Goal: Task Accomplishment & Management: Manage account settings

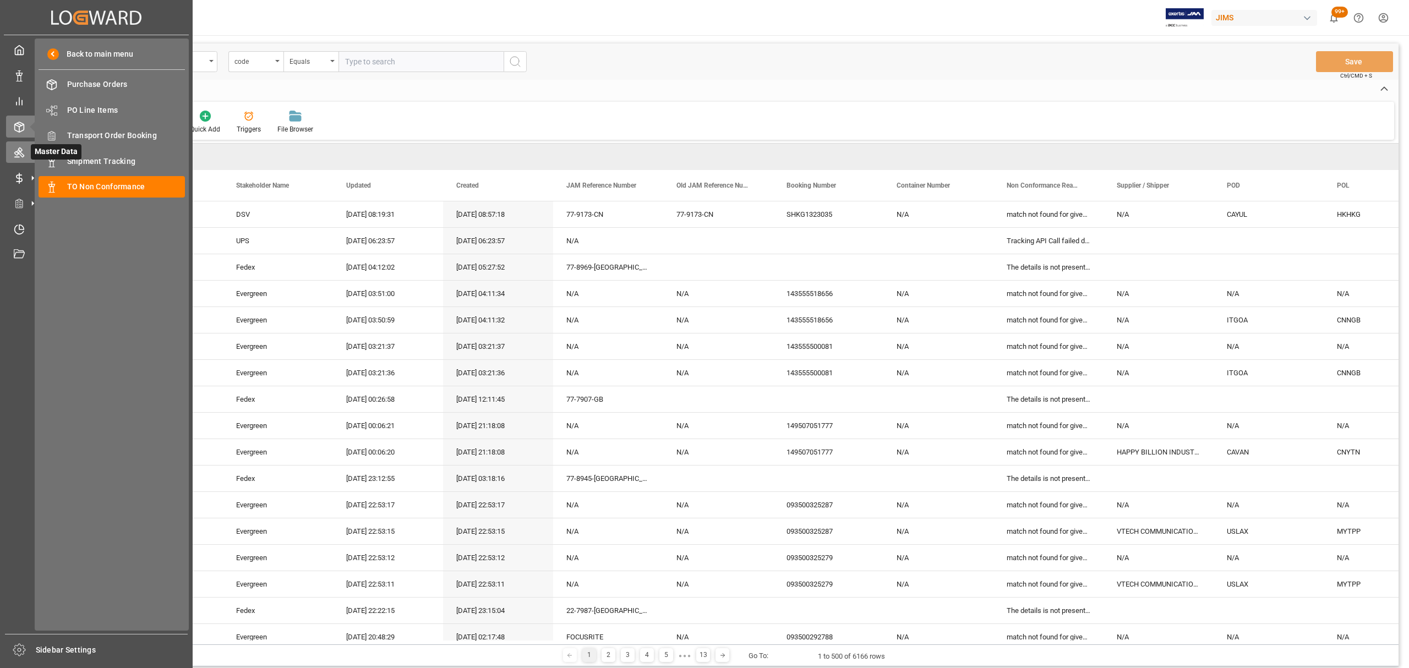
click at [12, 153] on div at bounding box center [15, 152] width 19 height 12
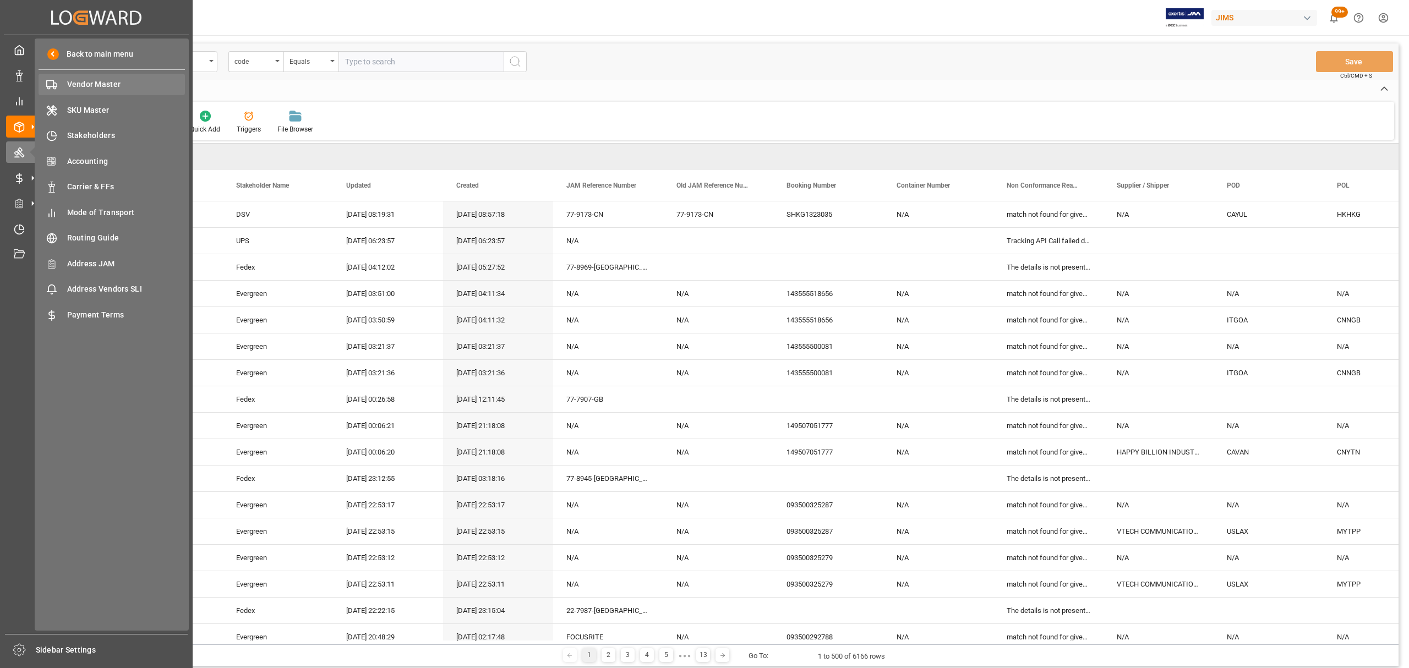
click at [90, 82] on span "Vendor Master" at bounding box center [126, 85] width 118 height 12
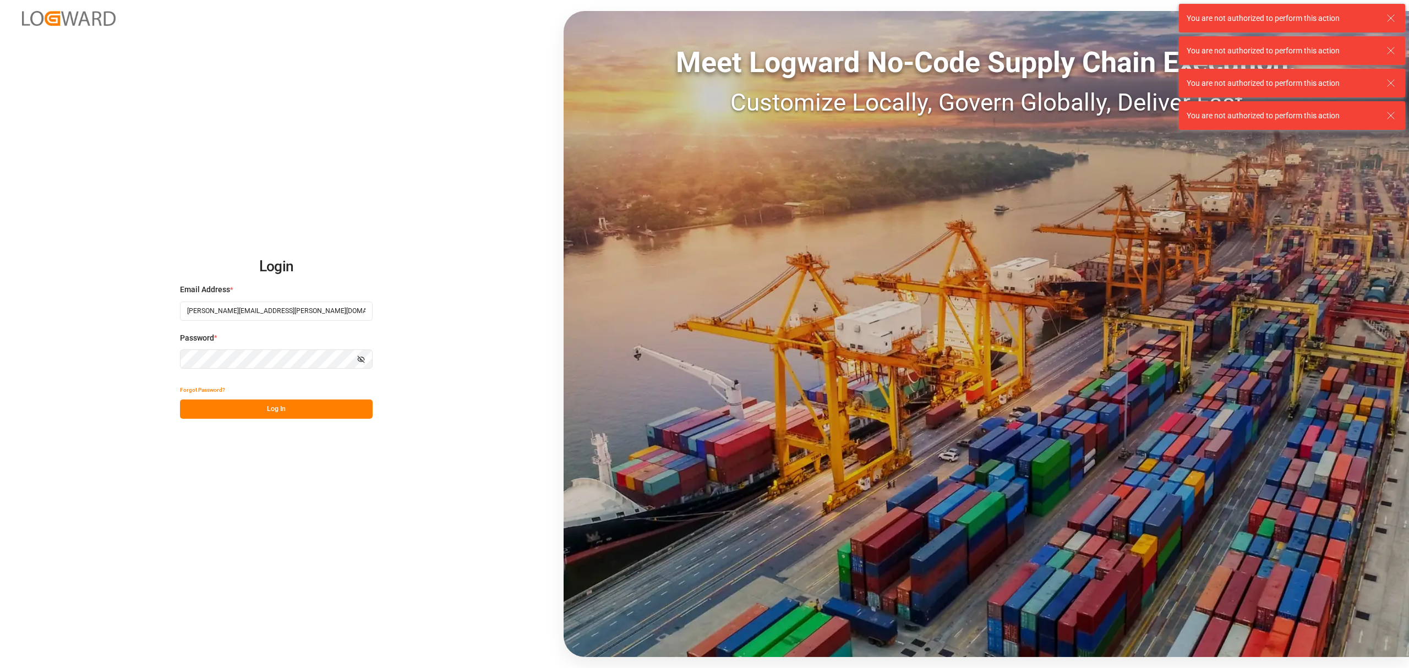
click at [279, 407] on button "Log In" at bounding box center [276, 409] width 193 height 19
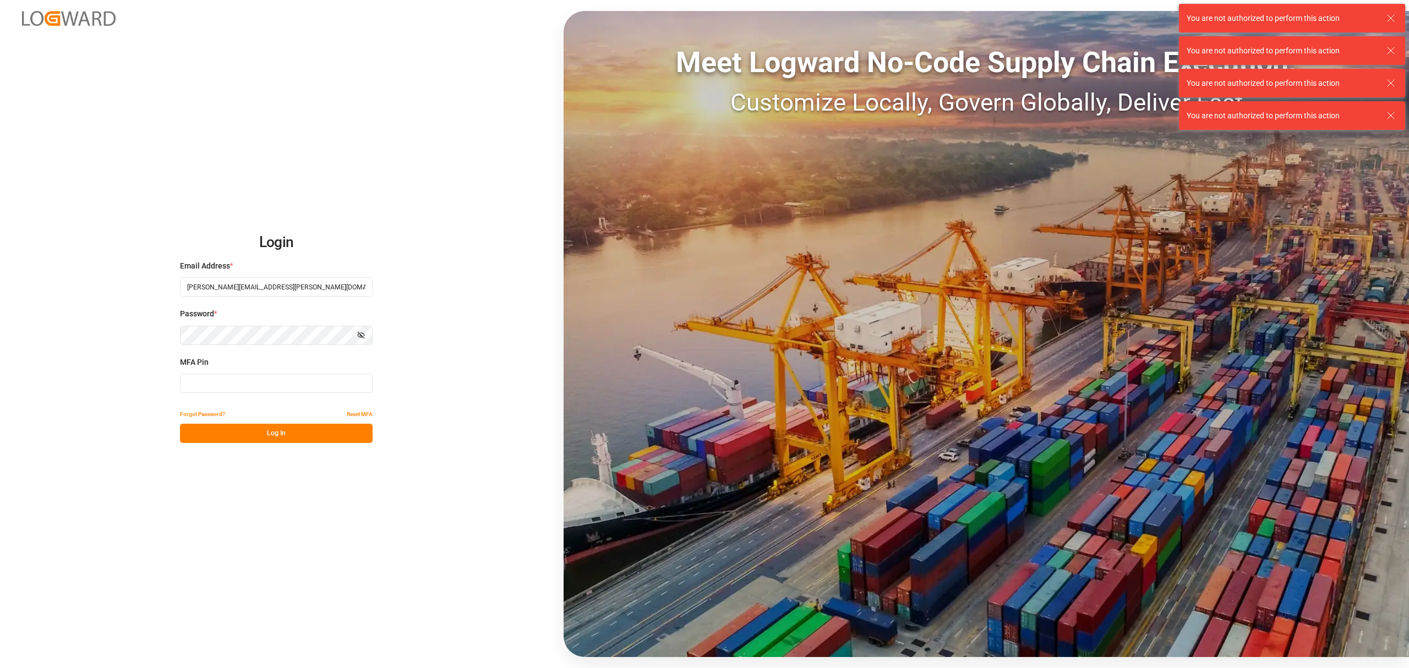
click at [257, 388] on input at bounding box center [276, 383] width 193 height 19
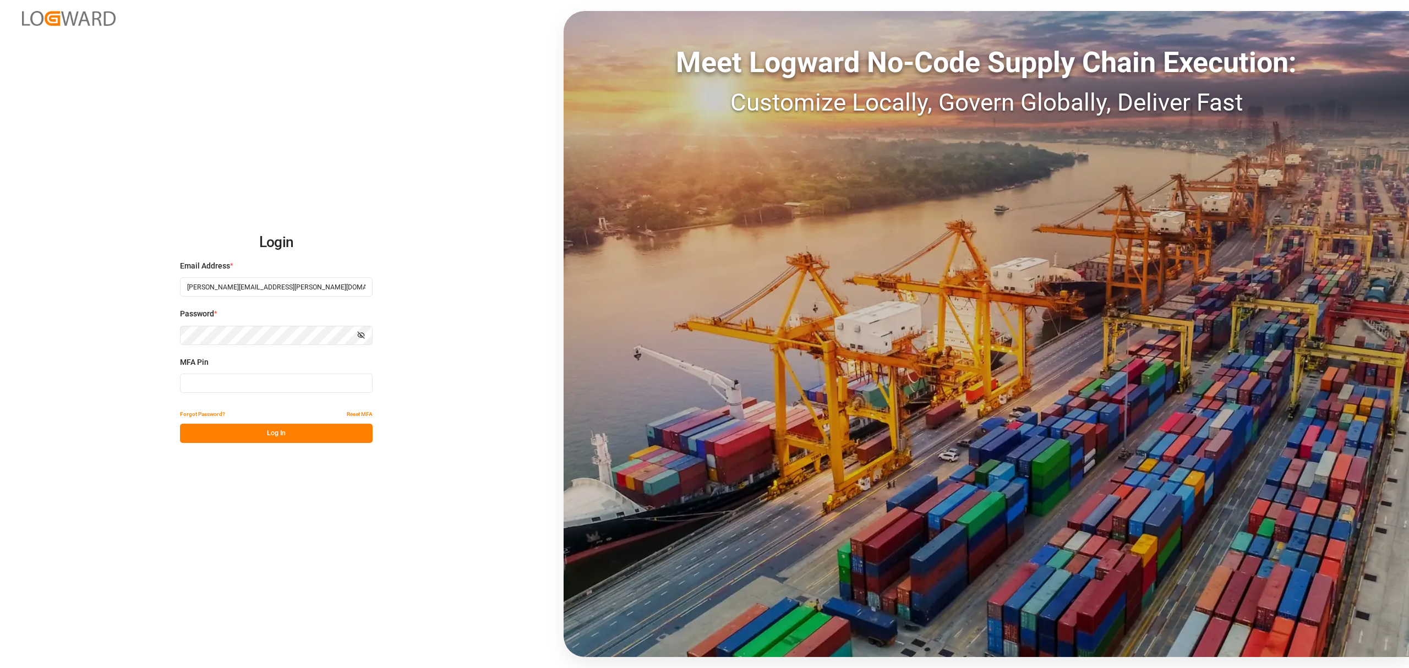
click at [247, 374] on input at bounding box center [276, 383] width 193 height 19
click at [269, 379] on input at bounding box center [276, 383] width 193 height 19
type input "074135"
click at [306, 435] on button "Log In" at bounding box center [276, 433] width 193 height 19
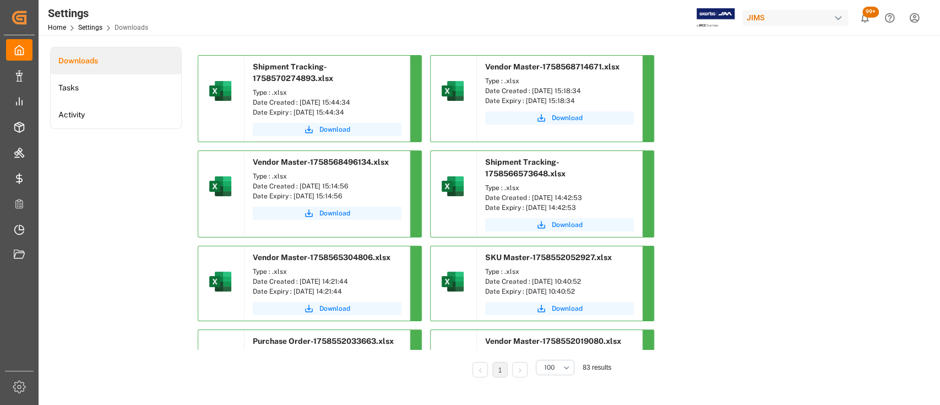
click at [150, 177] on div "Downloads Tasks Activity" at bounding box center [116, 220] width 132 height 346
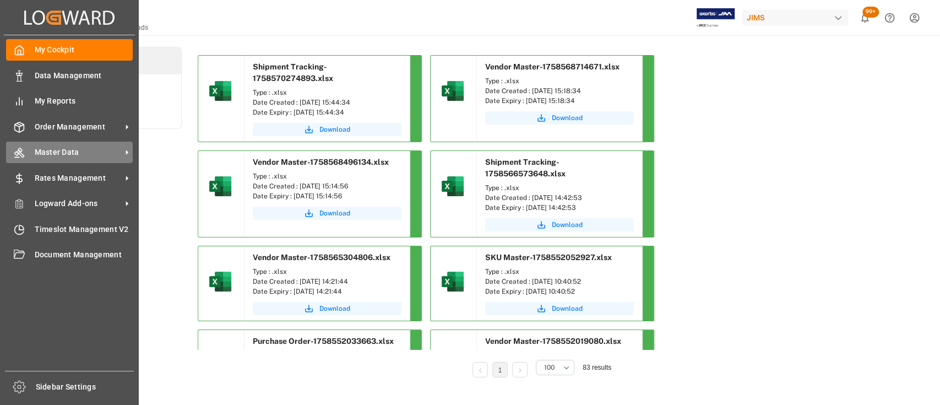
click at [65, 152] on span "Master Data" at bounding box center [78, 152] width 87 height 12
click at [64, 151] on span "Master Data" at bounding box center [78, 152] width 87 height 12
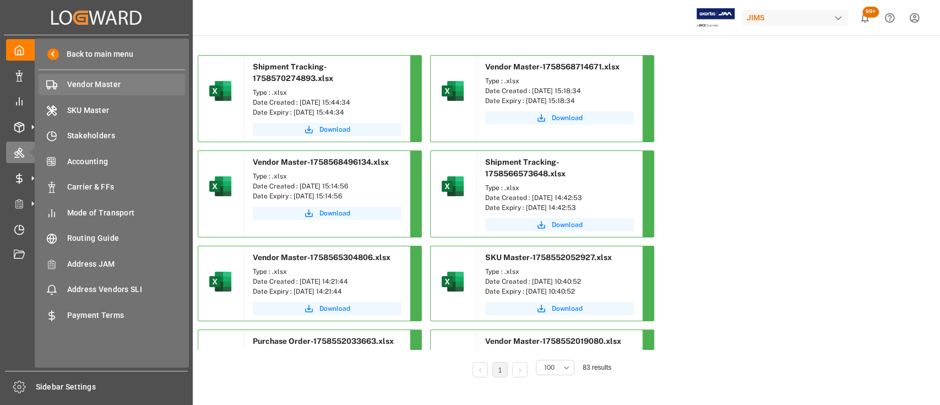
click at [95, 86] on span "Vendor Master" at bounding box center [126, 85] width 118 height 12
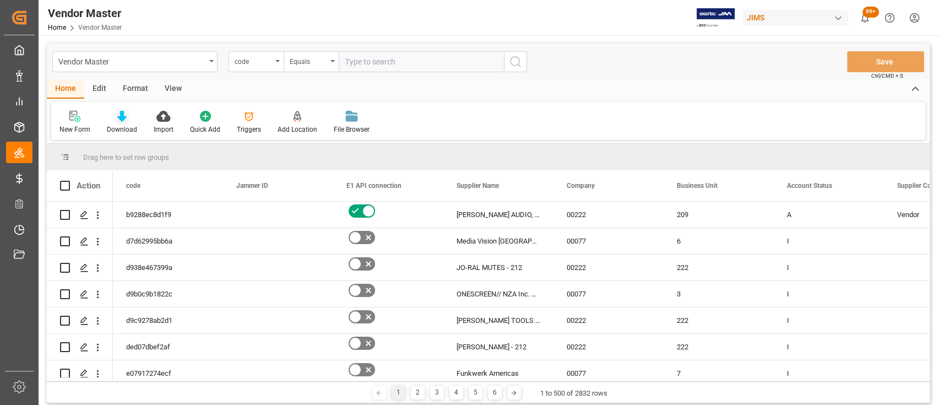
click at [123, 115] on icon at bounding box center [121, 116] width 9 height 11
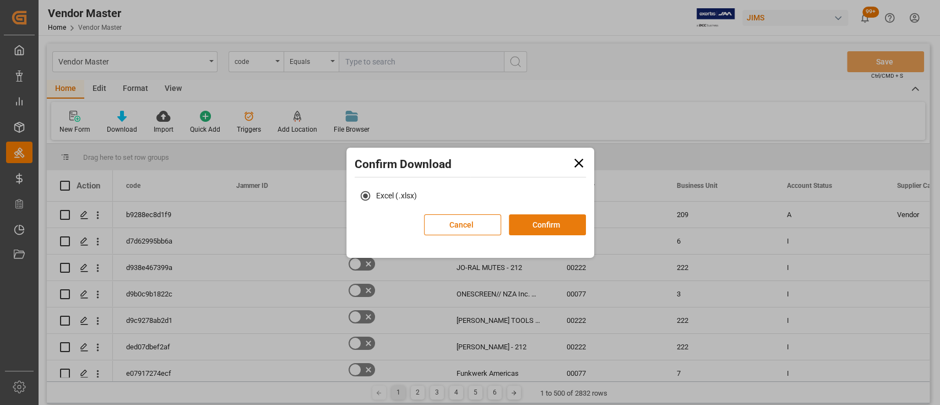
click at [554, 227] on button "Confirm" at bounding box center [547, 224] width 77 height 21
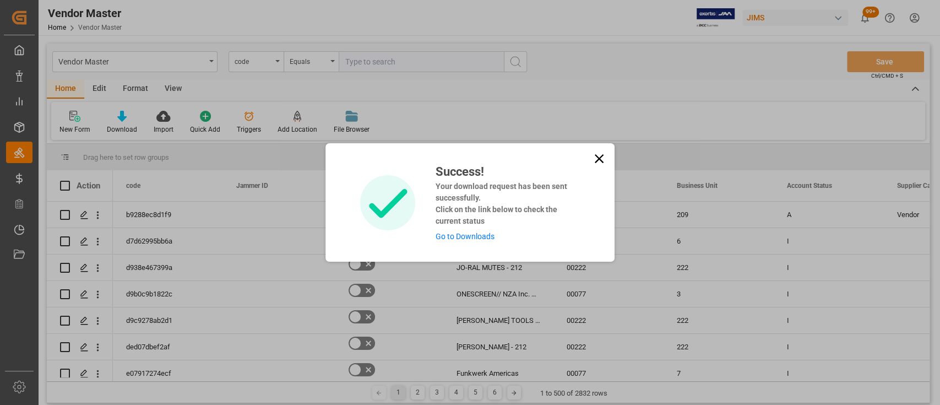
click at [472, 236] on link "Go to Downloads" at bounding box center [464, 236] width 59 height 9
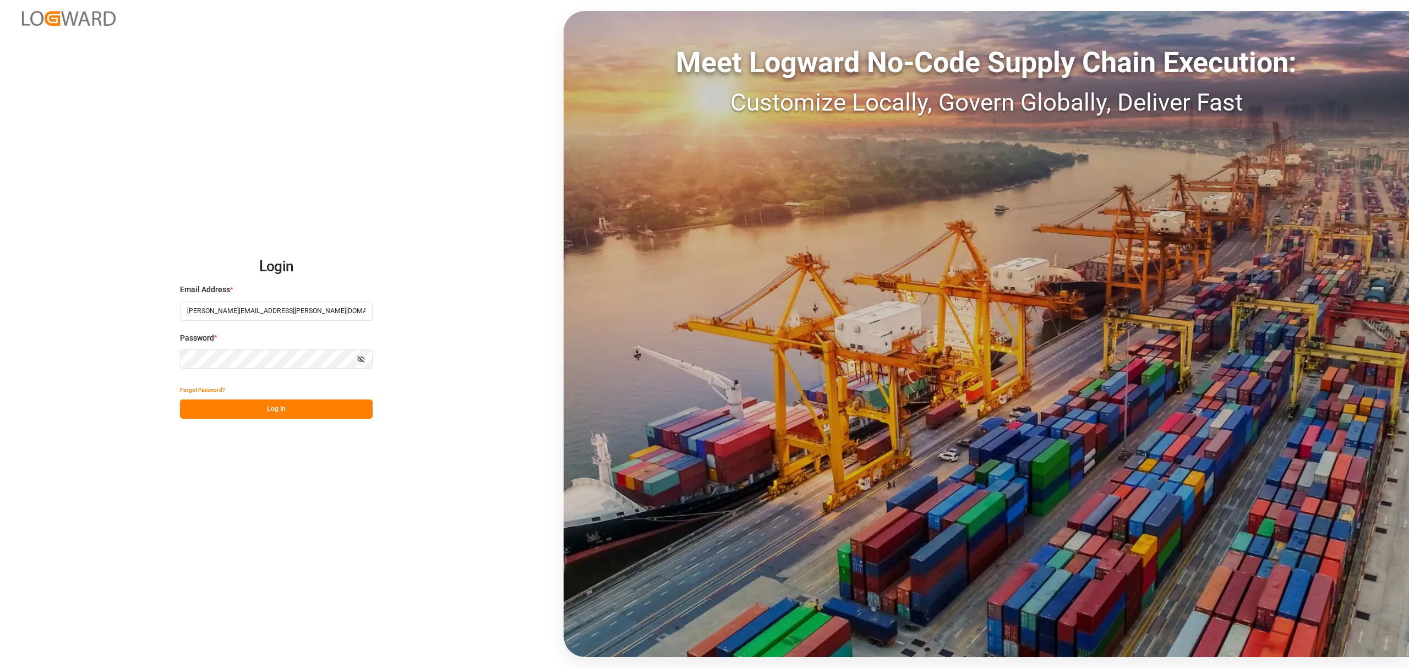
click at [291, 401] on button "Log In" at bounding box center [276, 409] width 193 height 19
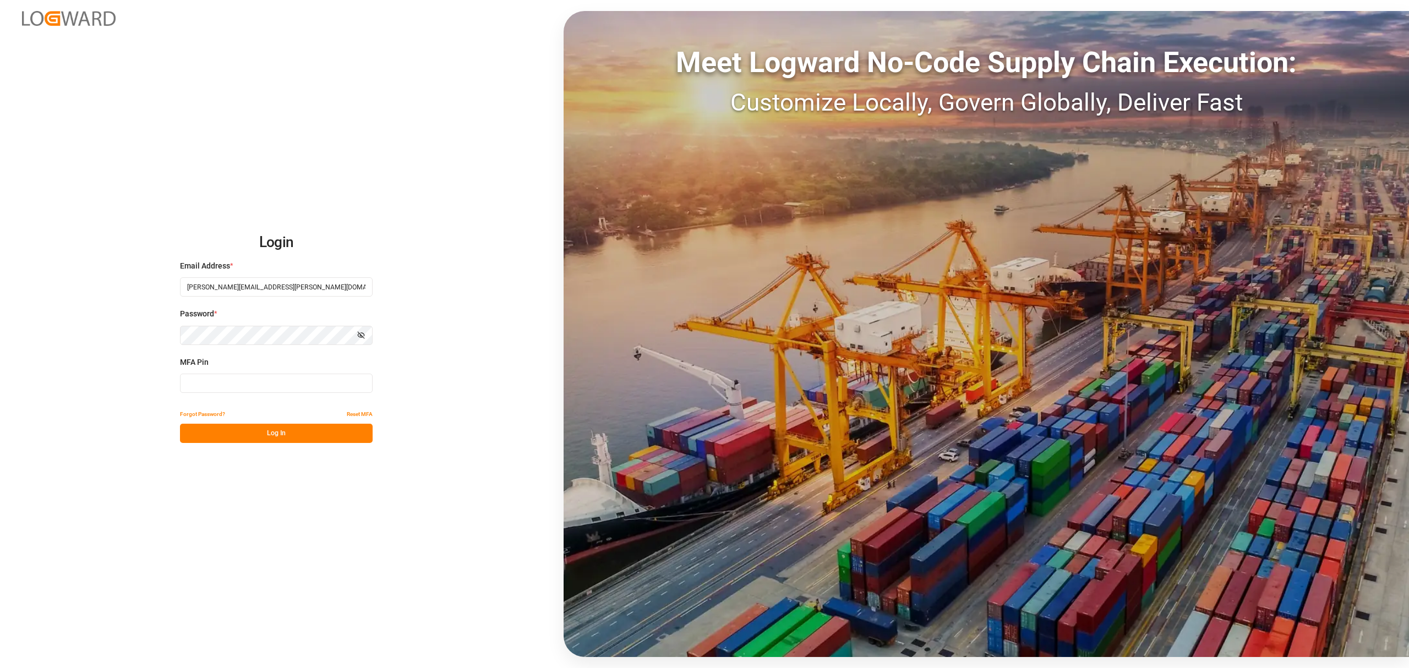
click at [296, 383] on input at bounding box center [276, 383] width 193 height 19
click at [310, 382] on input at bounding box center [276, 383] width 193 height 19
type input "3"
type input "737797"
click at [267, 431] on button "Log In" at bounding box center [276, 433] width 193 height 19
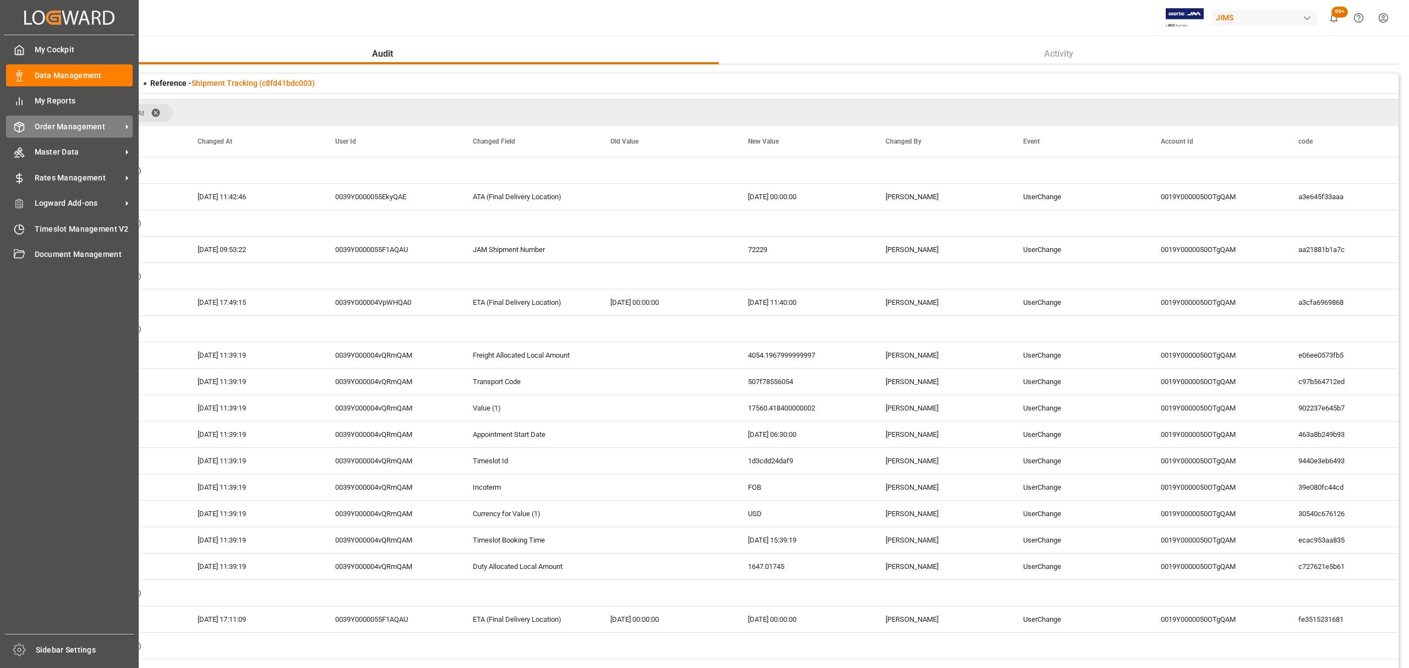
click at [64, 127] on span "Order Management" at bounding box center [78, 127] width 87 height 12
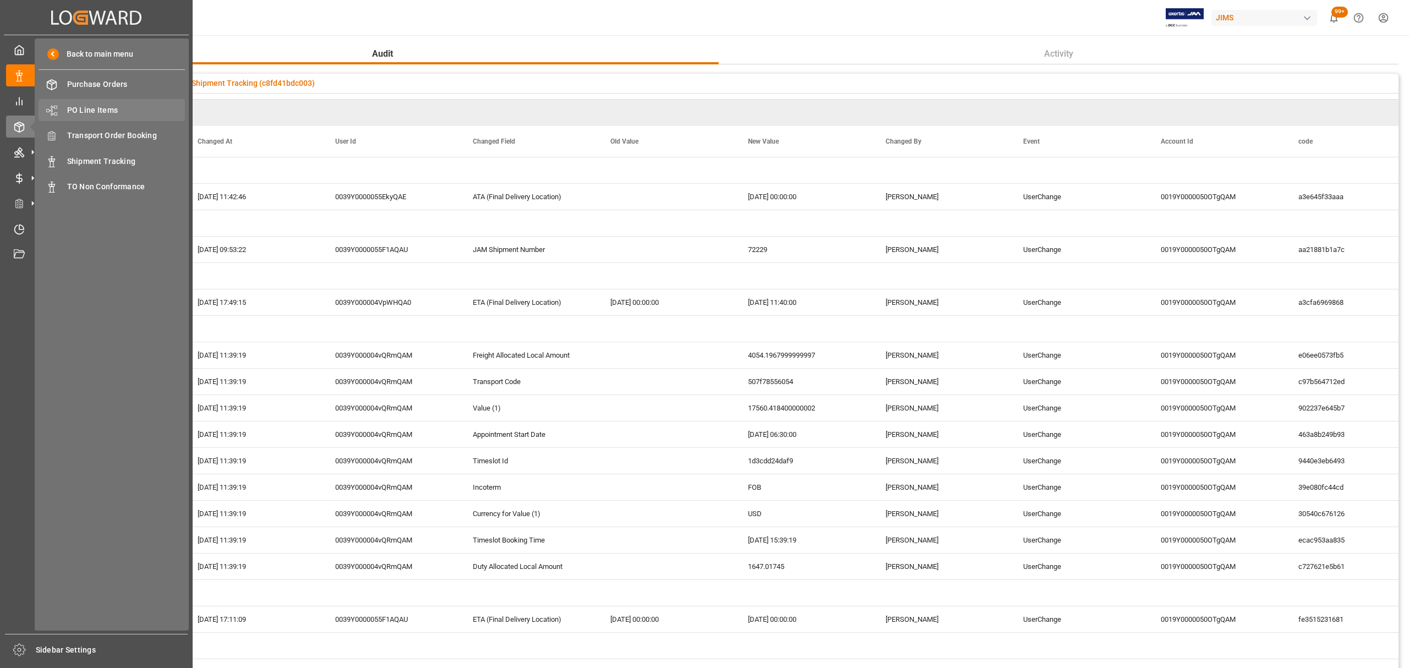
click at [82, 107] on span "PO Line Items" at bounding box center [126, 111] width 118 height 12
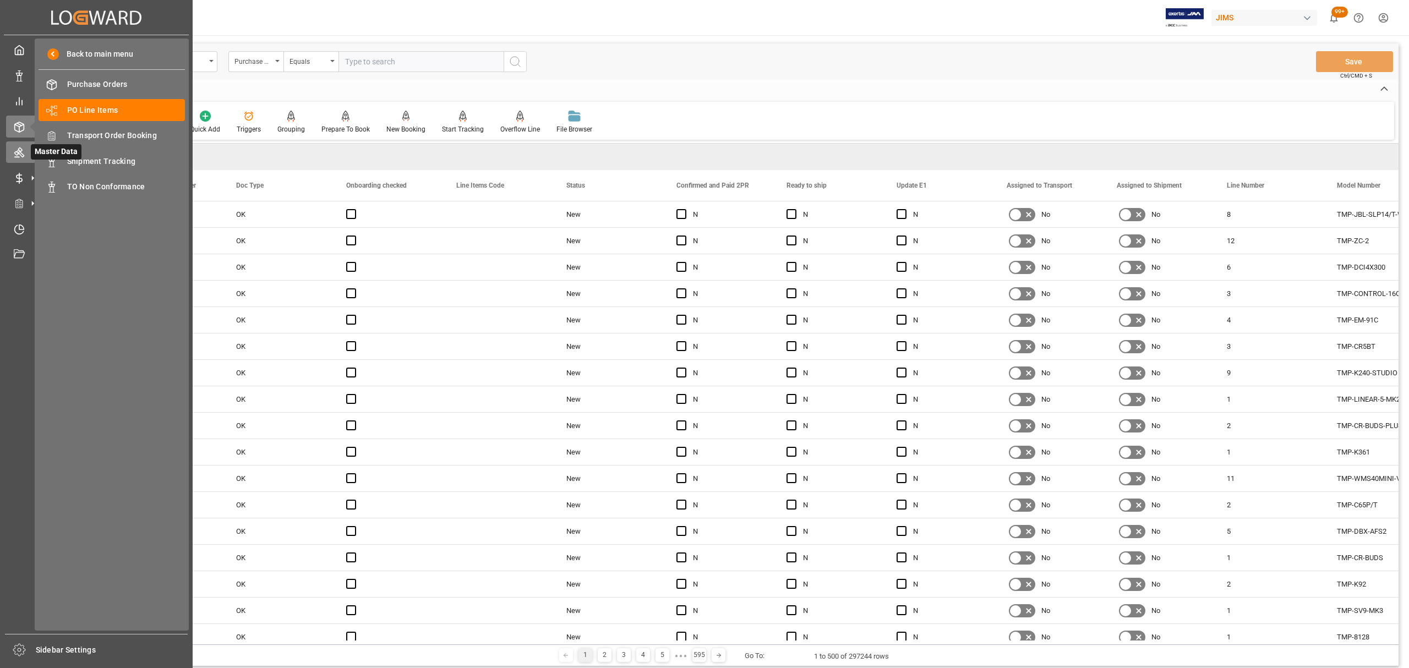
click at [29, 149] on icon at bounding box center [33, 152] width 12 height 12
click at [11, 153] on div at bounding box center [15, 152] width 19 height 12
click at [14, 155] on icon at bounding box center [19, 152] width 11 height 11
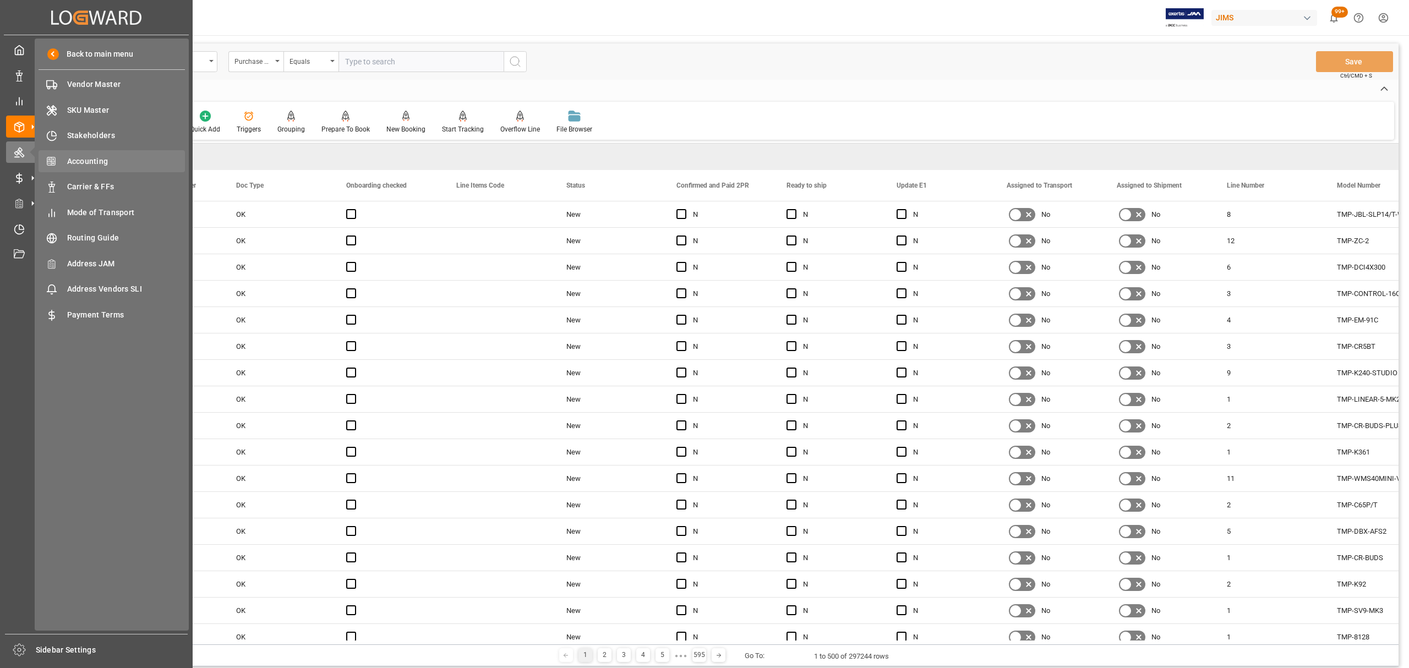
click at [77, 160] on span "Accounting" at bounding box center [126, 162] width 118 height 12
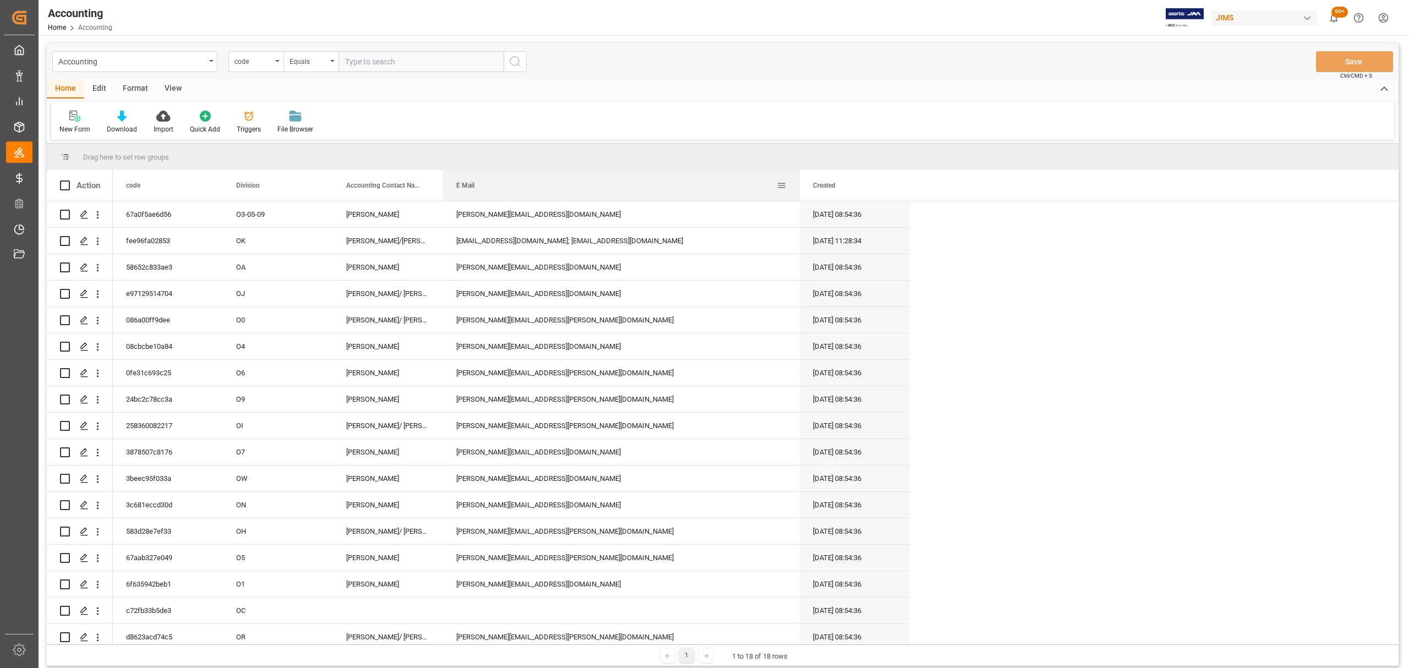
drag, startPoint x: 552, startPoint y: 193, endPoint x: 875, endPoint y: 196, distance: 323.7
click at [802, 197] on div at bounding box center [800, 185] width 4 height 31
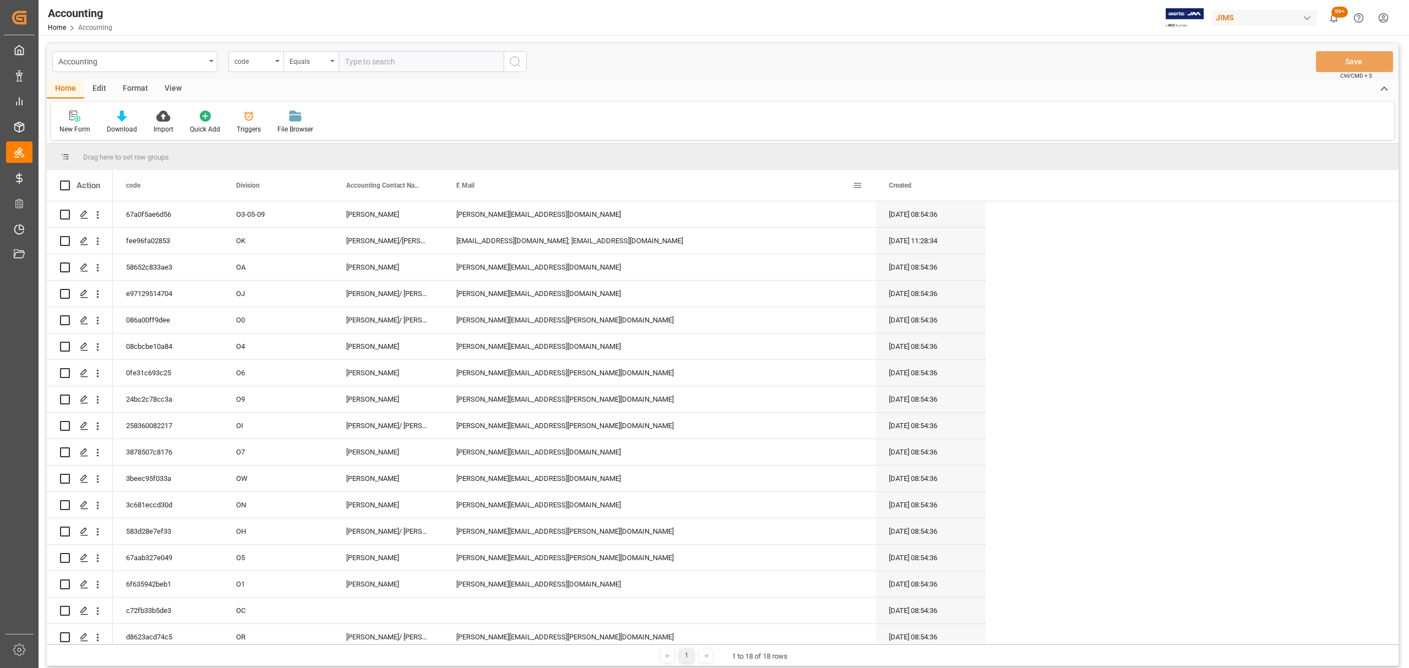
click at [444, 183] on div "code Division Accounting Contact Name" at bounding box center [549, 185] width 873 height 31
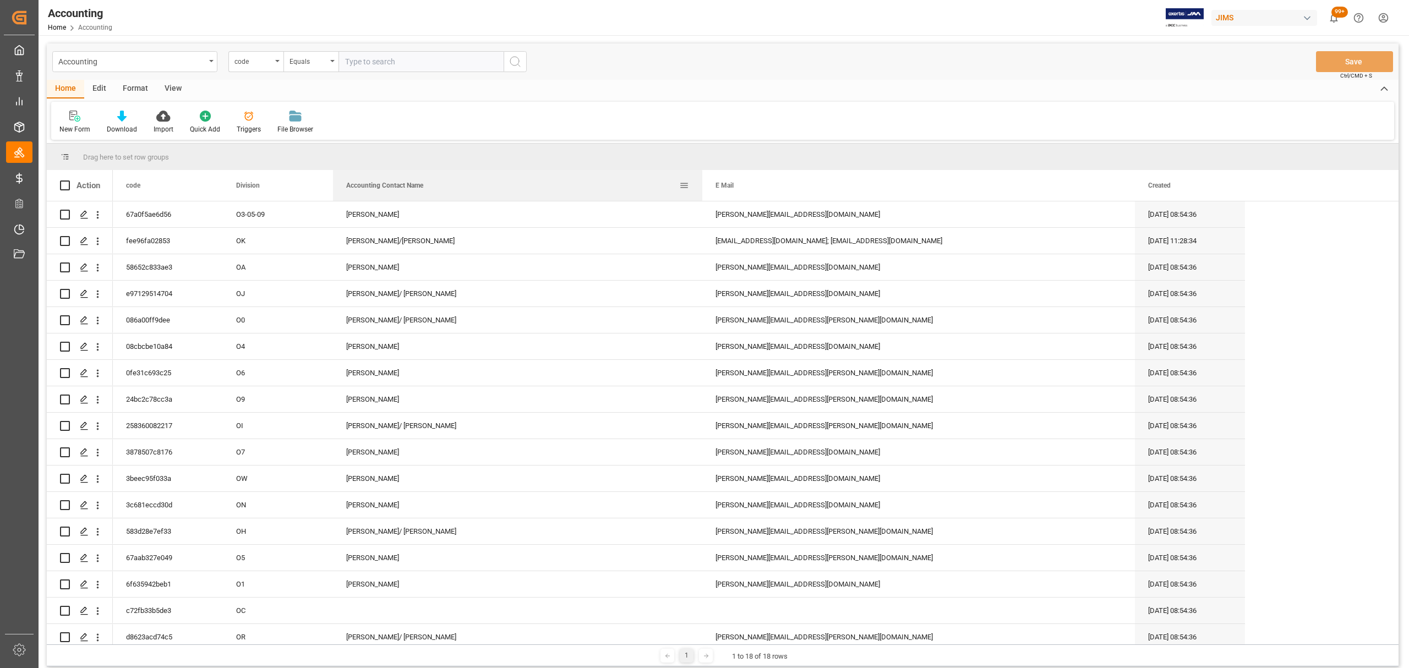
drag, startPoint x: 442, startPoint y: 183, endPoint x: 718, endPoint y: 182, distance: 276.4
click at [705, 182] on div at bounding box center [702, 185] width 4 height 31
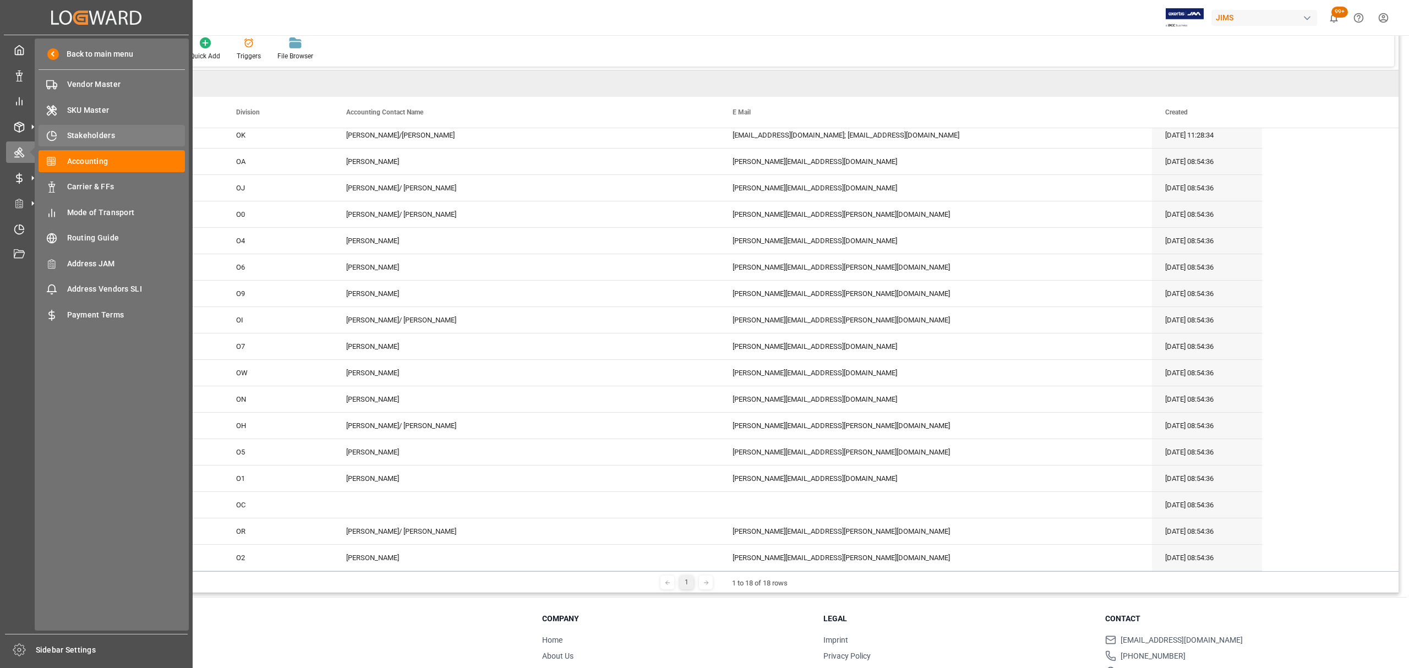
click at [89, 135] on span "Stakeholders" at bounding box center [126, 136] width 118 height 12
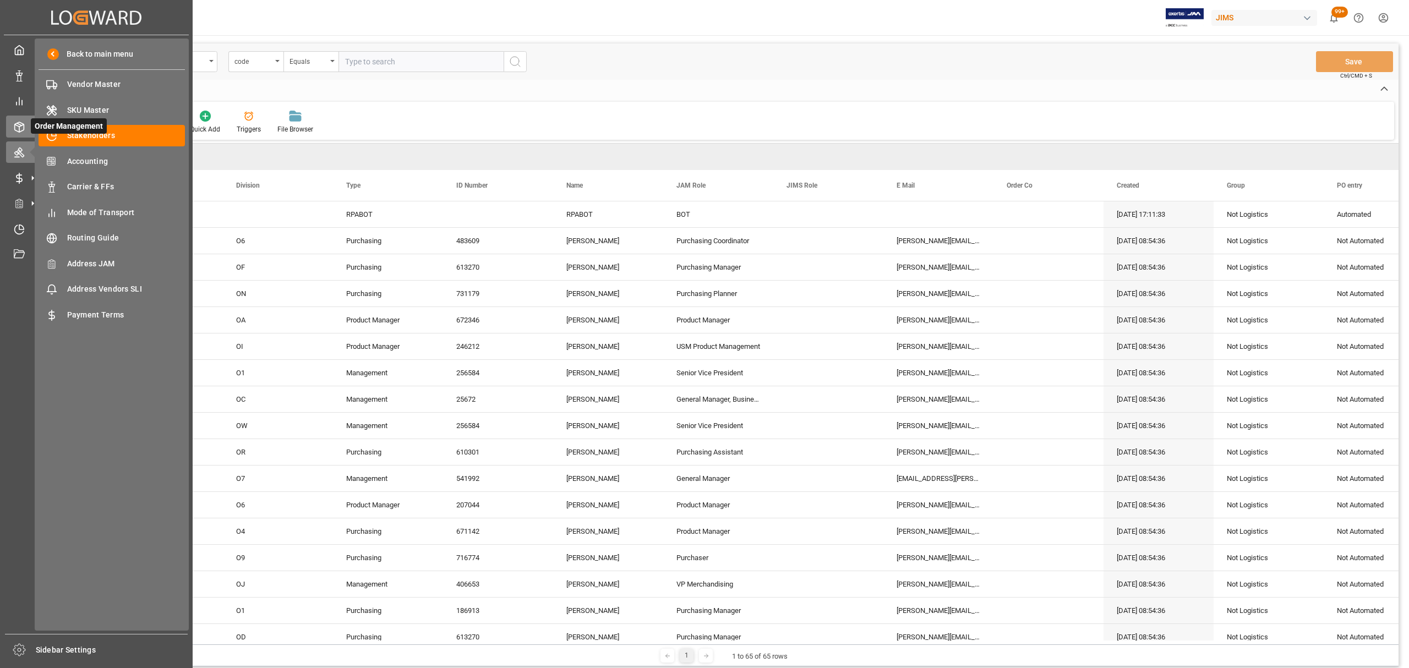
click at [14, 130] on icon at bounding box center [19, 127] width 11 height 11
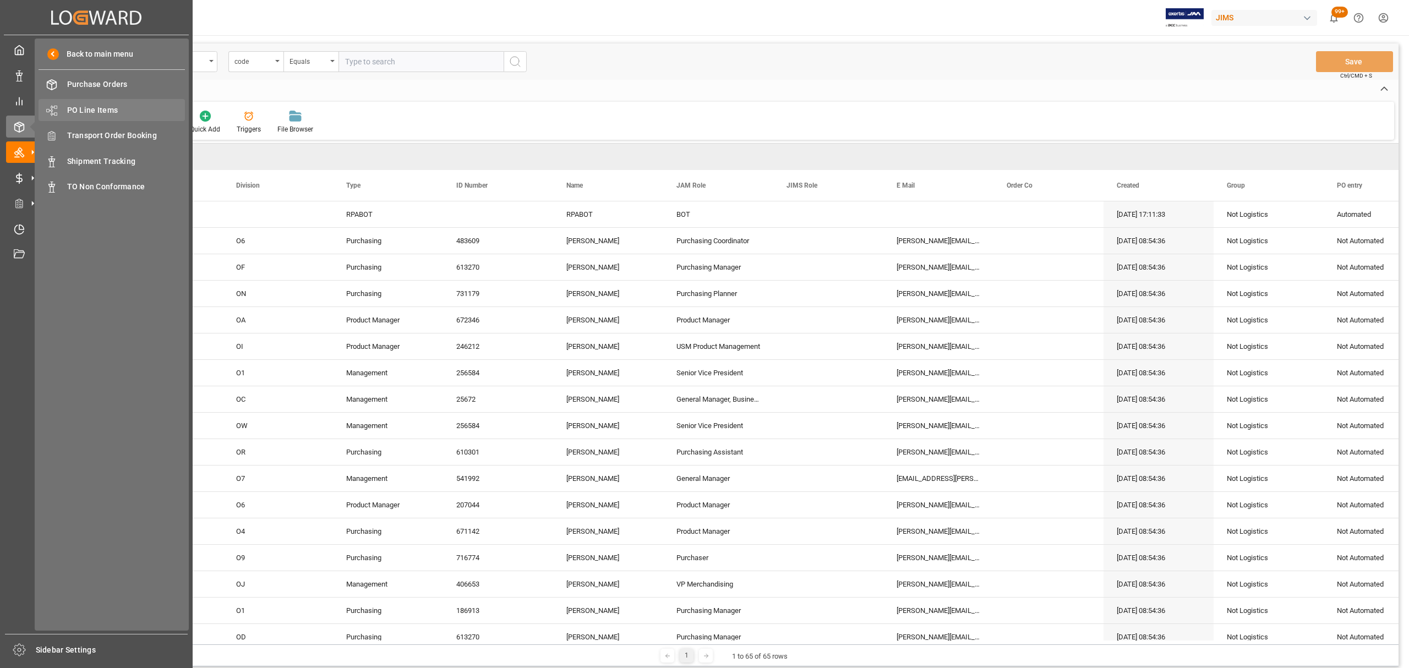
click at [90, 107] on span "PO Line Items" at bounding box center [126, 111] width 118 height 12
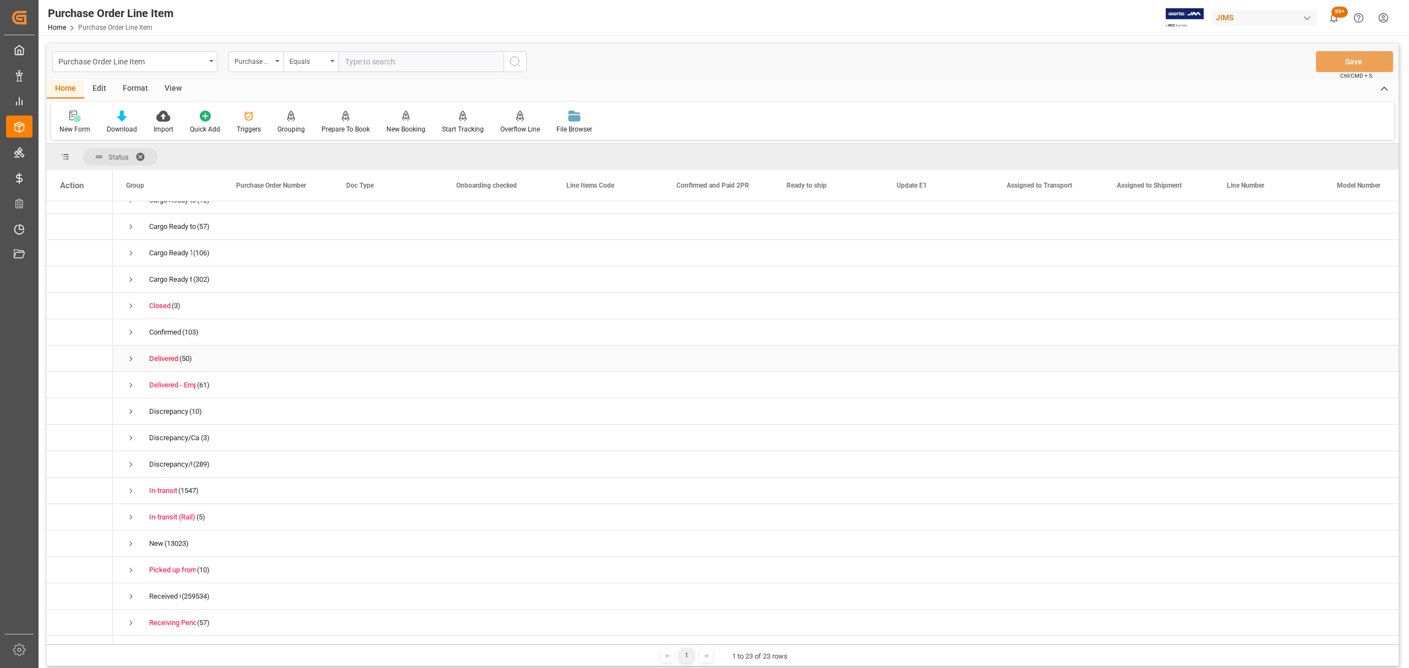
scroll to position [172, 0]
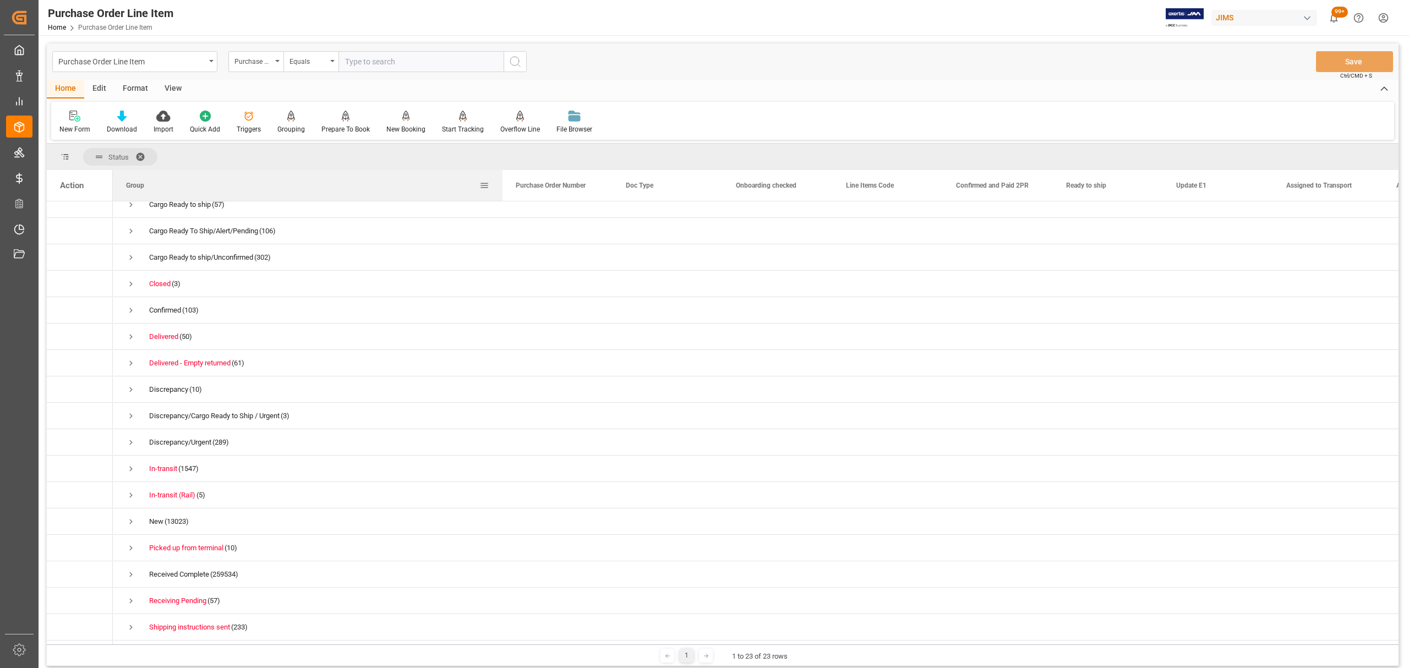
drag, startPoint x: 221, startPoint y: 183, endPoint x: 502, endPoint y: 183, distance: 281.3
click at [505, 181] on div at bounding box center [502, 185] width 4 height 31
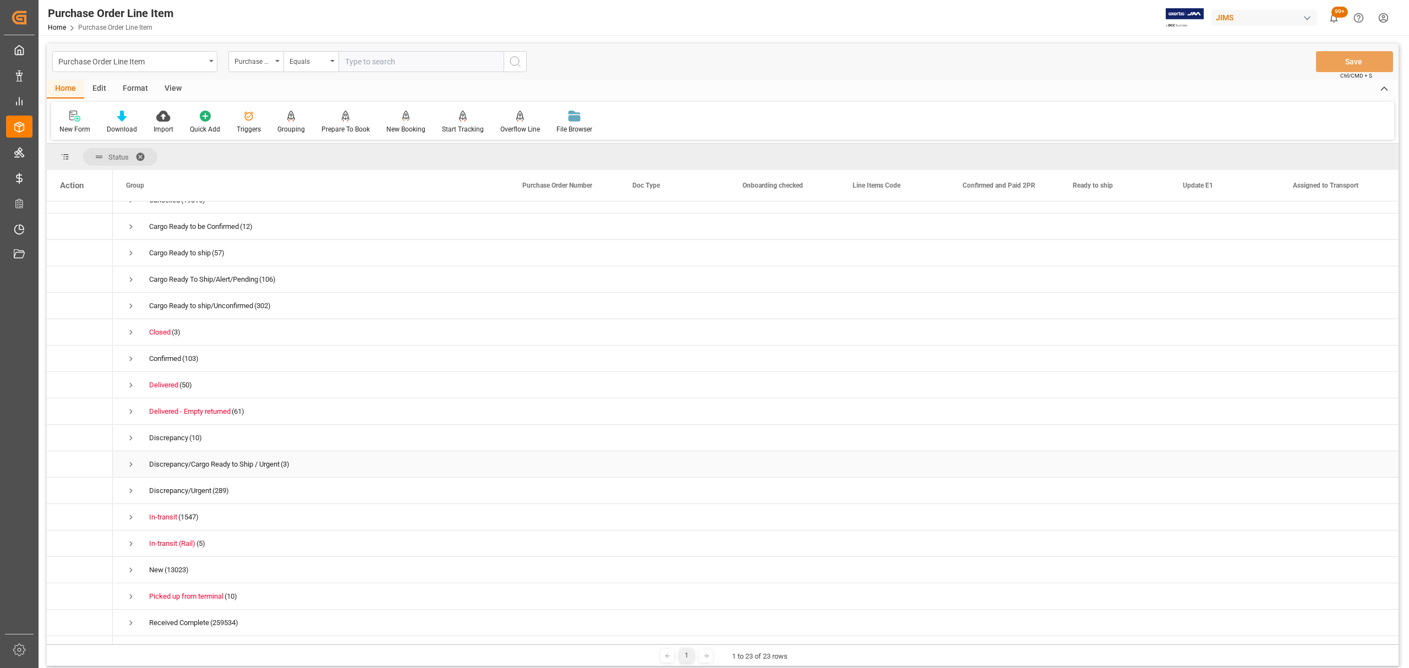
scroll to position [98, 0]
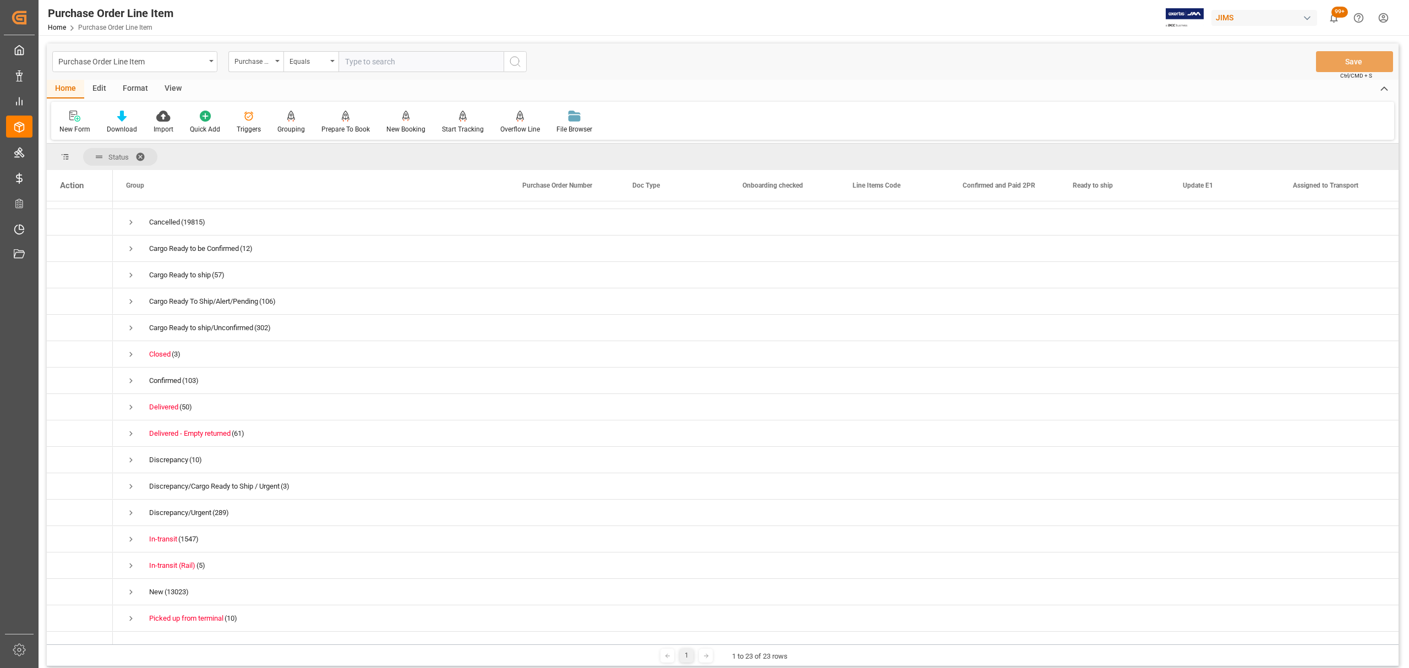
click at [399, 49] on div "Purchase Order Line Item Purchase Order Number Equals Save Ctrl/CMD + S" at bounding box center [723, 61] width 1352 height 36
click at [395, 69] on input "text" at bounding box center [421, 61] width 165 height 21
paste input "866798"
type input "866798"
click at [523, 64] on button "search button" at bounding box center [515, 61] width 23 height 21
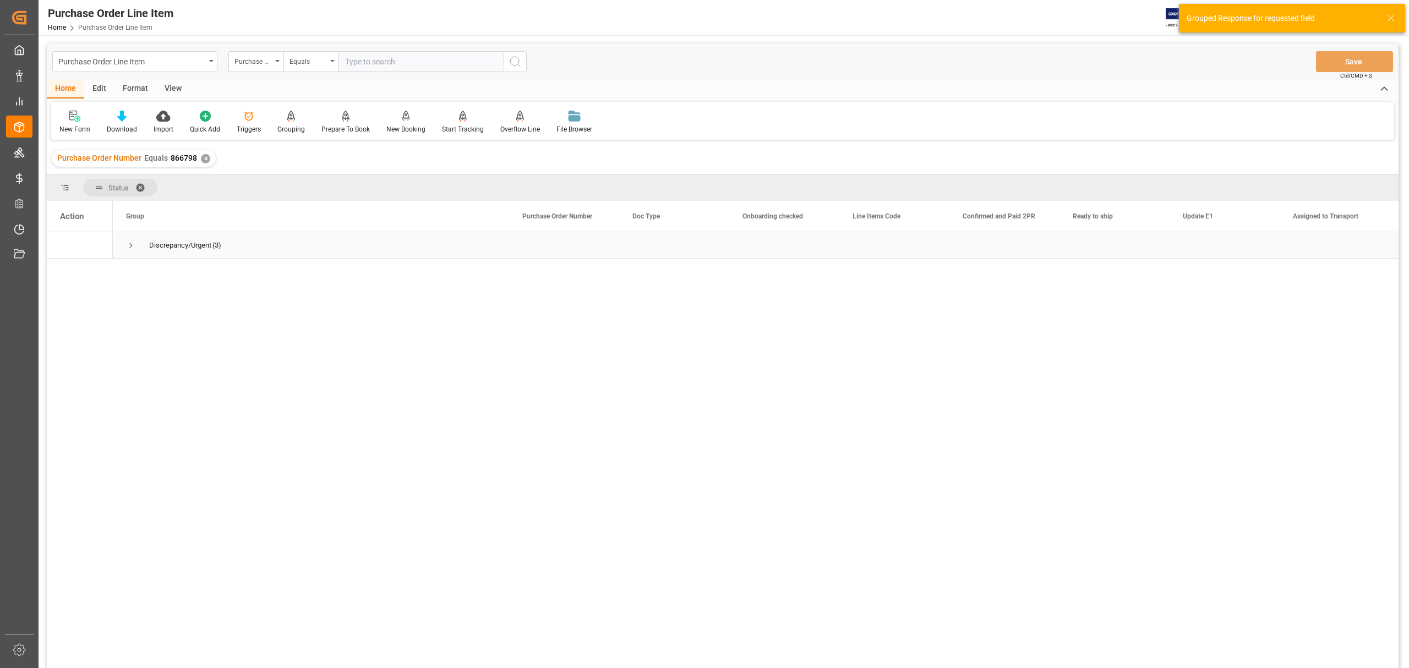
click at [133, 248] on span "Press SPACE to select this row." at bounding box center [131, 246] width 10 height 10
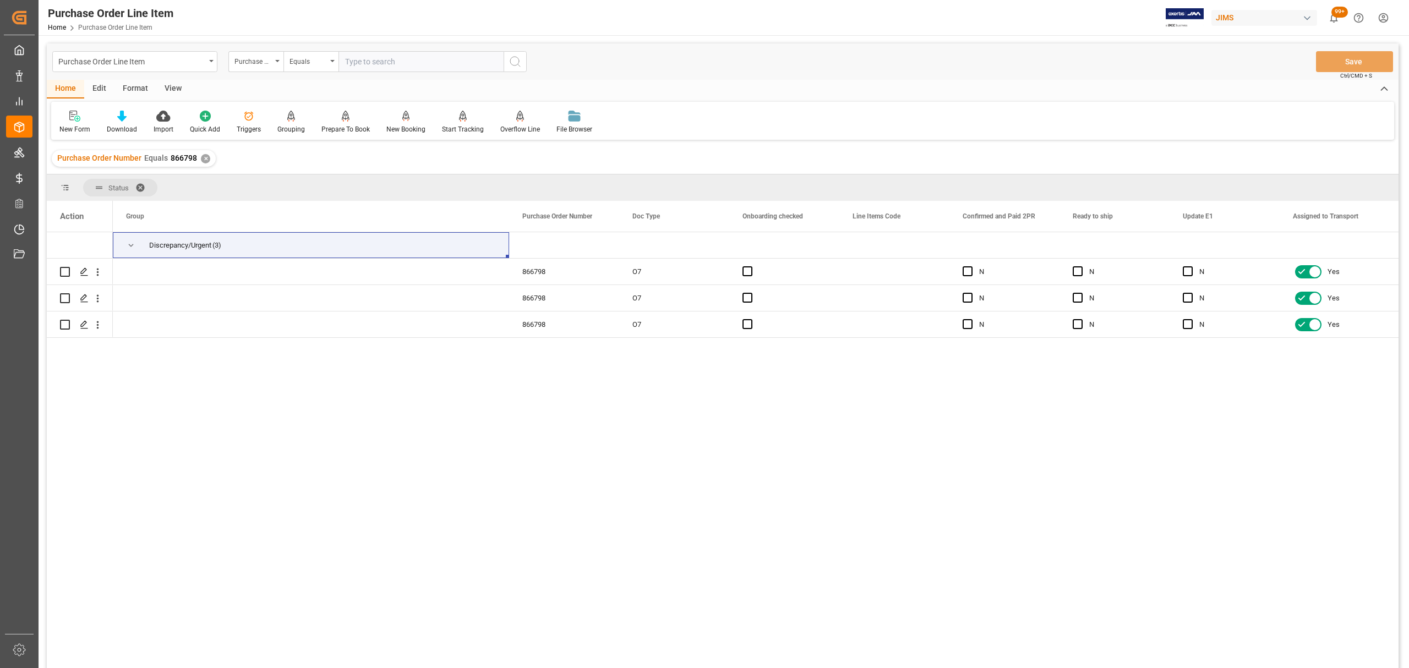
click at [167, 84] on div "View" at bounding box center [173, 89] width 34 height 19
click at [122, 115] on icon at bounding box center [124, 116] width 11 height 11
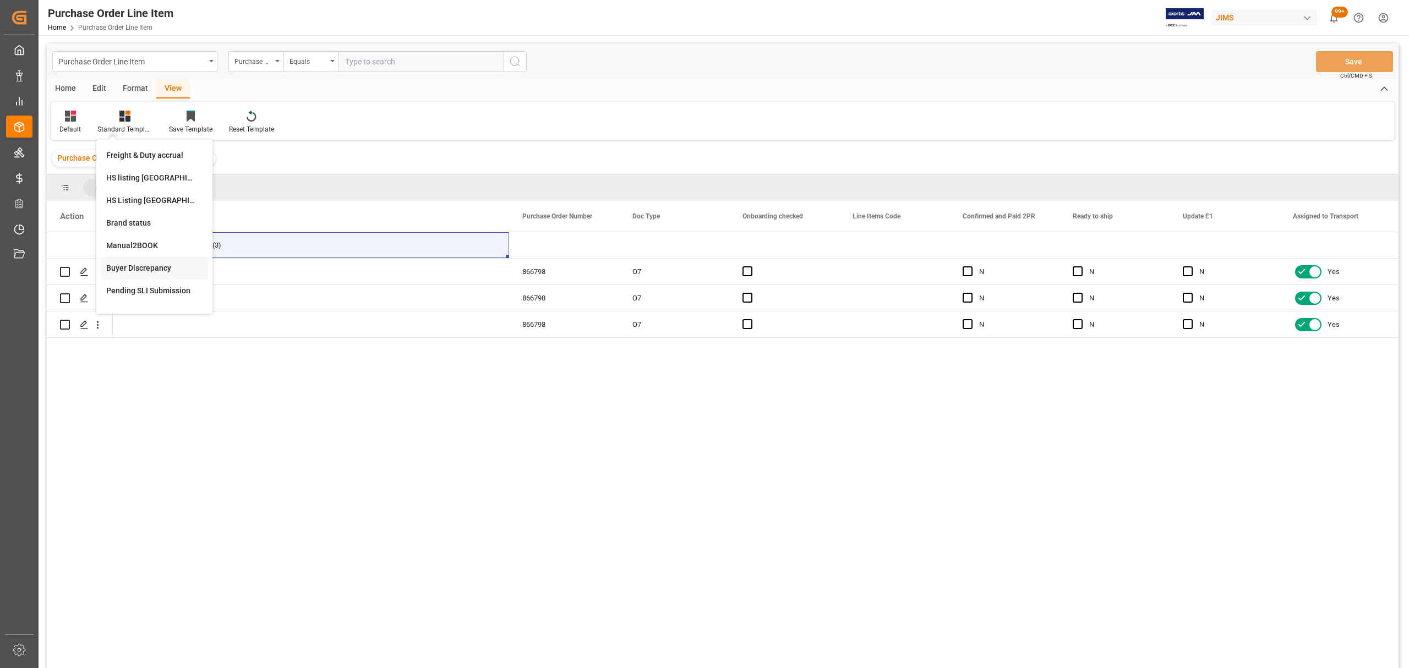
click at [140, 261] on div "Buyer Discrepancy" at bounding box center [154, 268] width 107 height 23
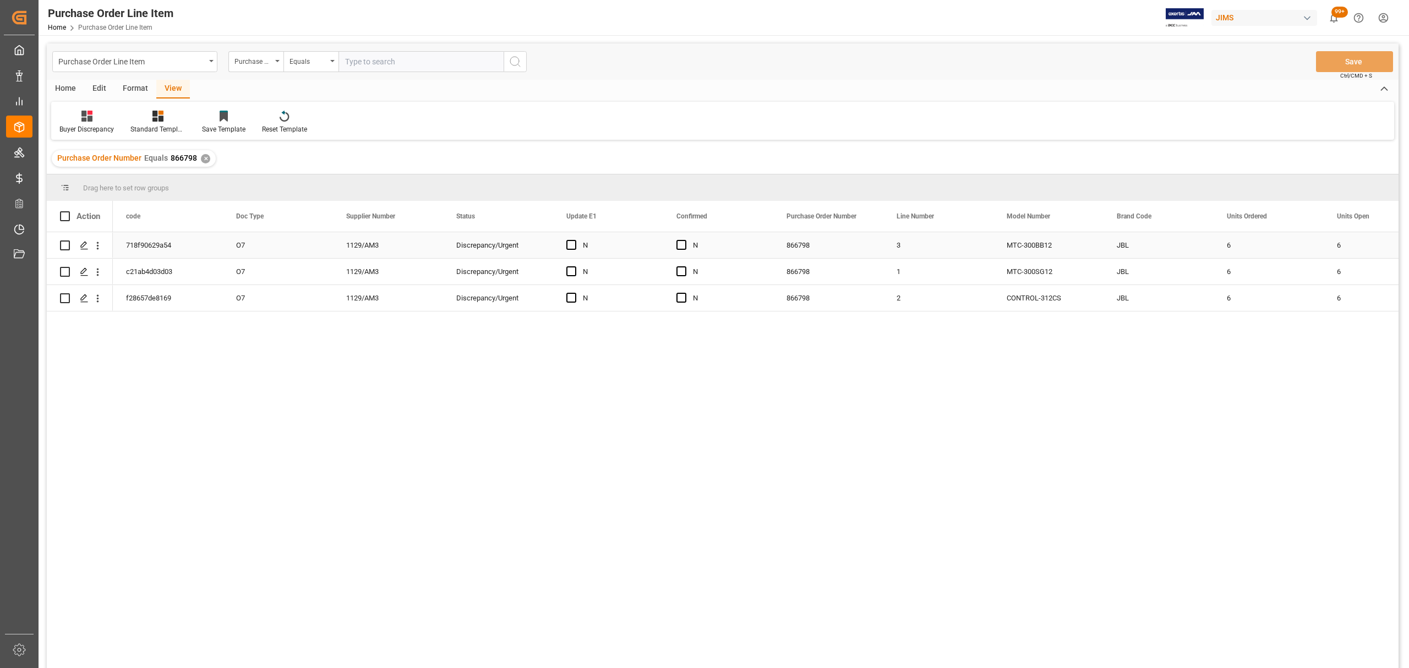
click at [1236, 243] on div "6" at bounding box center [1269, 245] width 110 height 26
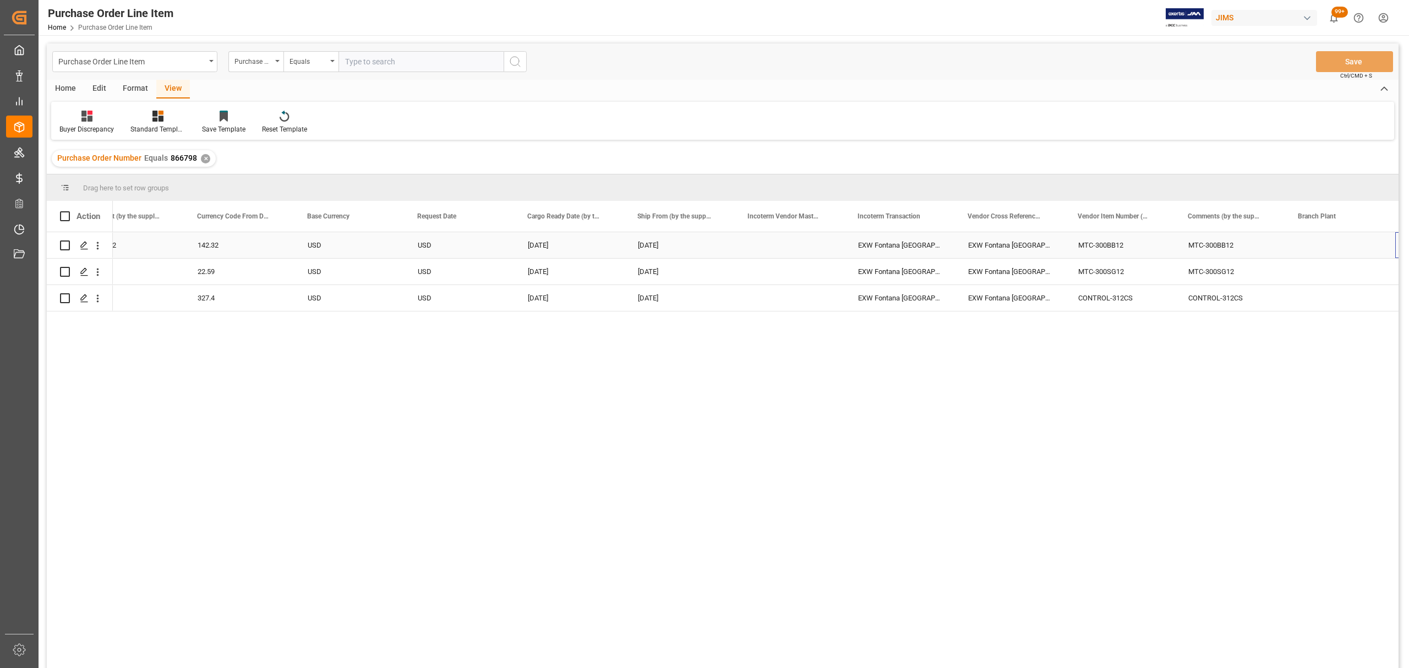
scroll to position [0, 1690]
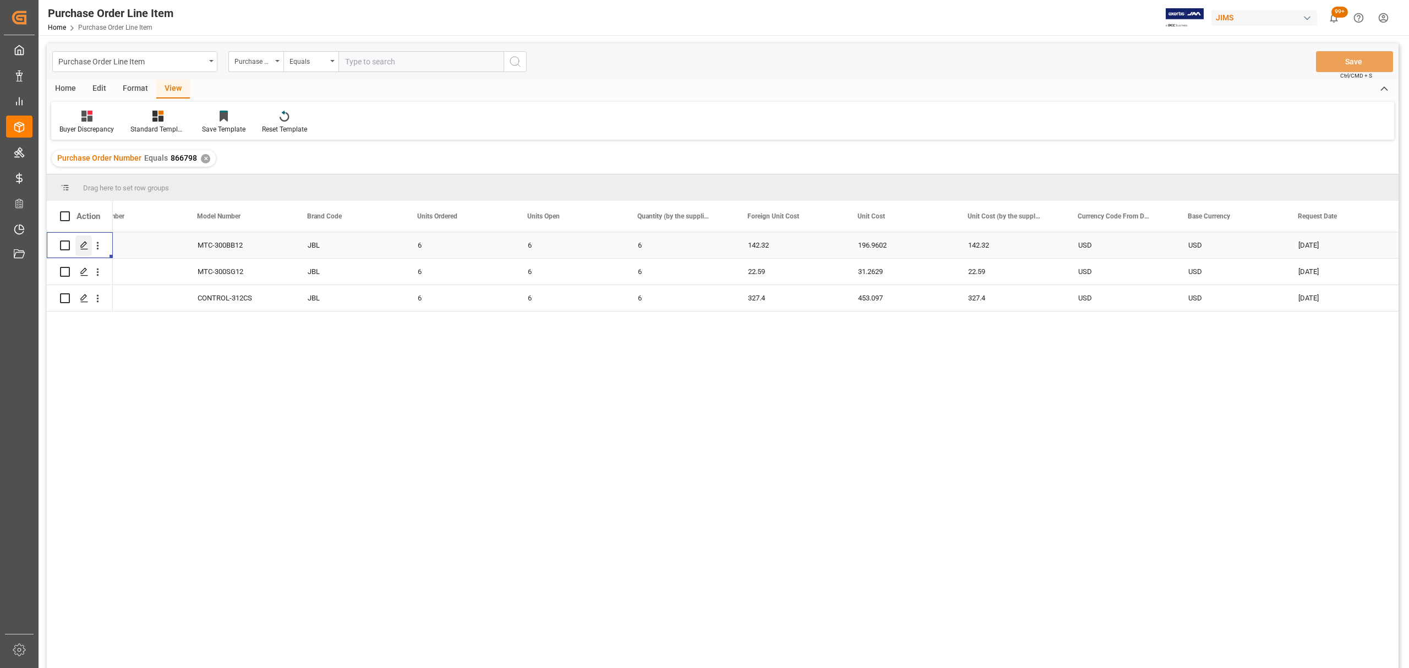
click at [79, 245] on div "Press SPACE to select this row." at bounding box center [83, 246] width 17 height 20
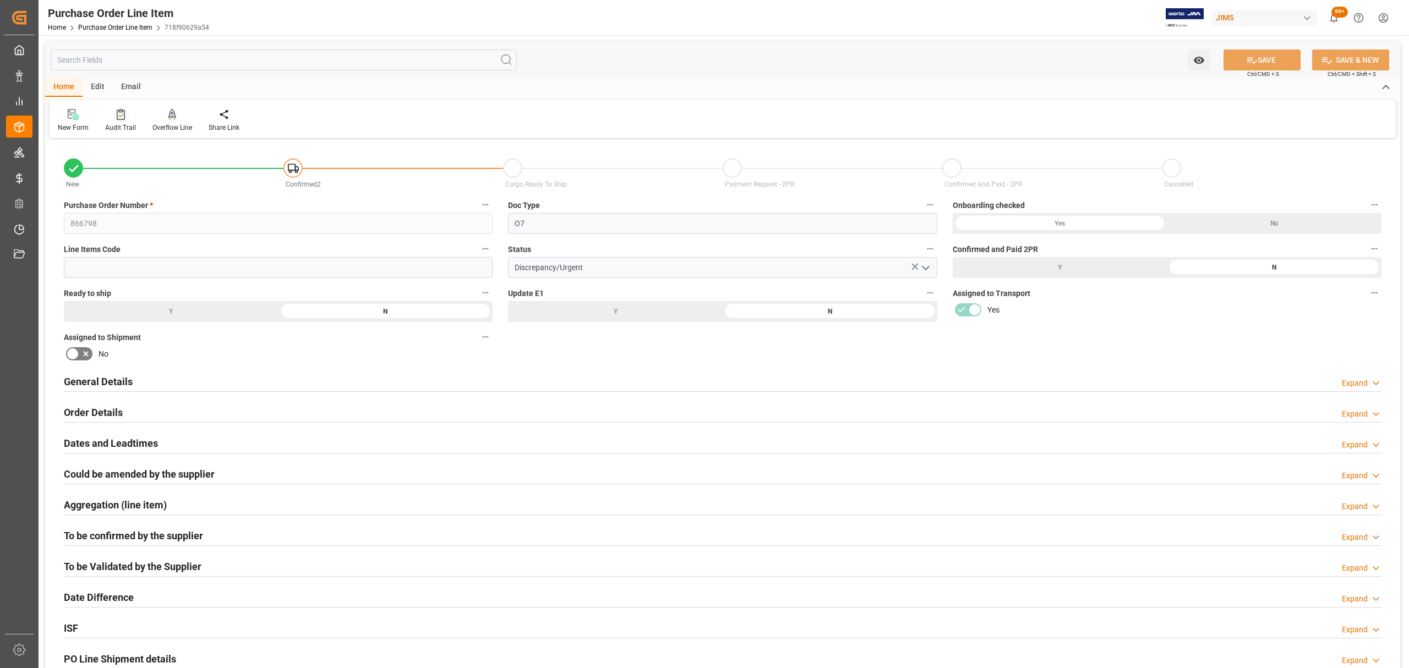
click at [118, 119] on icon at bounding box center [121, 114] width 8 height 11
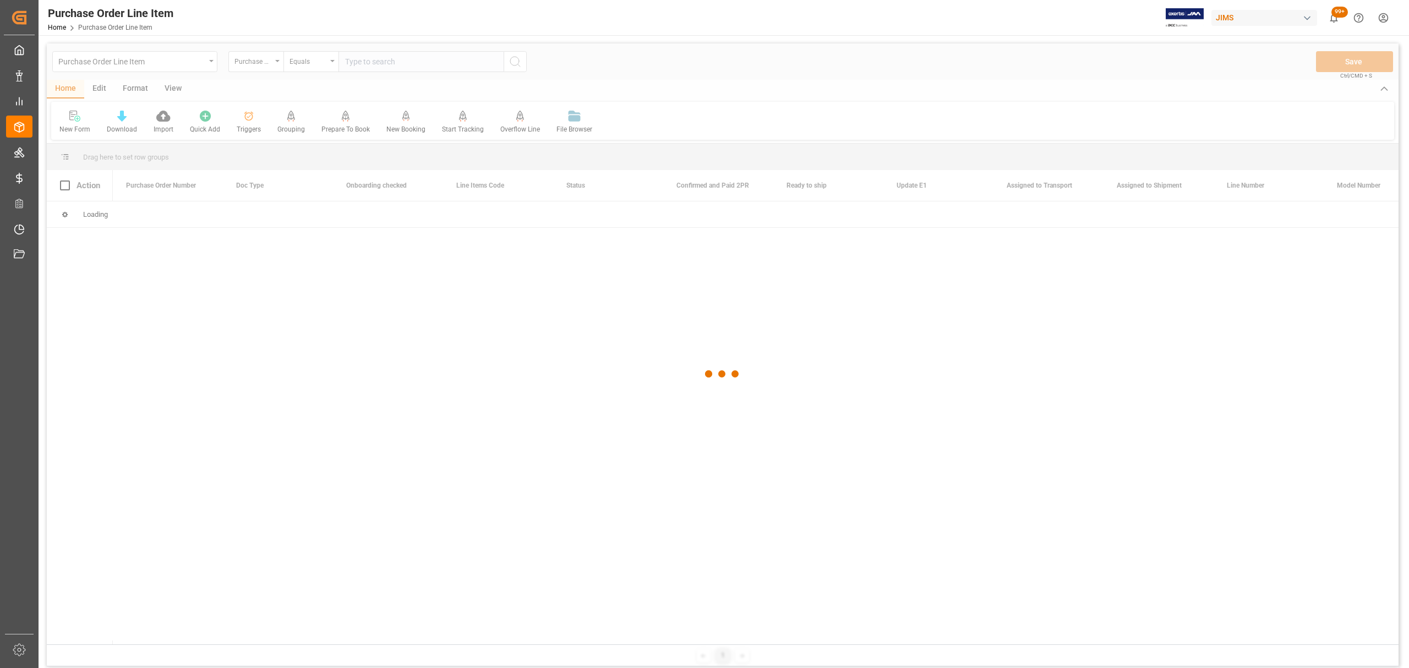
click at [206, 59] on div at bounding box center [723, 374] width 1352 height 662
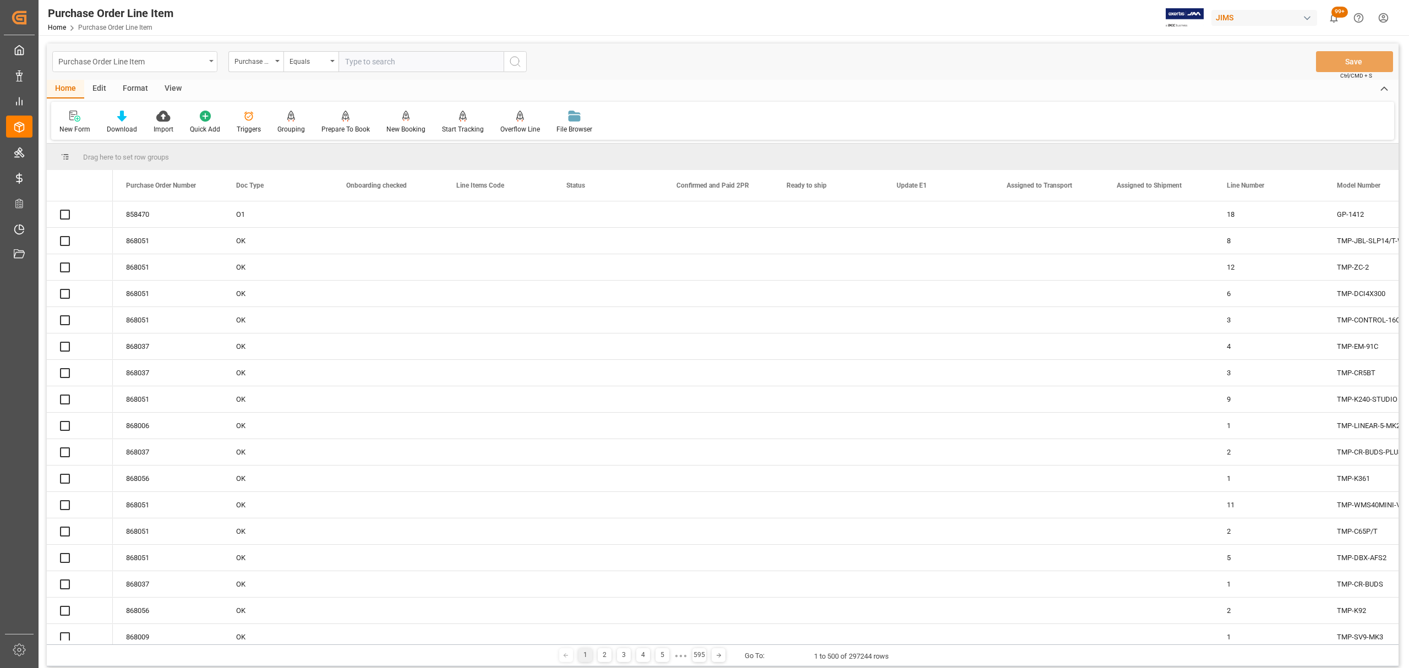
click at [208, 57] on div "Purchase Order Line Item" at bounding box center [134, 61] width 165 height 21
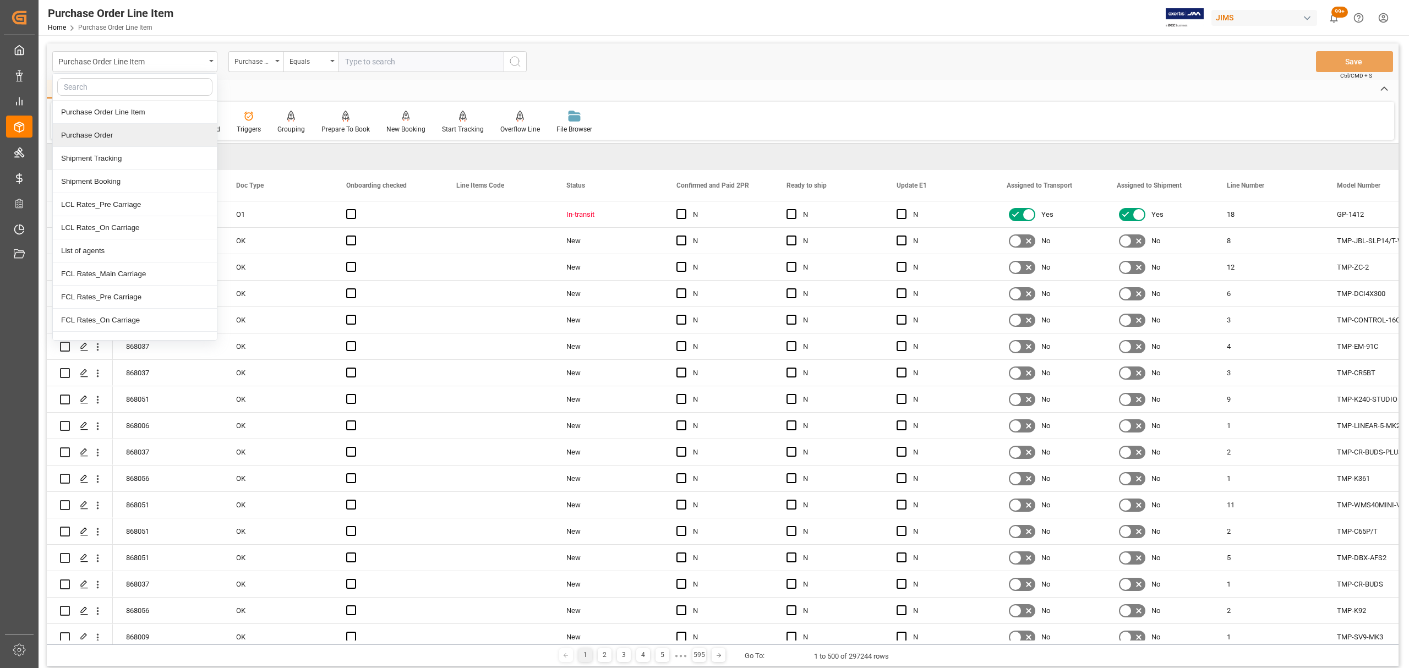
click at [123, 138] on div "Purchase Order" at bounding box center [135, 135] width 164 height 23
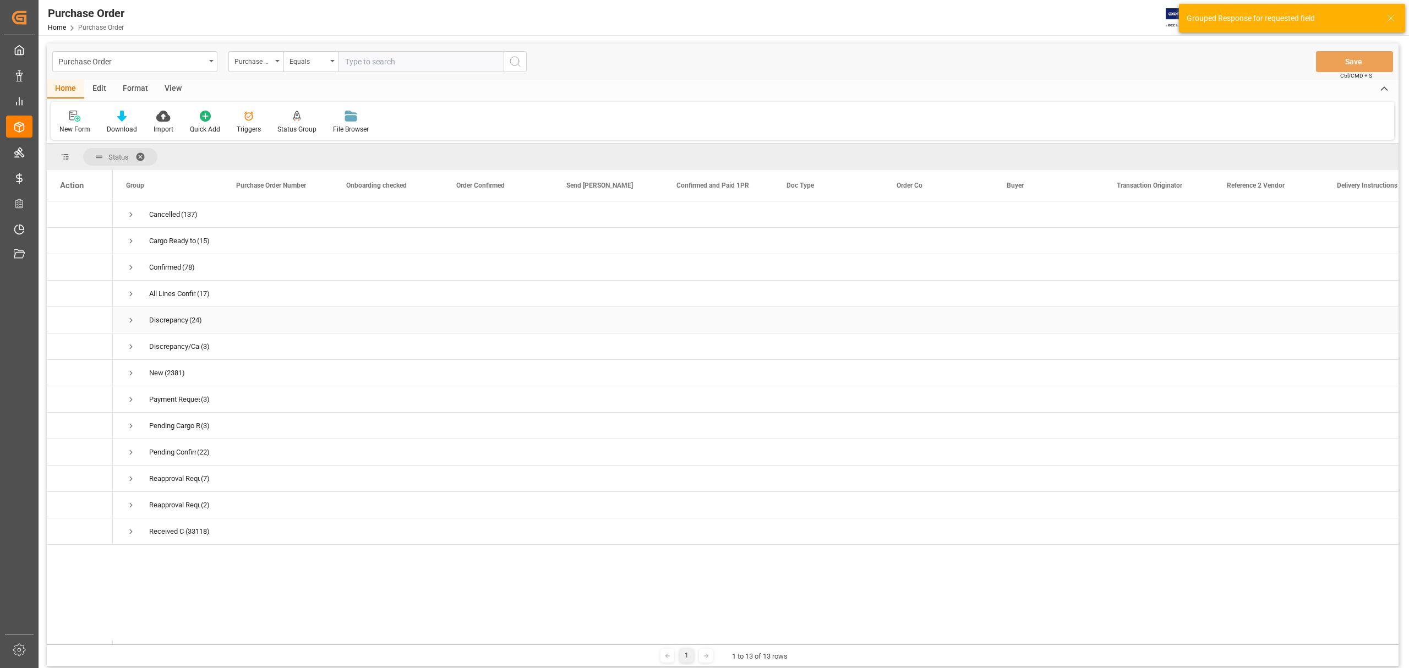
click at [130, 323] on span "Press SPACE to select this row." at bounding box center [131, 320] width 10 height 10
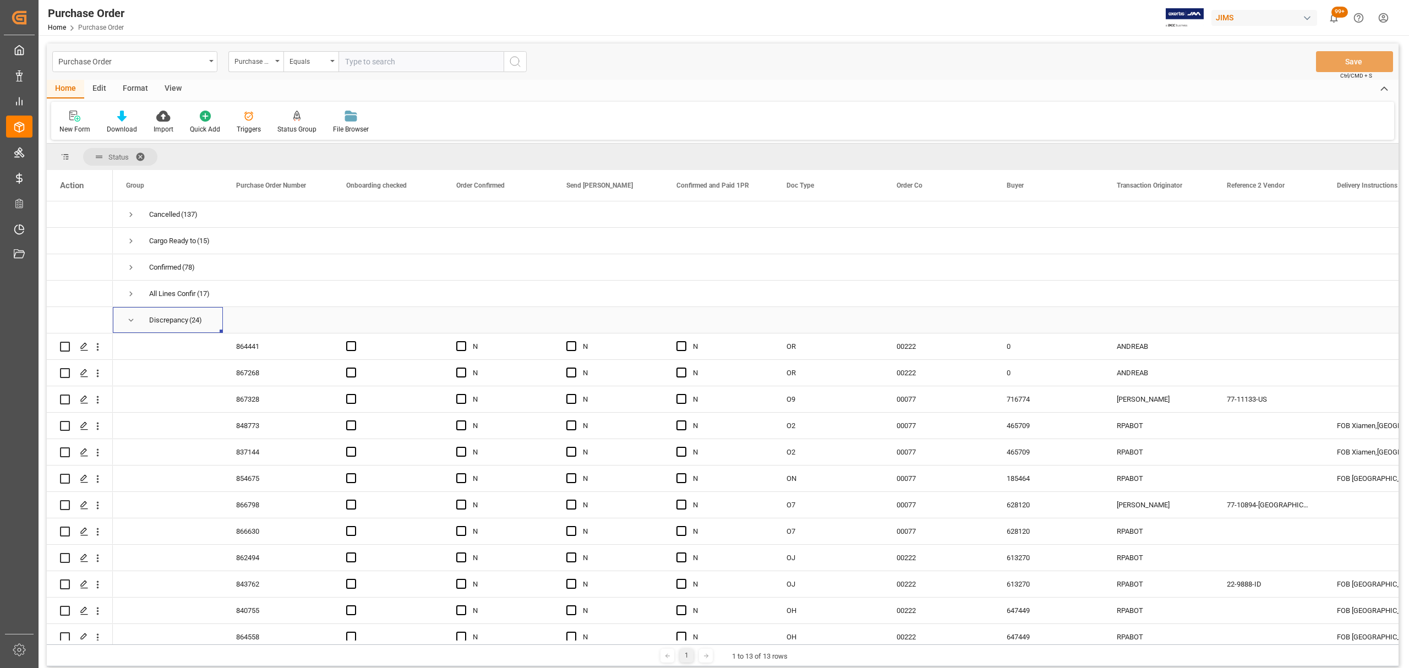
click at [130, 323] on span "Press SPACE to select this row." at bounding box center [131, 320] width 10 height 10
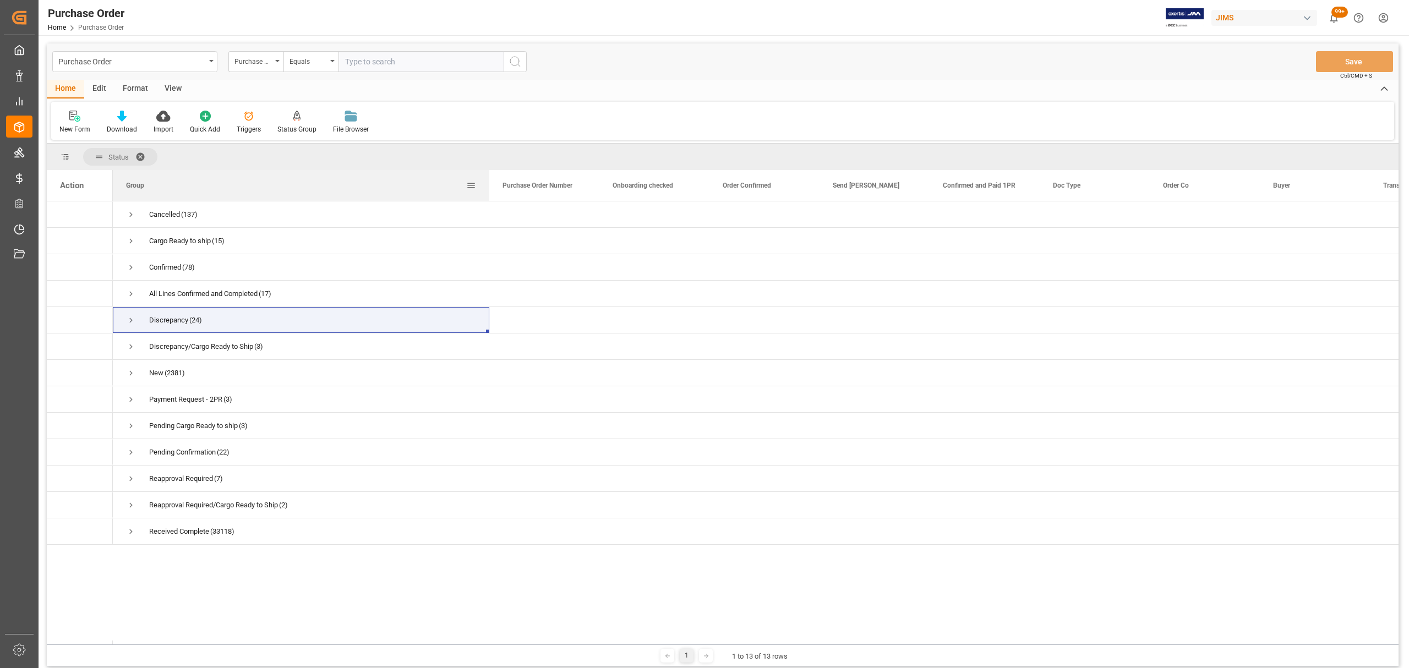
drag, startPoint x: 221, startPoint y: 181, endPoint x: 511, endPoint y: 182, distance: 289.6
click at [492, 178] on div at bounding box center [489, 185] width 4 height 31
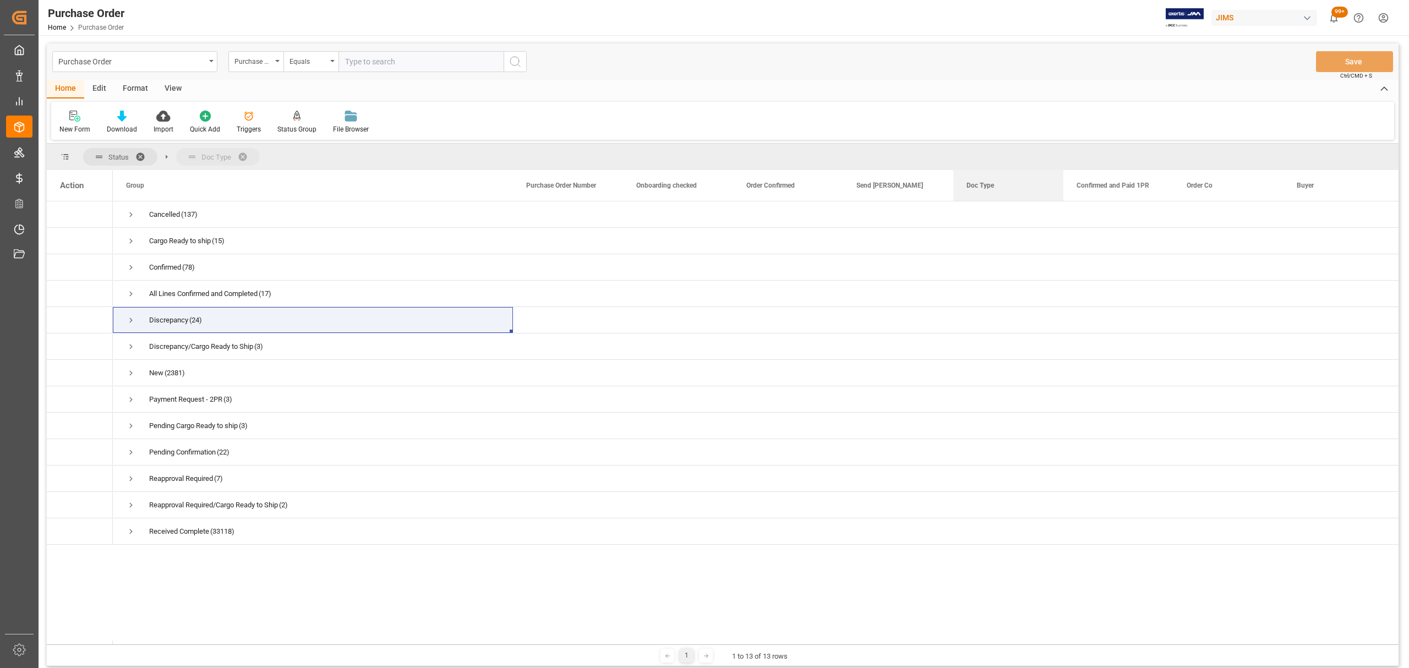
drag, startPoint x: 1092, startPoint y: 187, endPoint x: 1045, endPoint y: 160, distance: 54.8
click at [132, 323] on span "Press SPACE to select this row." at bounding box center [131, 320] width 10 height 10
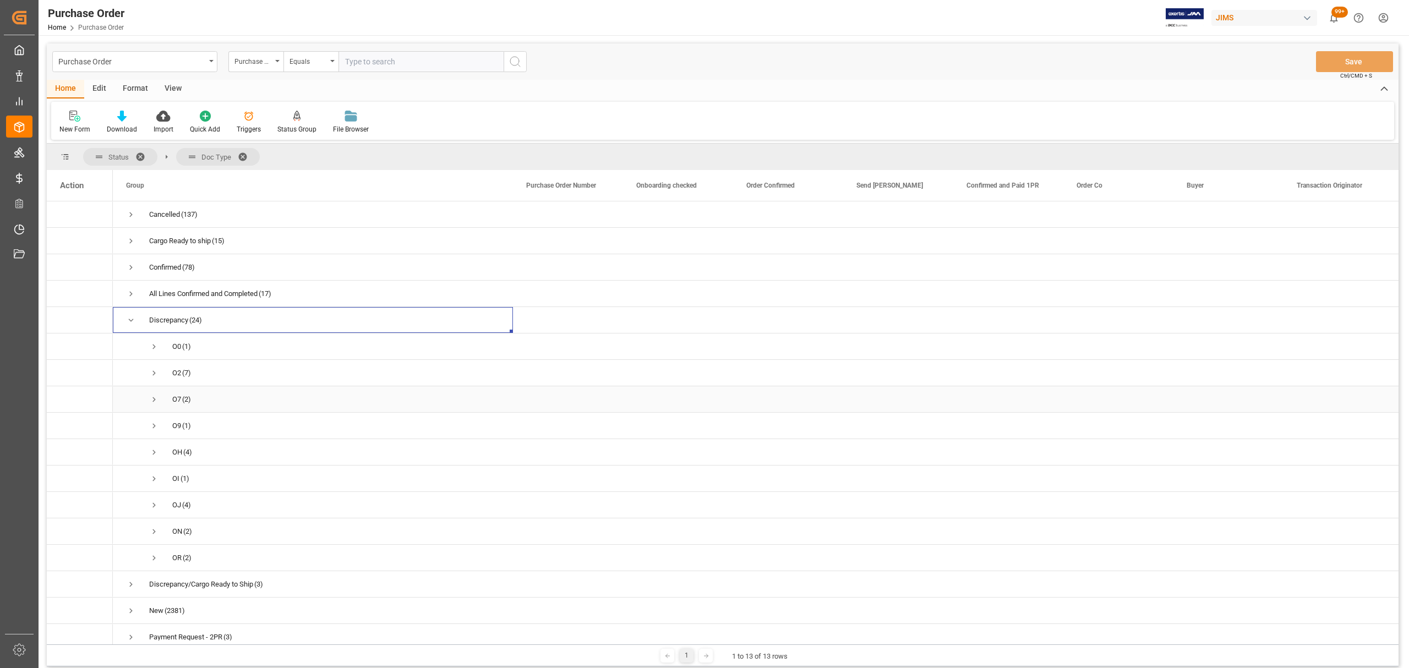
click at [152, 399] on span "Press SPACE to select this row." at bounding box center [154, 400] width 10 height 10
click at [173, 90] on div "View" at bounding box center [173, 89] width 34 height 19
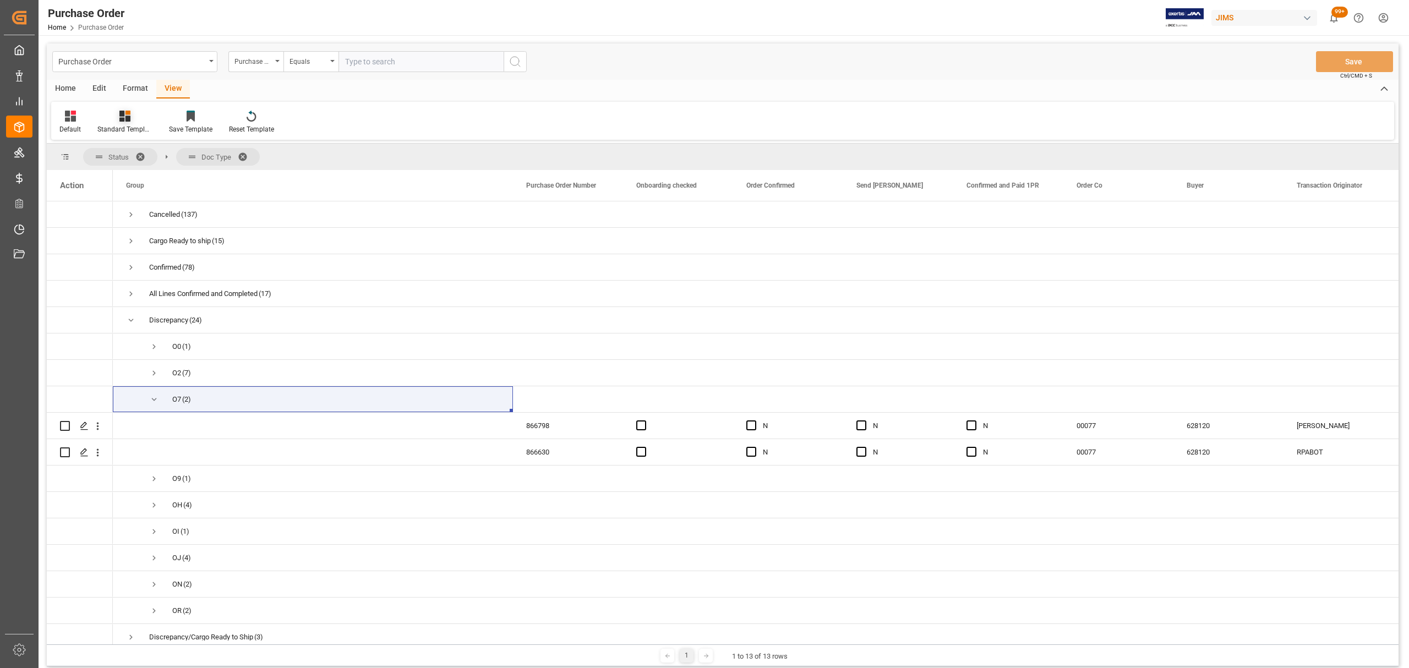
click at [126, 117] on icon at bounding box center [124, 116] width 11 height 11
click at [126, 121] on icon at bounding box center [124, 116] width 11 height 11
click at [124, 117] on icon at bounding box center [124, 116] width 11 height 11
click at [959, 449] on div "N" at bounding box center [1009, 452] width 110 height 26
click at [540, 426] on div "866798" at bounding box center [568, 426] width 110 height 26
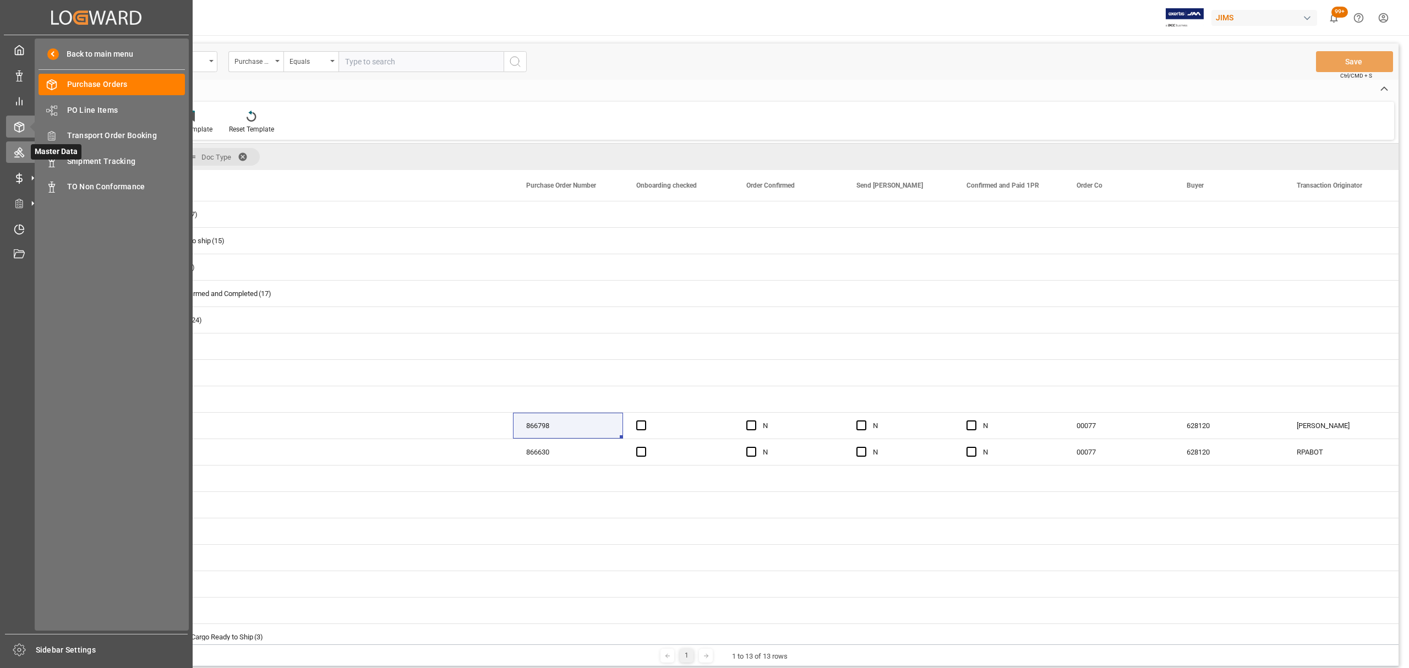
click at [22, 149] on icon at bounding box center [19, 153] width 10 height 10
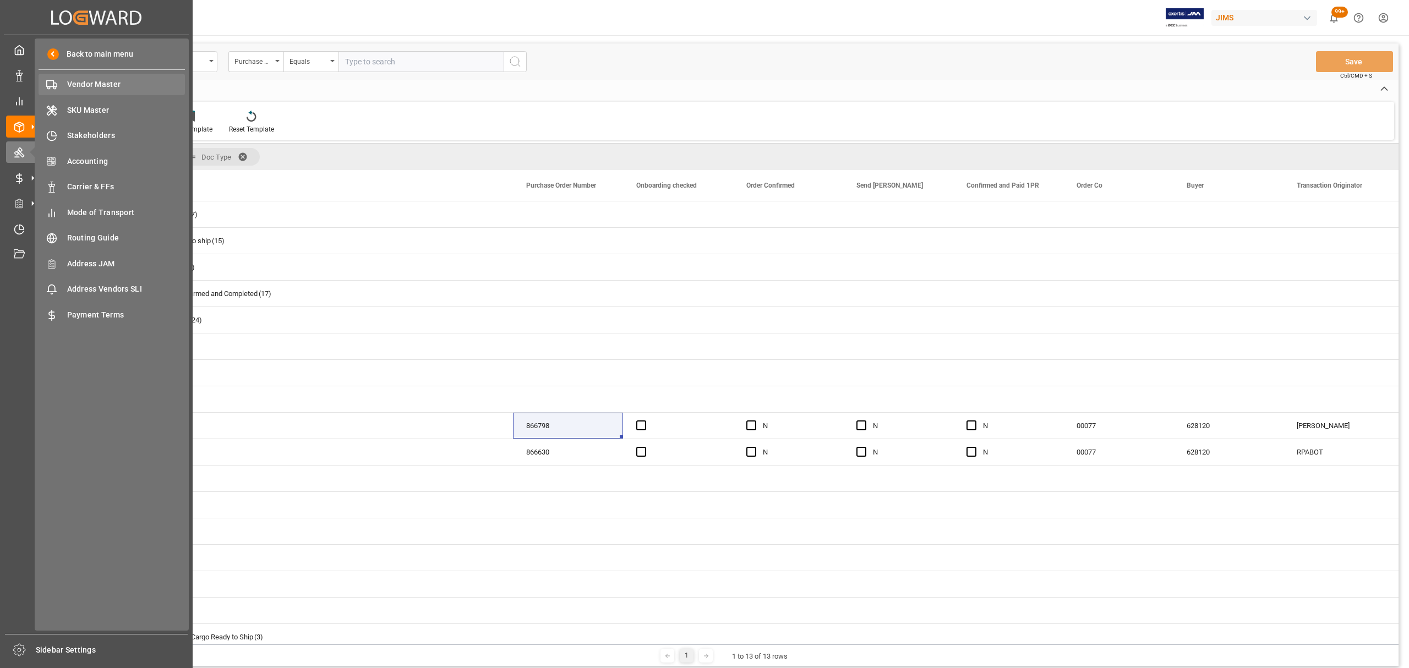
click at [98, 87] on span "Vendor Master" at bounding box center [126, 85] width 118 height 12
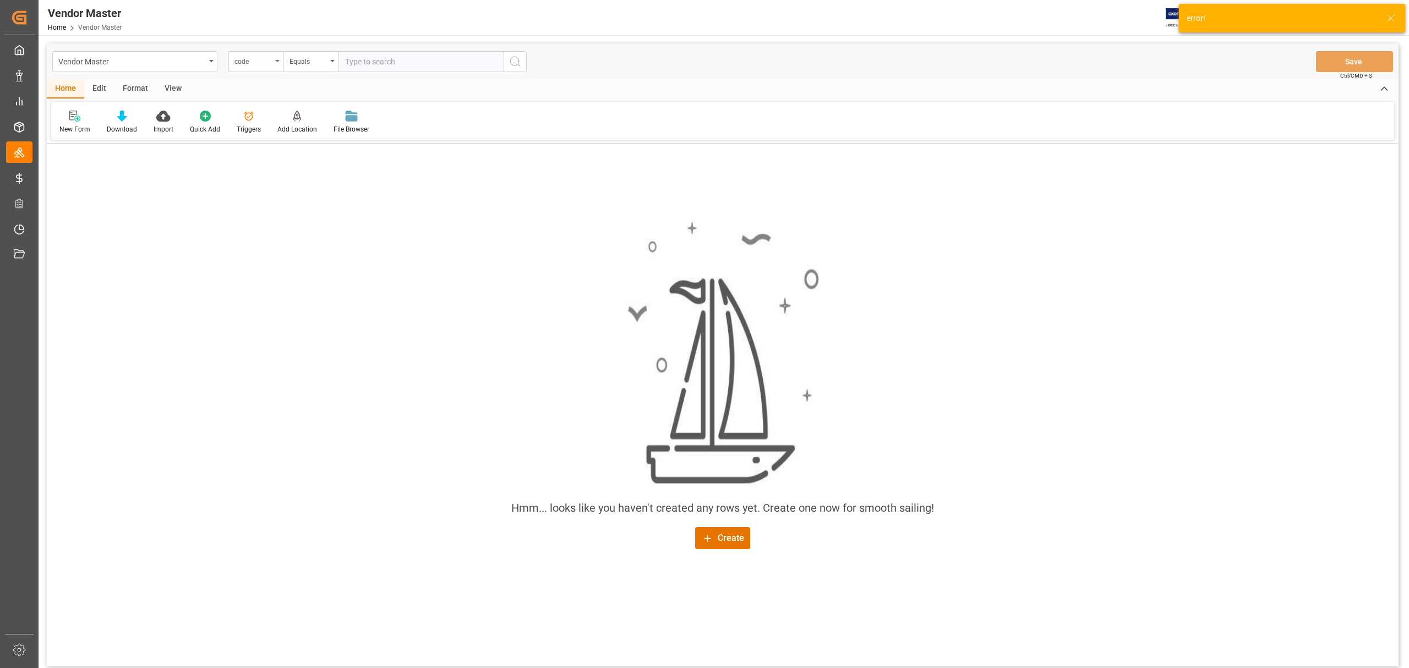
click at [267, 60] on div "code" at bounding box center [253, 60] width 37 height 13
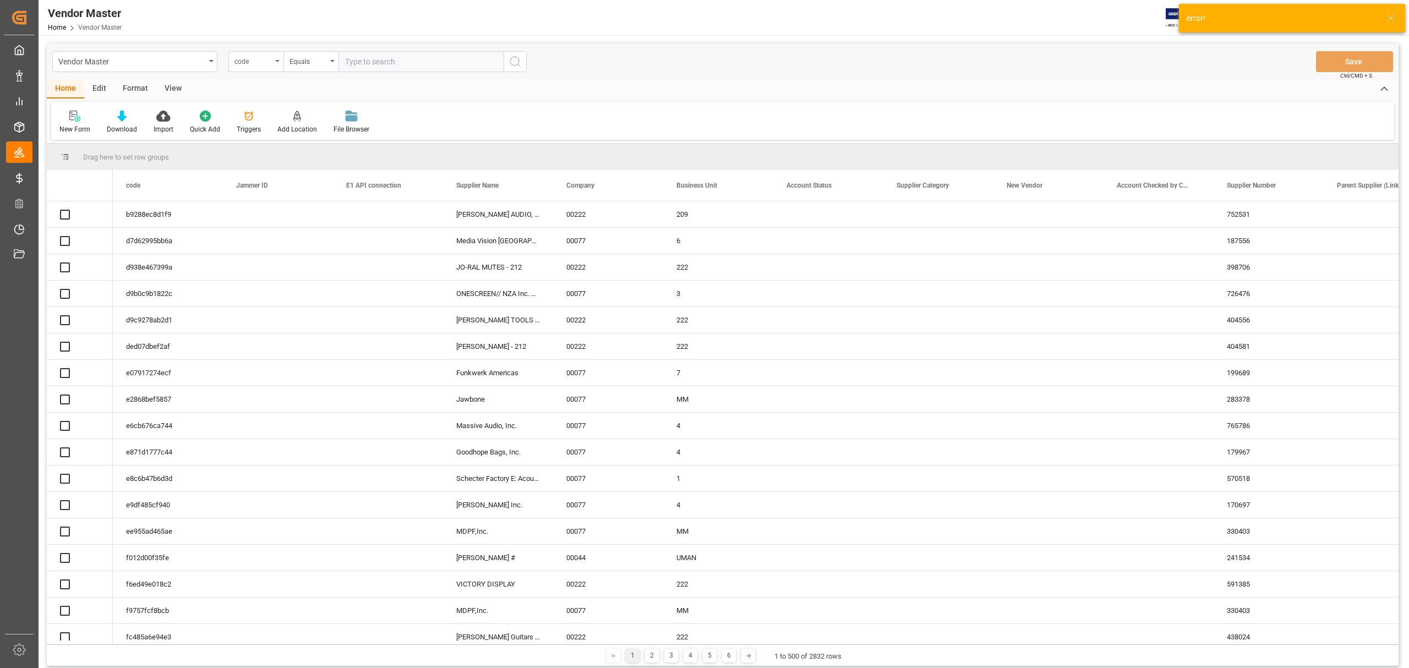
click at [276, 63] on div "code" at bounding box center [255, 61] width 55 height 21
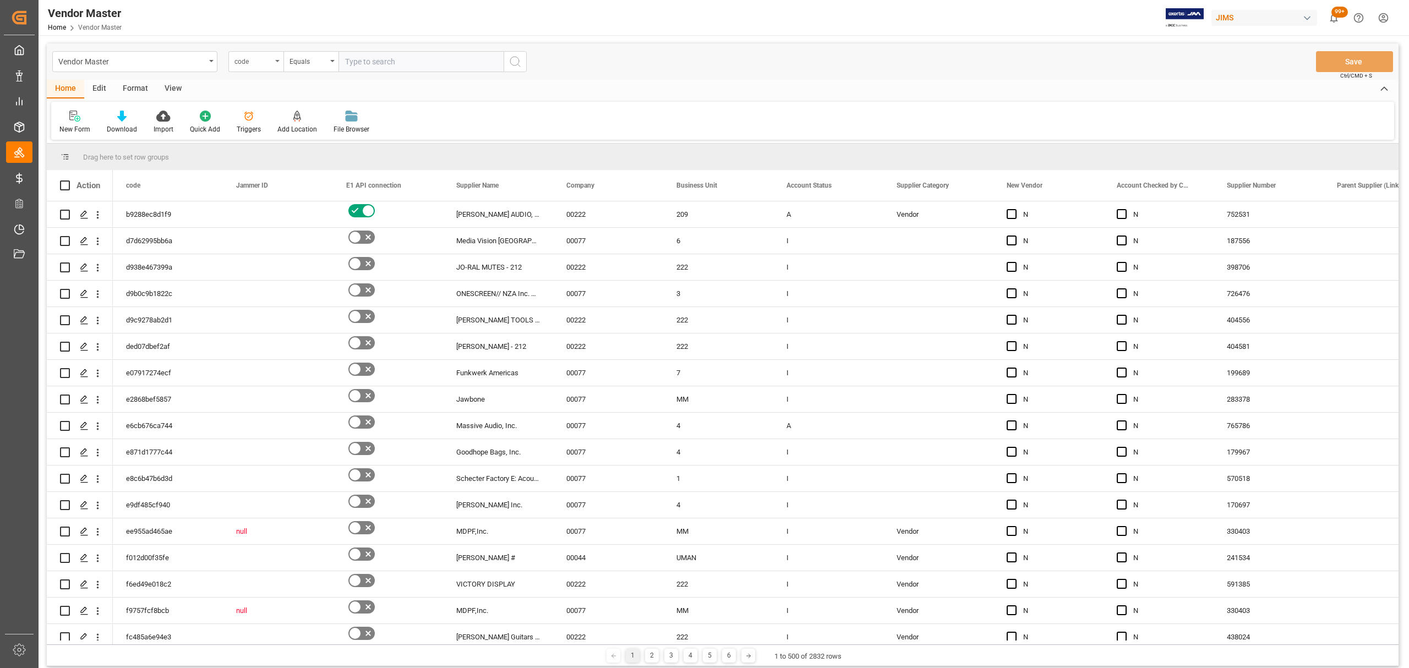
click at [275, 62] on div "code" at bounding box center [255, 61] width 55 height 21
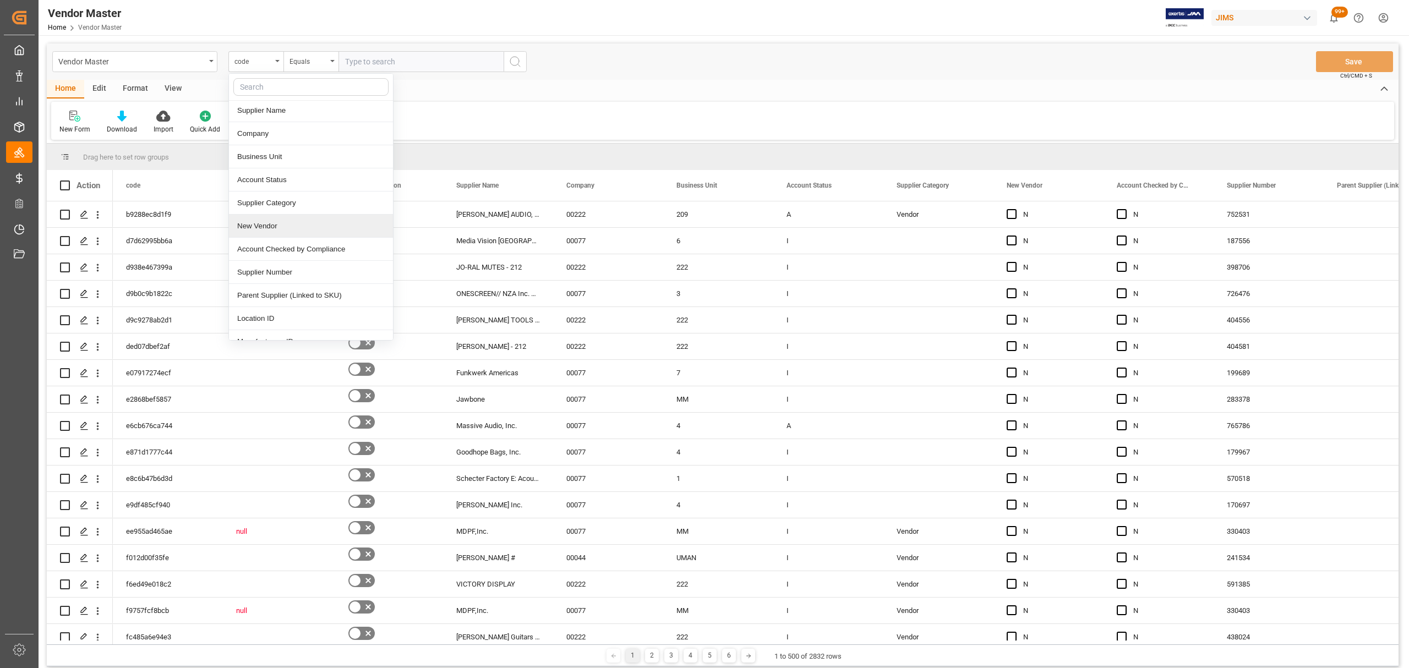
scroll to position [73, 0]
click at [277, 273] on div "Supplier Number" at bounding box center [311, 270] width 164 height 23
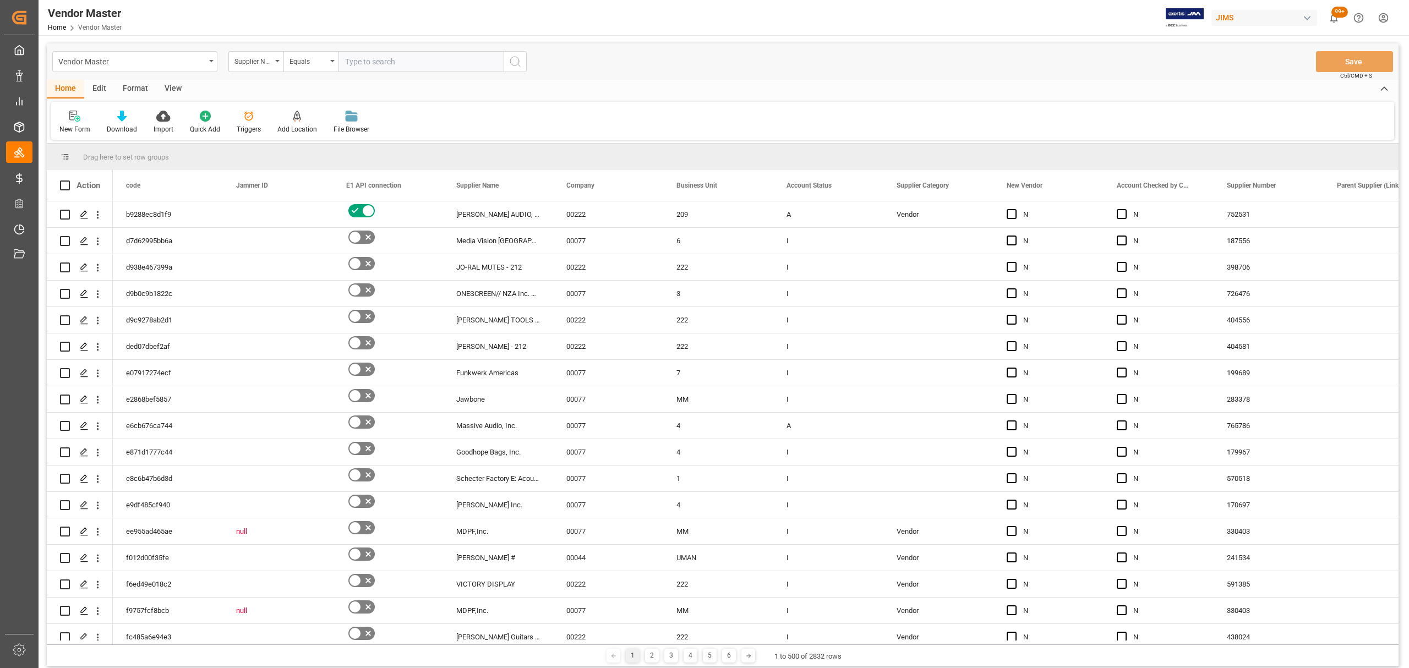
click at [399, 64] on input "text" at bounding box center [421, 61] width 165 height 21
paste input "866798"
type input "866798"
click at [512, 61] on icon "search button" at bounding box center [515, 61] width 13 height 13
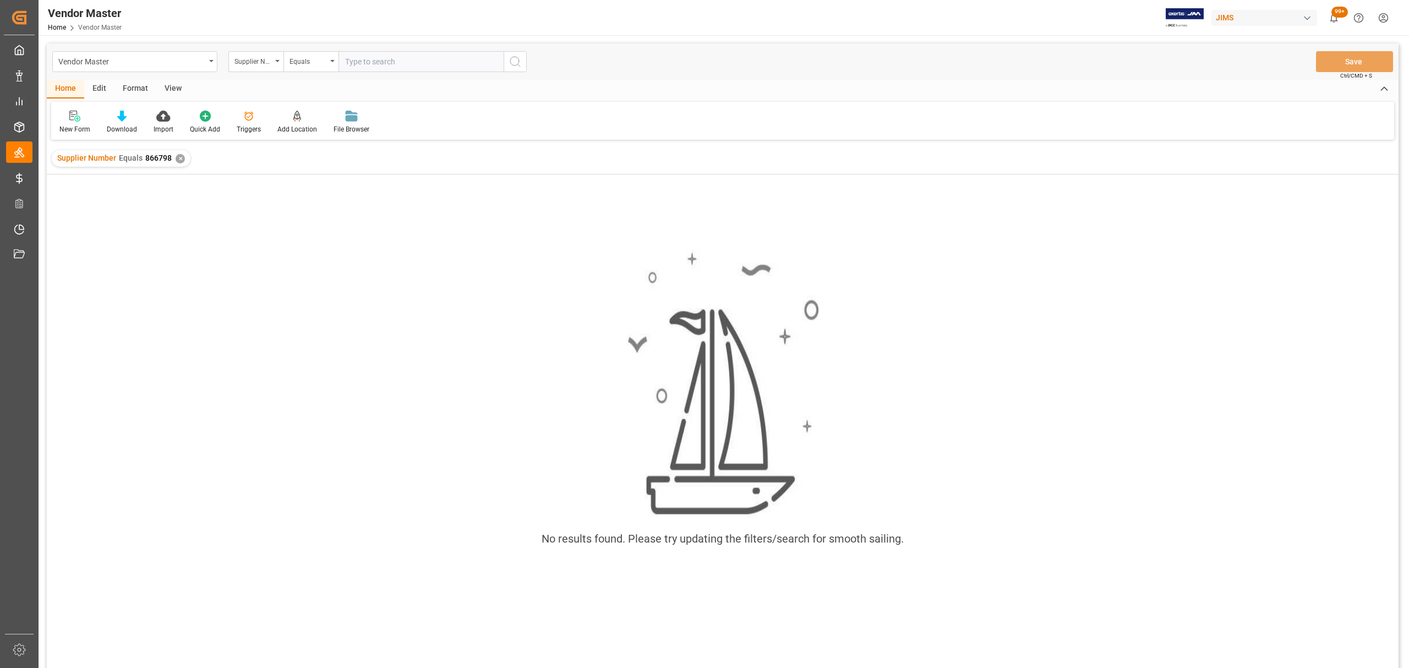
click at [177, 161] on div "✕" at bounding box center [180, 158] width 9 height 9
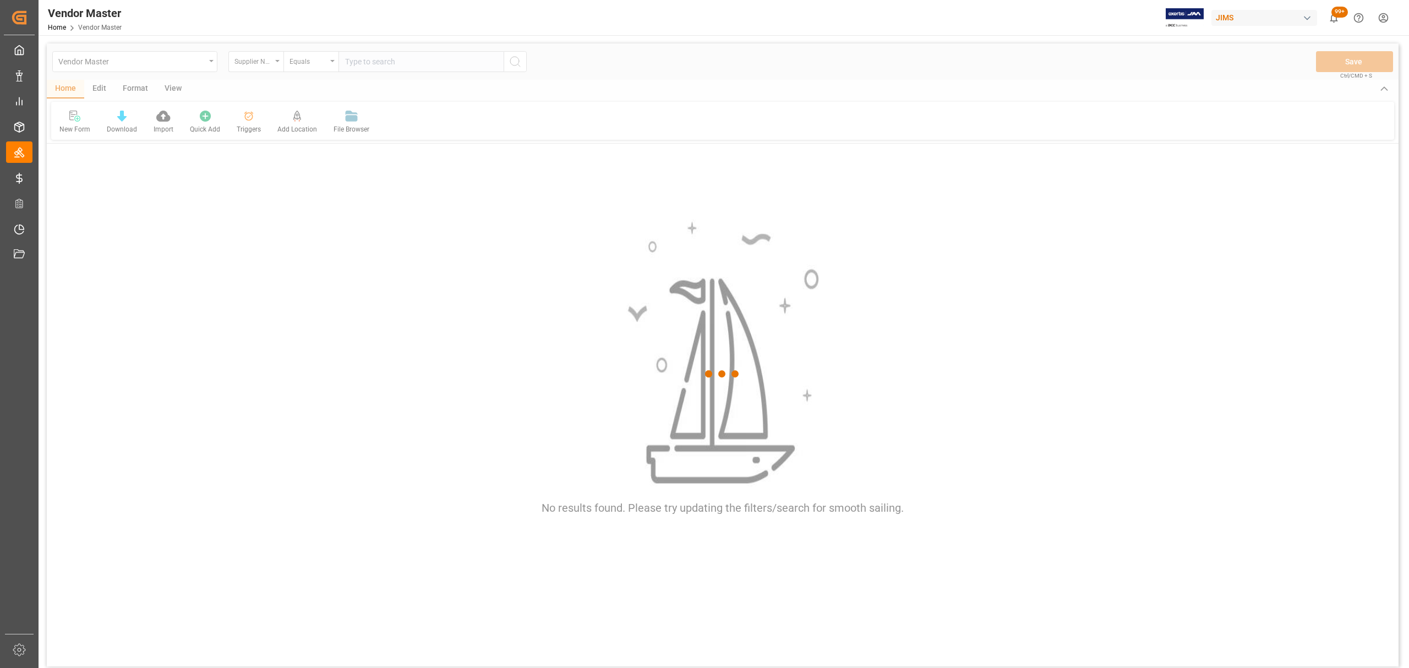
click at [428, 64] on div at bounding box center [723, 374] width 1352 height 662
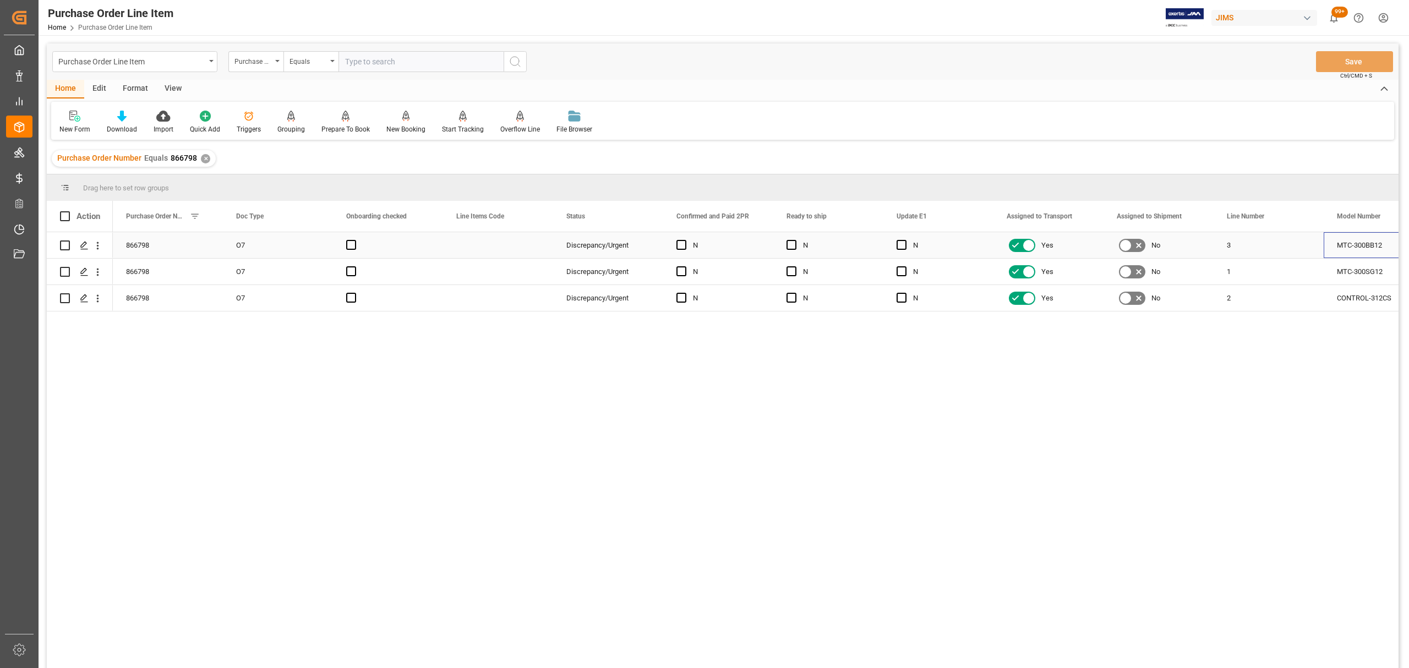
click at [1354, 244] on div "MTC-300BB12" at bounding box center [1379, 245] width 110 height 26
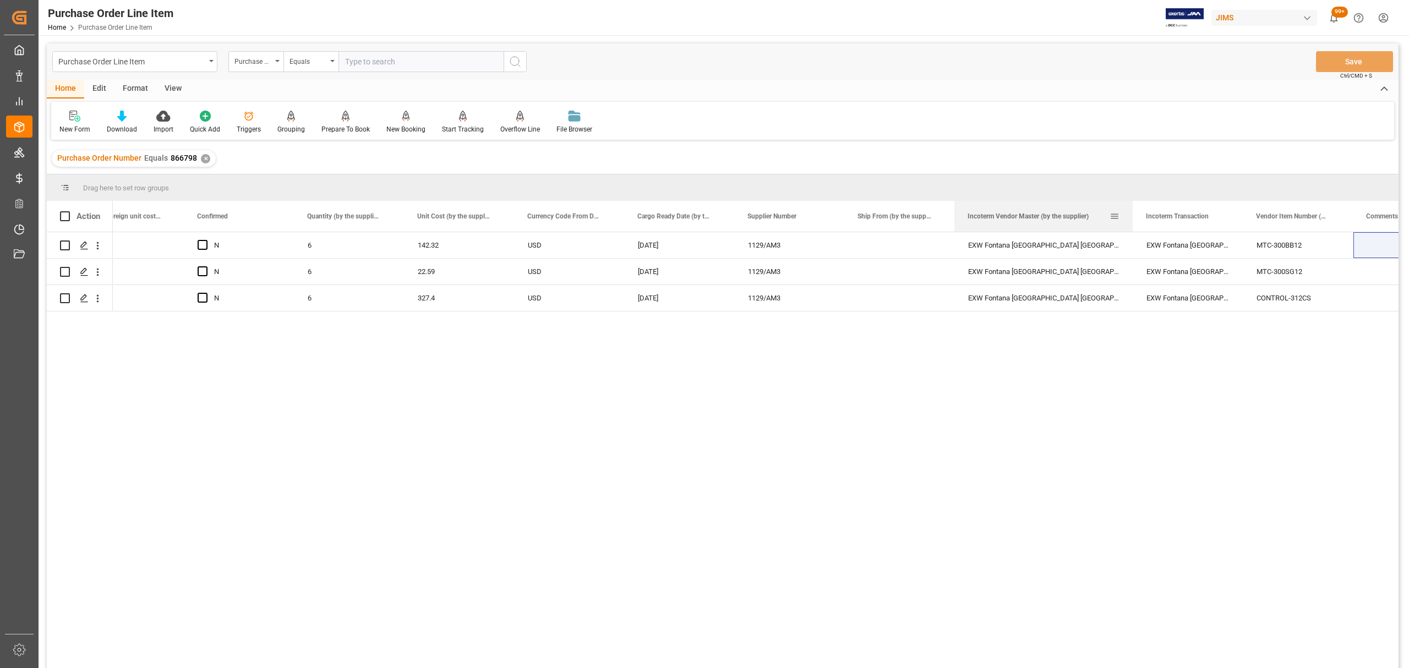
drag, startPoint x: 1064, startPoint y: 214, endPoint x: 1132, endPoint y: 214, distance: 68.3
click at [1132, 214] on div at bounding box center [1133, 216] width 4 height 31
click at [1024, 243] on div "EXW Fontana [GEOGRAPHIC_DATA] [GEOGRAPHIC_DATA]" at bounding box center [1044, 245] width 178 height 26
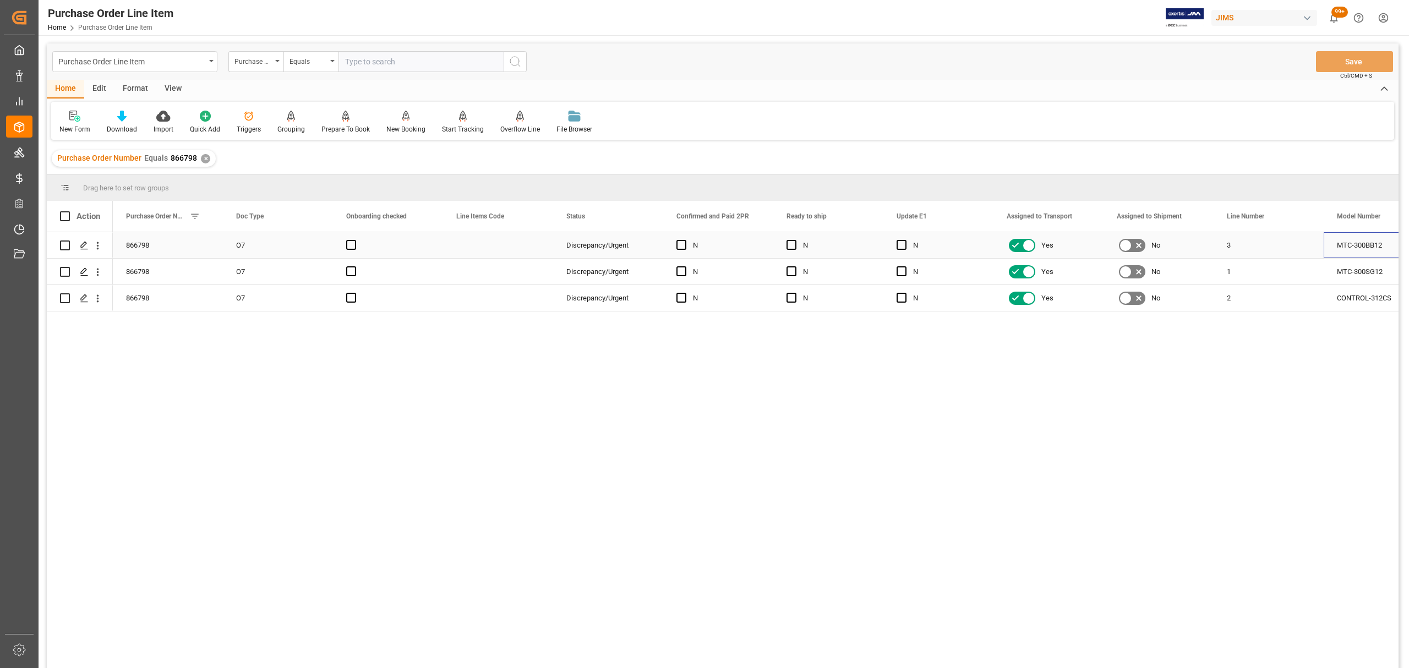
click at [1350, 245] on div "MTC-300BB12" at bounding box center [1379, 245] width 110 height 26
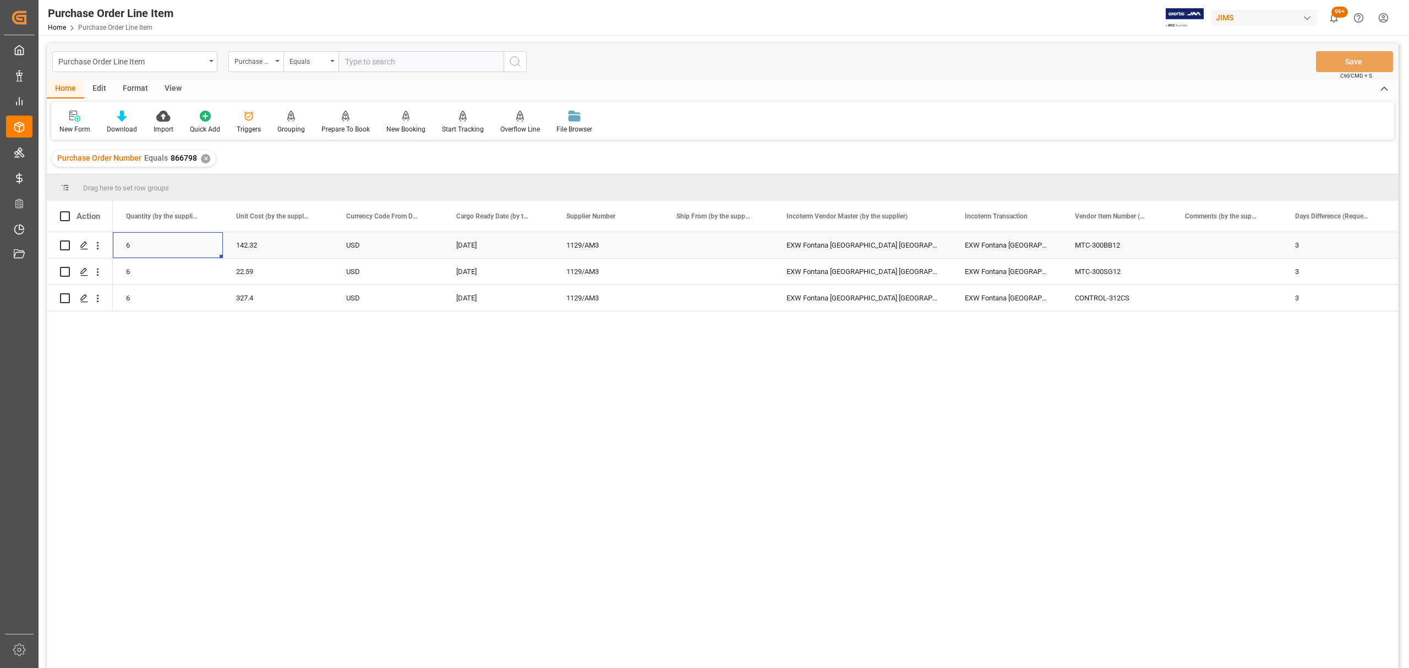
click at [999, 247] on div "EXW Fontana [GEOGRAPHIC_DATA] [GEOGRAPHIC_DATA]" at bounding box center [1007, 245] width 110 height 26
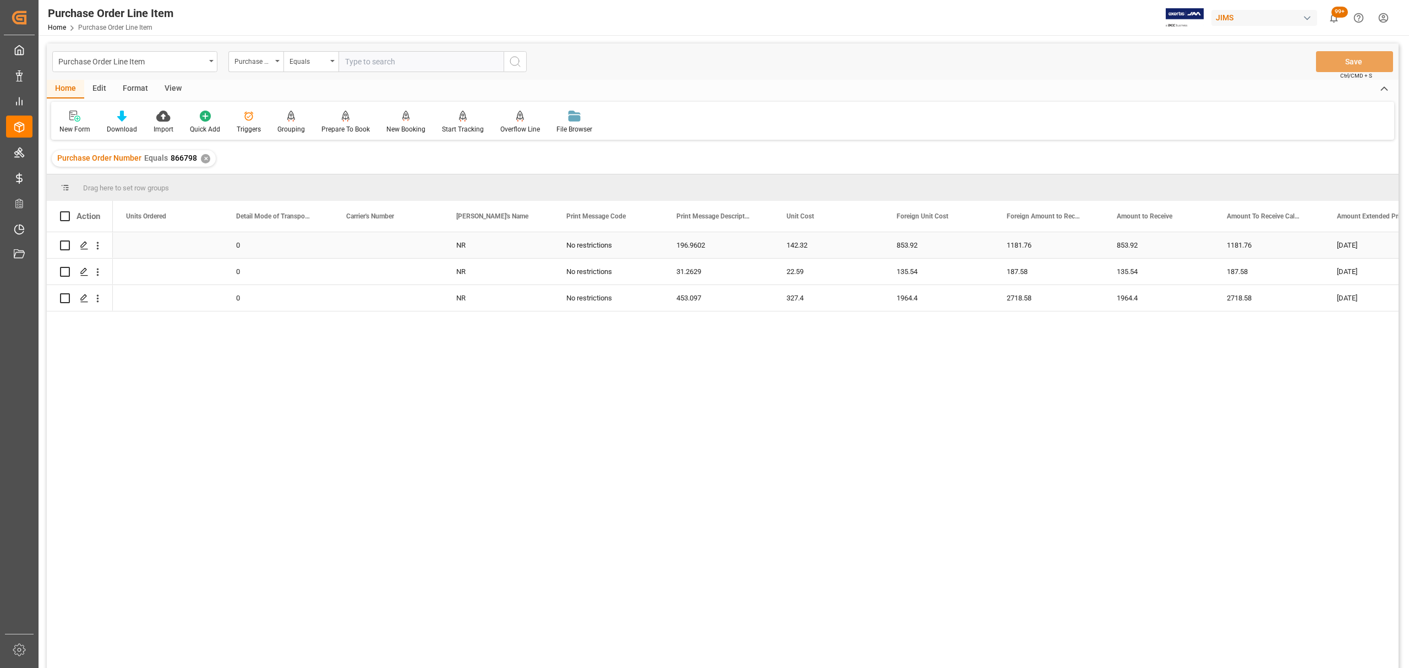
scroll to position [0, 2863]
click at [84, 248] on icon "Press SPACE to select this row." at bounding box center [84, 245] width 9 height 9
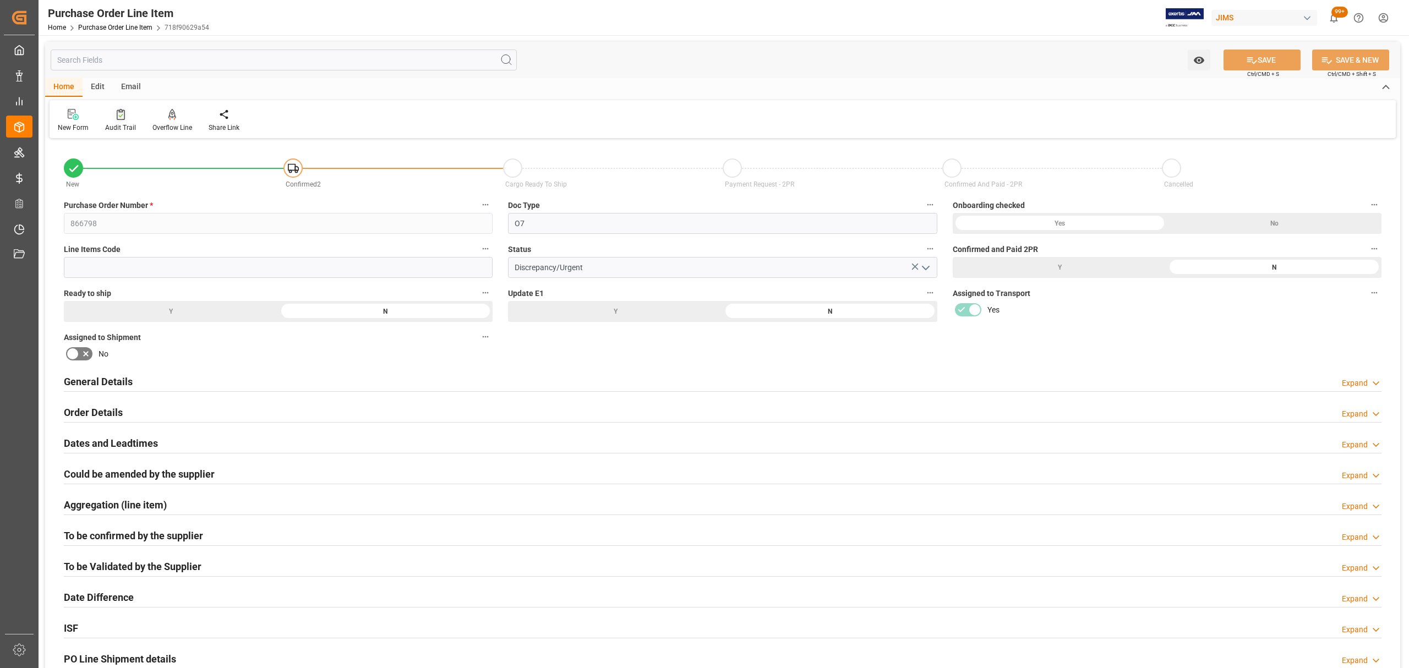
click at [124, 110] on div at bounding box center [120, 114] width 31 height 12
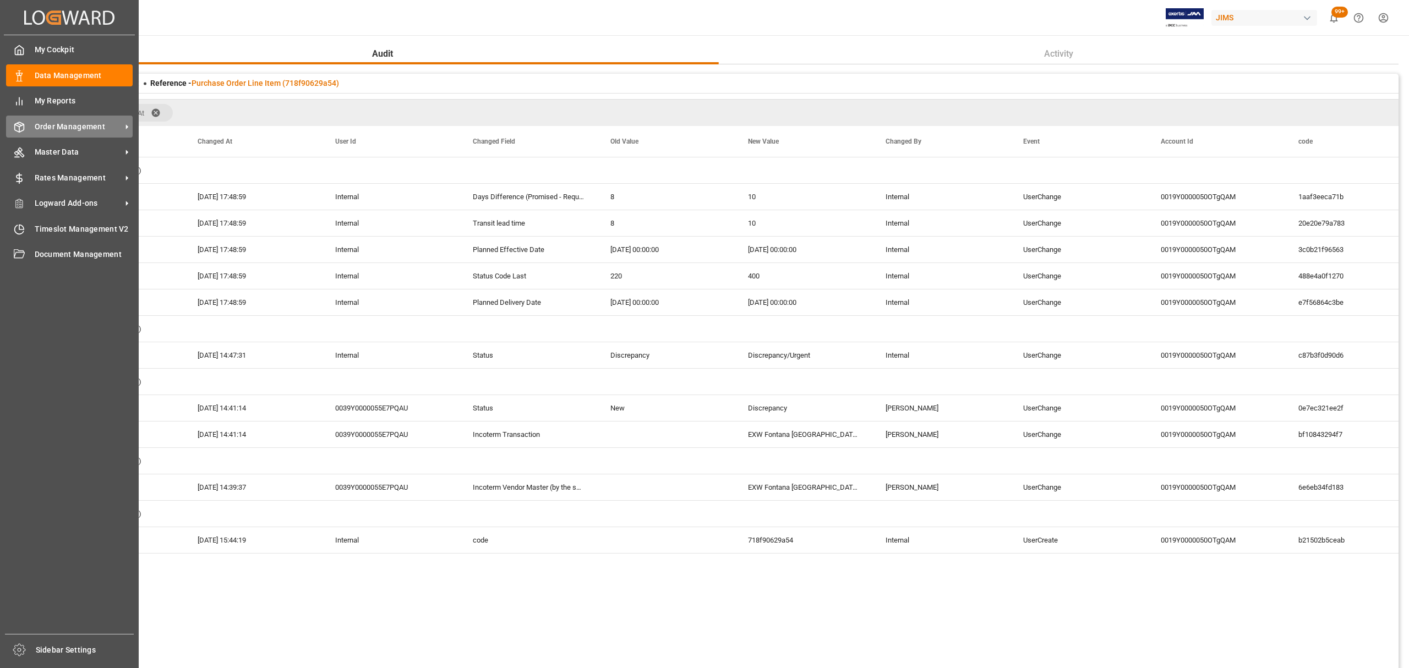
click at [61, 128] on span "Order Management" at bounding box center [78, 127] width 87 height 12
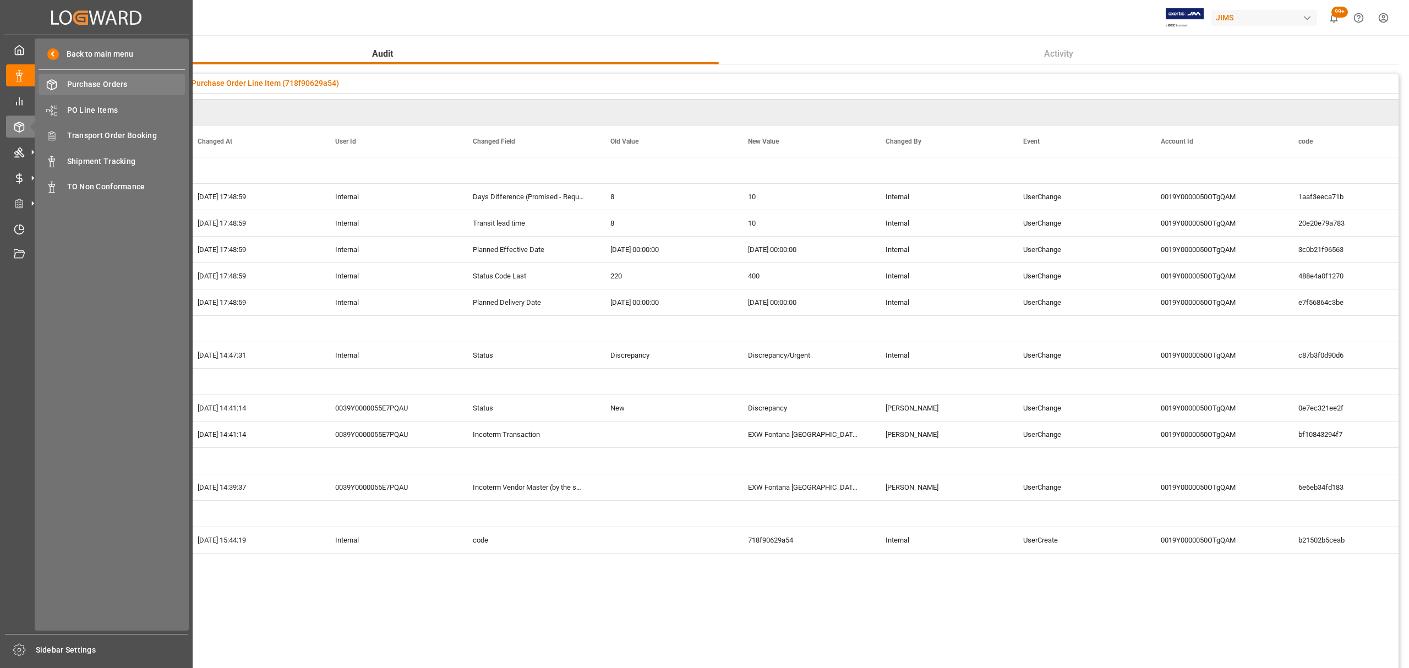
click at [105, 84] on span "Purchase Orders" at bounding box center [126, 85] width 118 height 12
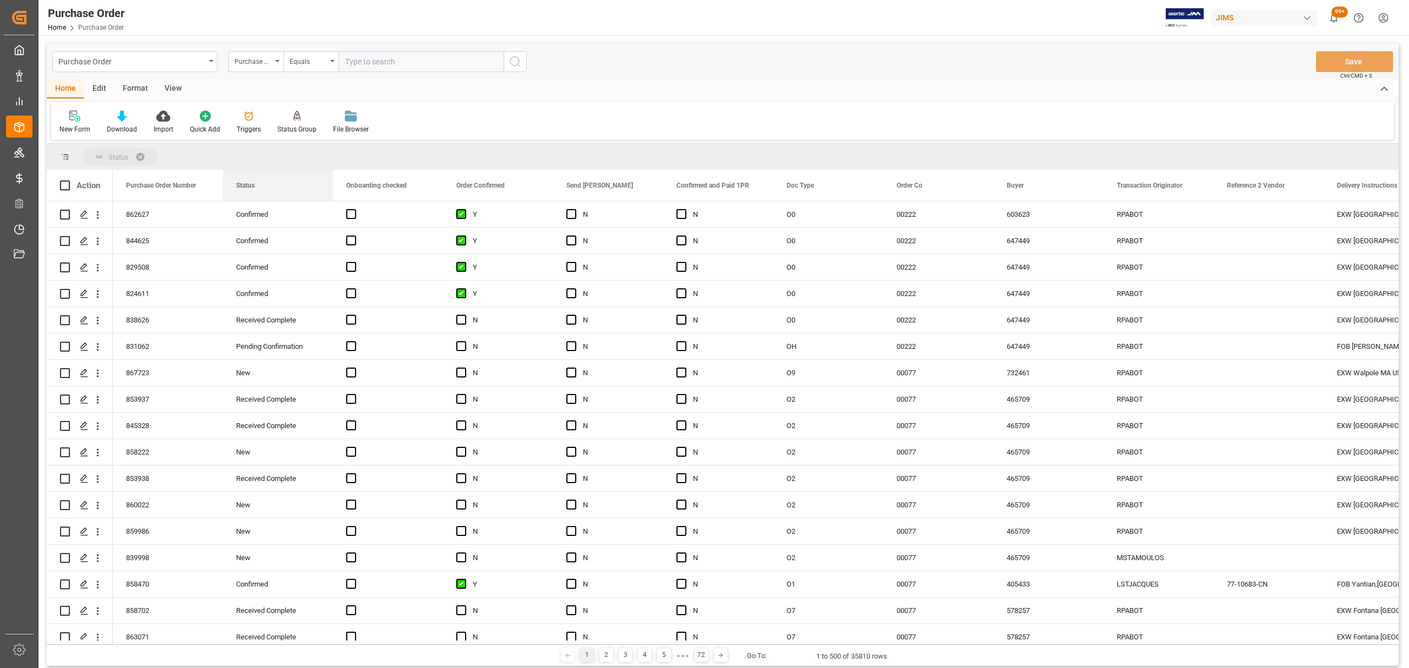
drag, startPoint x: 243, startPoint y: 185, endPoint x: 239, endPoint y: 159, distance: 26.7
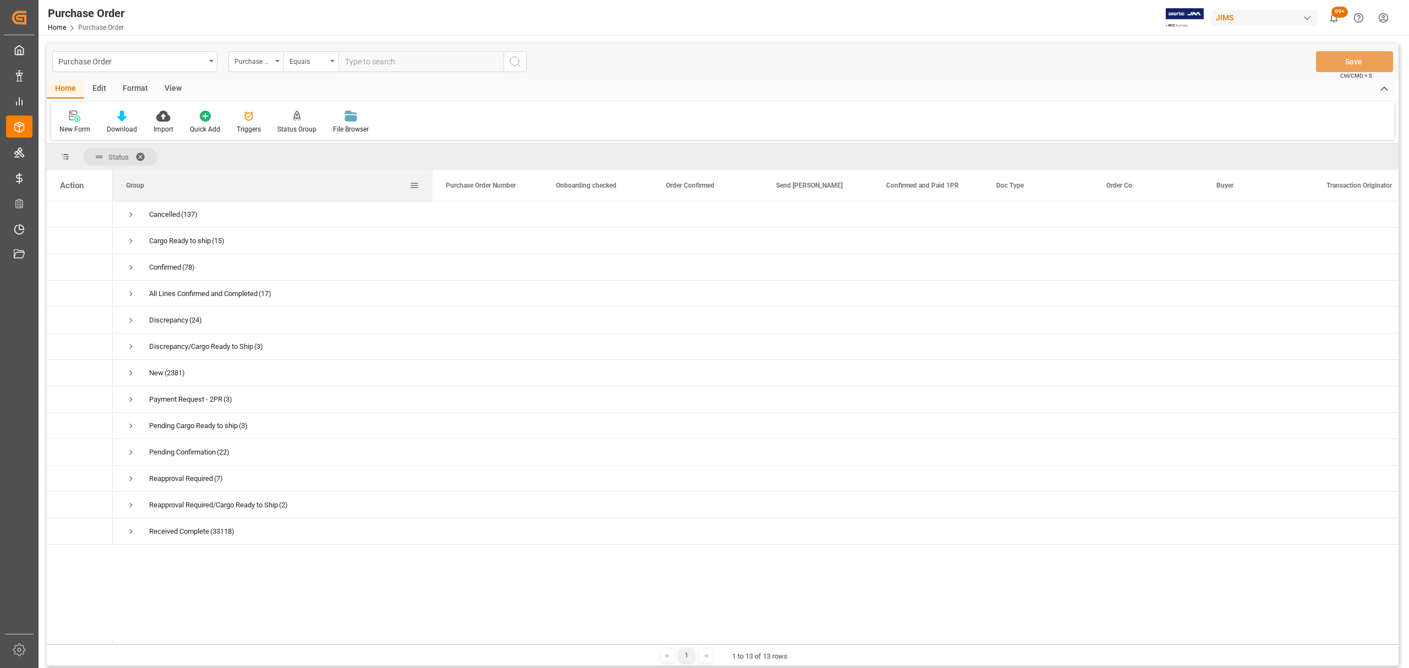
drag, startPoint x: 222, startPoint y: 187, endPoint x: 456, endPoint y: 190, distance: 233.4
click at [435, 190] on div at bounding box center [433, 185] width 4 height 31
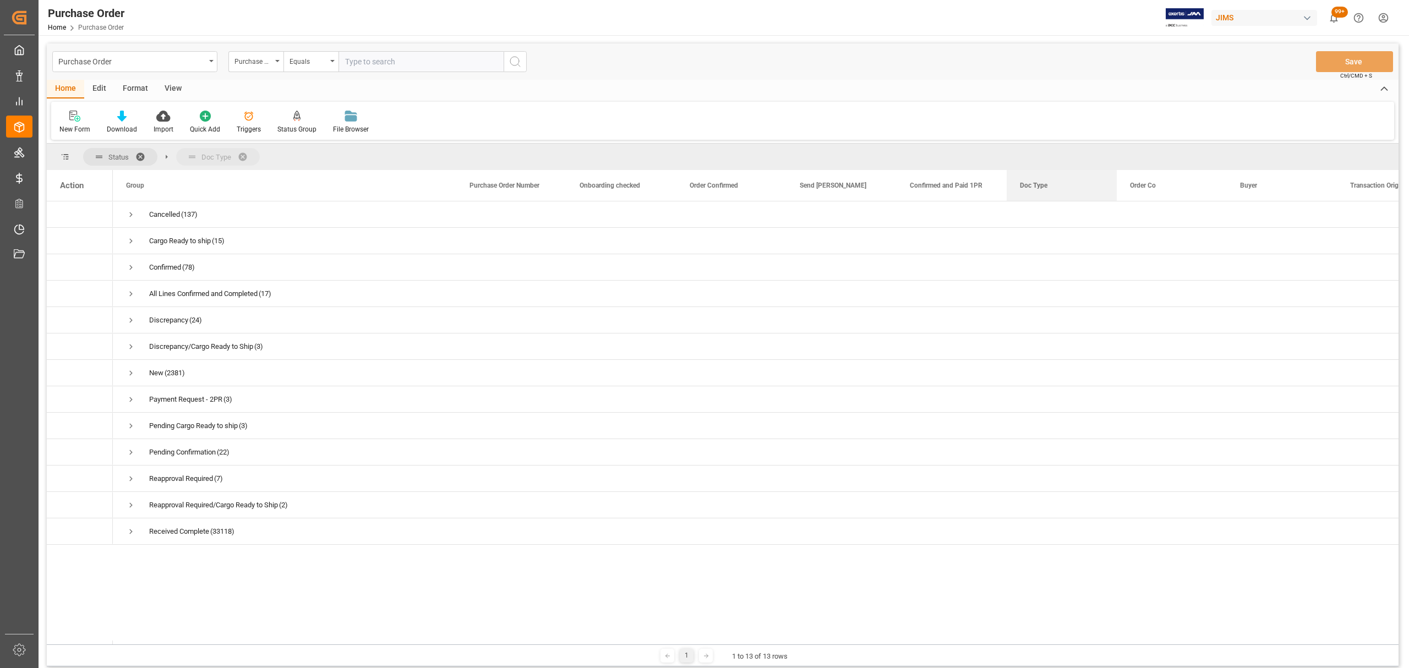
drag, startPoint x: 1033, startPoint y: 186, endPoint x: 1009, endPoint y: 155, distance: 40.0
click at [128, 349] on span "Press SPACE to select this row." at bounding box center [131, 347] width 10 height 10
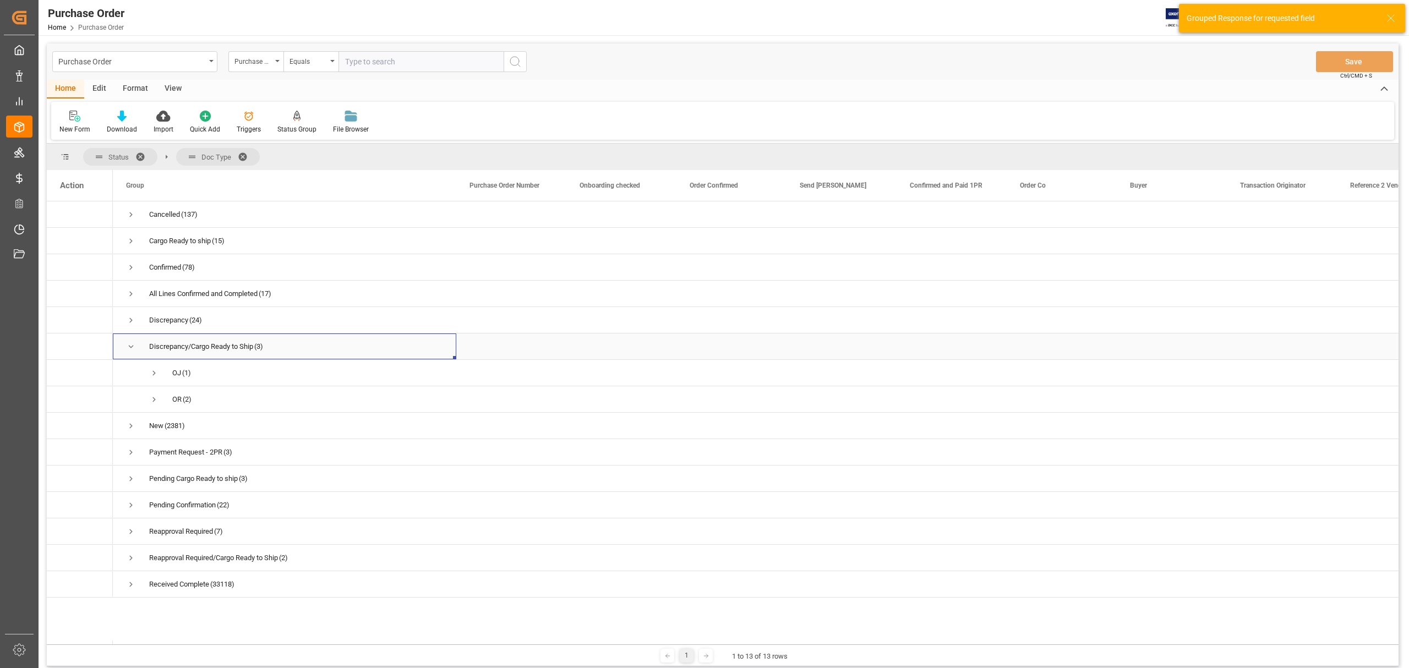
click at [128, 349] on span "Press SPACE to select this row." at bounding box center [131, 347] width 10 height 10
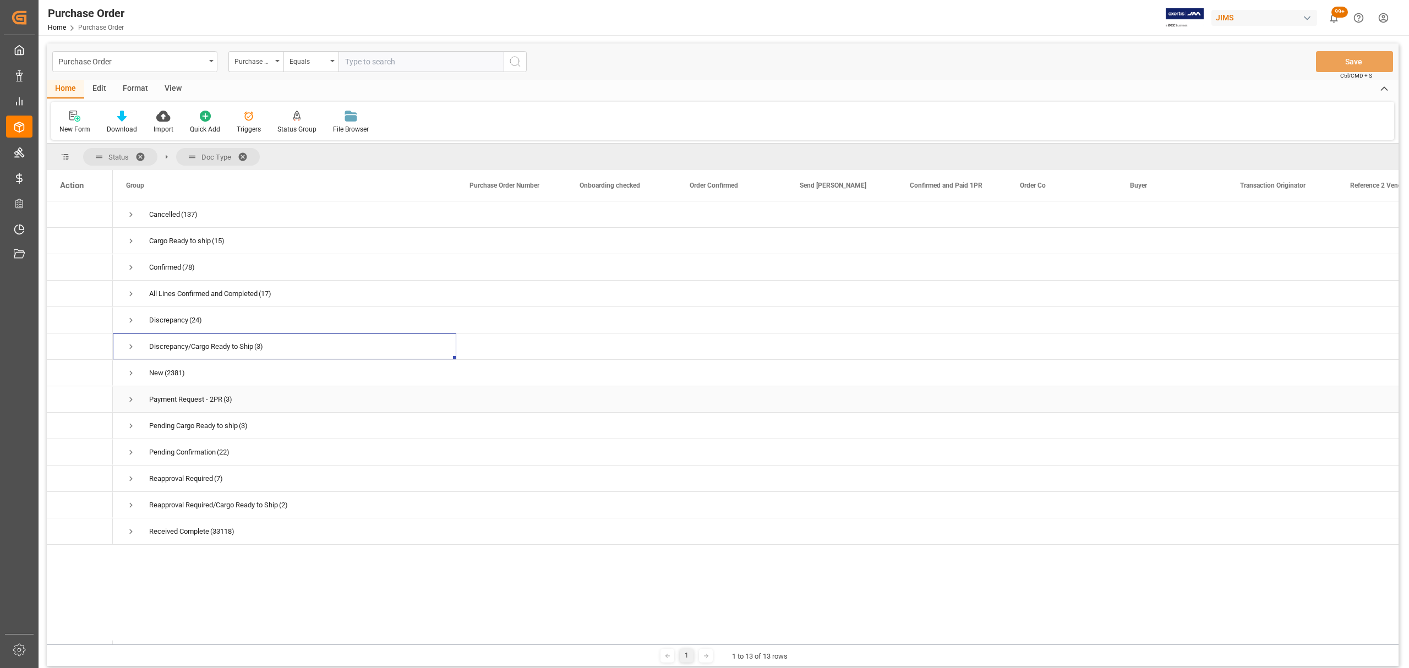
click at [129, 399] on span "Press SPACE to select this row." at bounding box center [131, 400] width 10 height 10
click at [131, 403] on span "Press SPACE to select this row." at bounding box center [131, 400] width 10 height 10
click at [127, 507] on span "Press SPACE to select this row." at bounding box center [131, 505] width 10 height 10
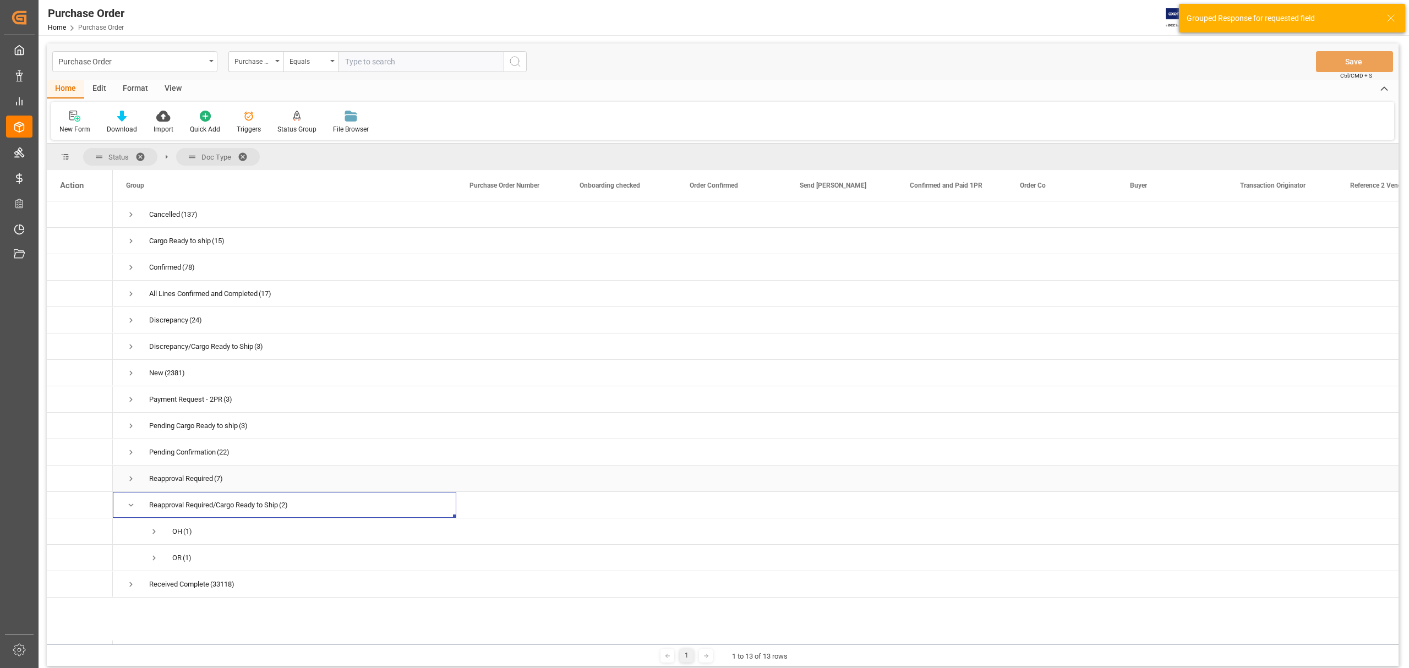
click at [130, 481] on span "Press SPACE to select this row." at bounding box center [131, 479] width 10 height 10
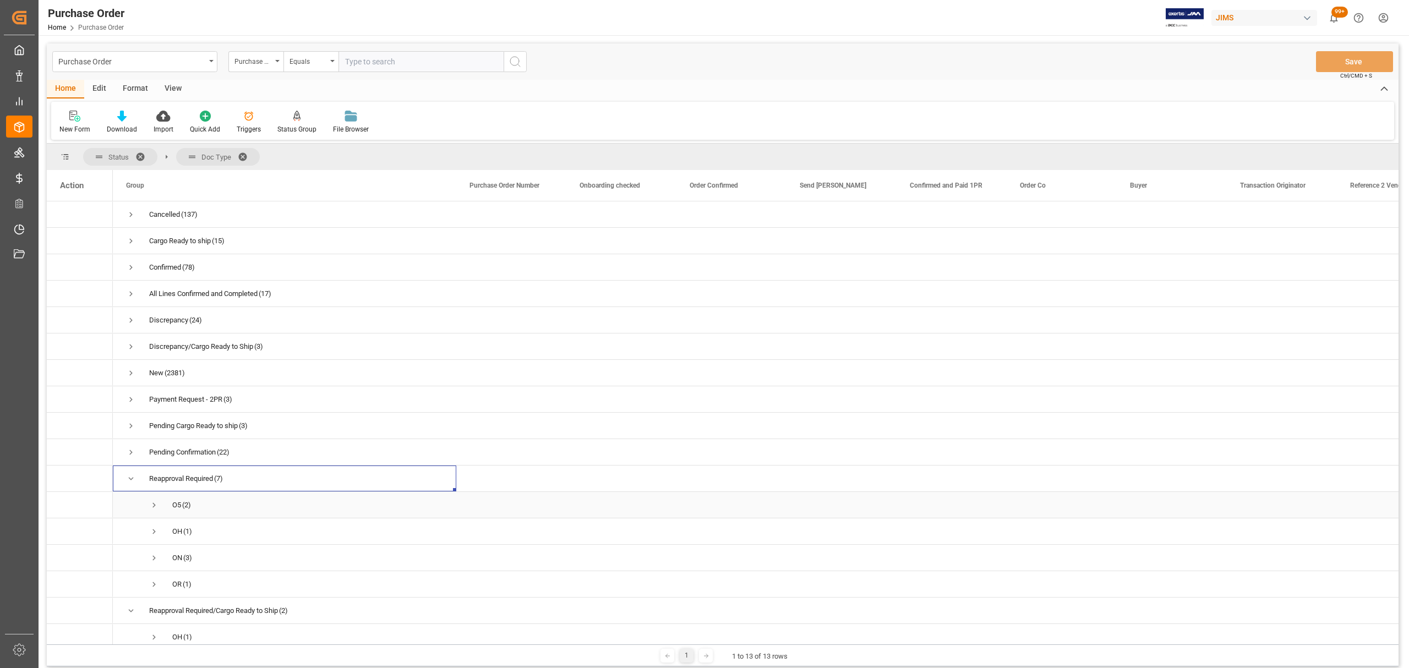
click at [152, 505] on span "Press SPACE to select this row." at bounding box center [154, 505] width 10 height 10
click at [490, 531] on div "858528" at bounding box center [511, 532] width 110 height 26
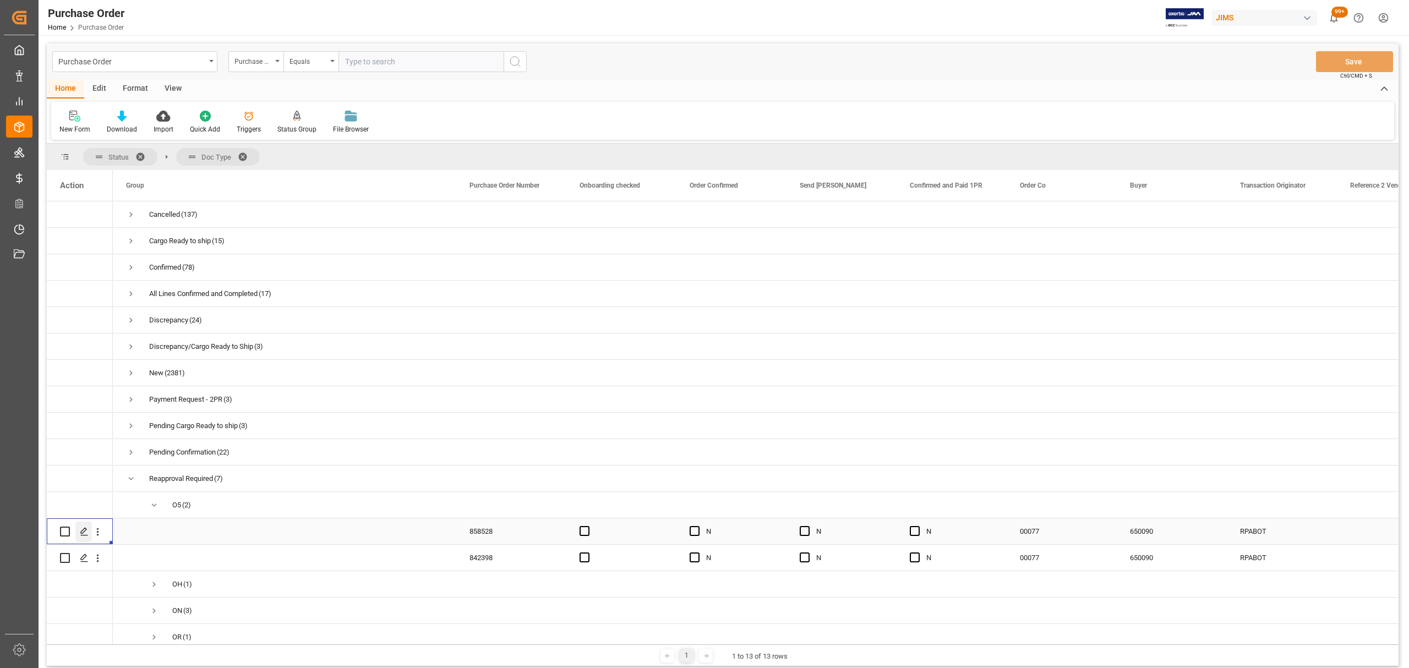
click at [86, 531] on polygon "Press SPACE to select this row." at bounding box center [84, 531] width 6 height 6
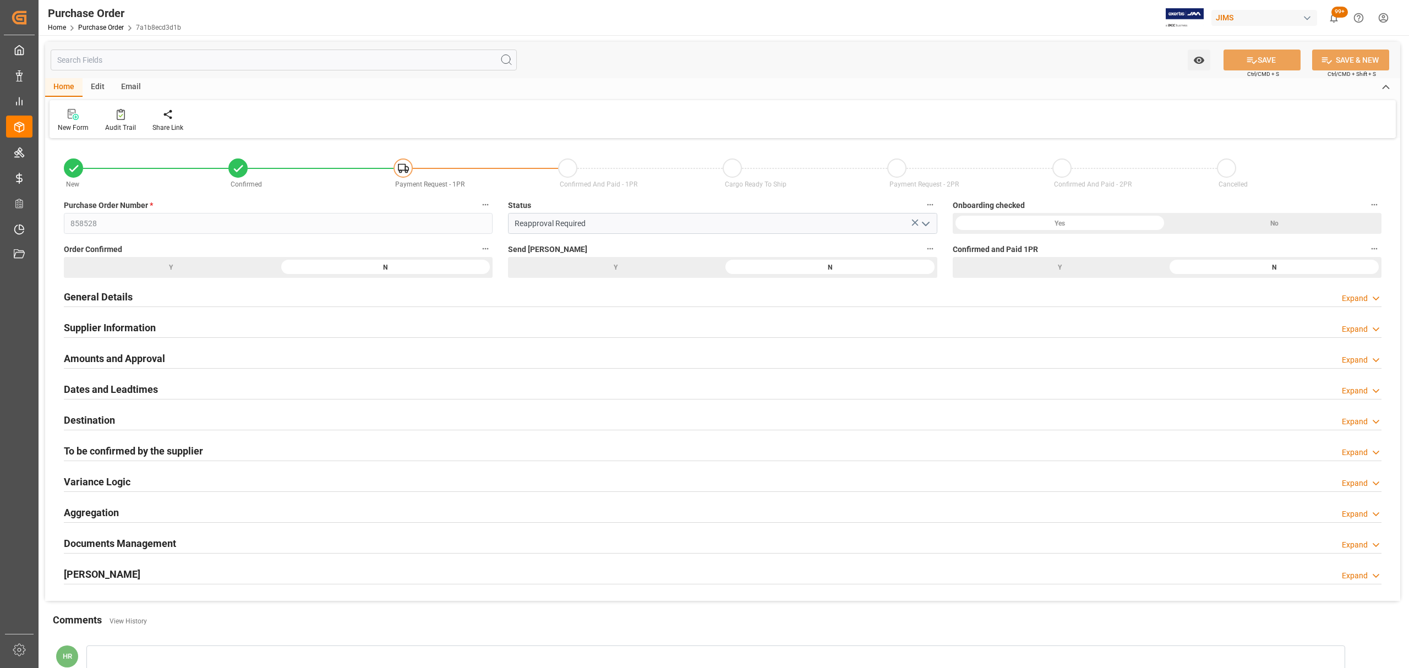
click at [219, 351] on div "Amounts and Approval Expand" at bounding box center [723, 357] width 1318 height 21
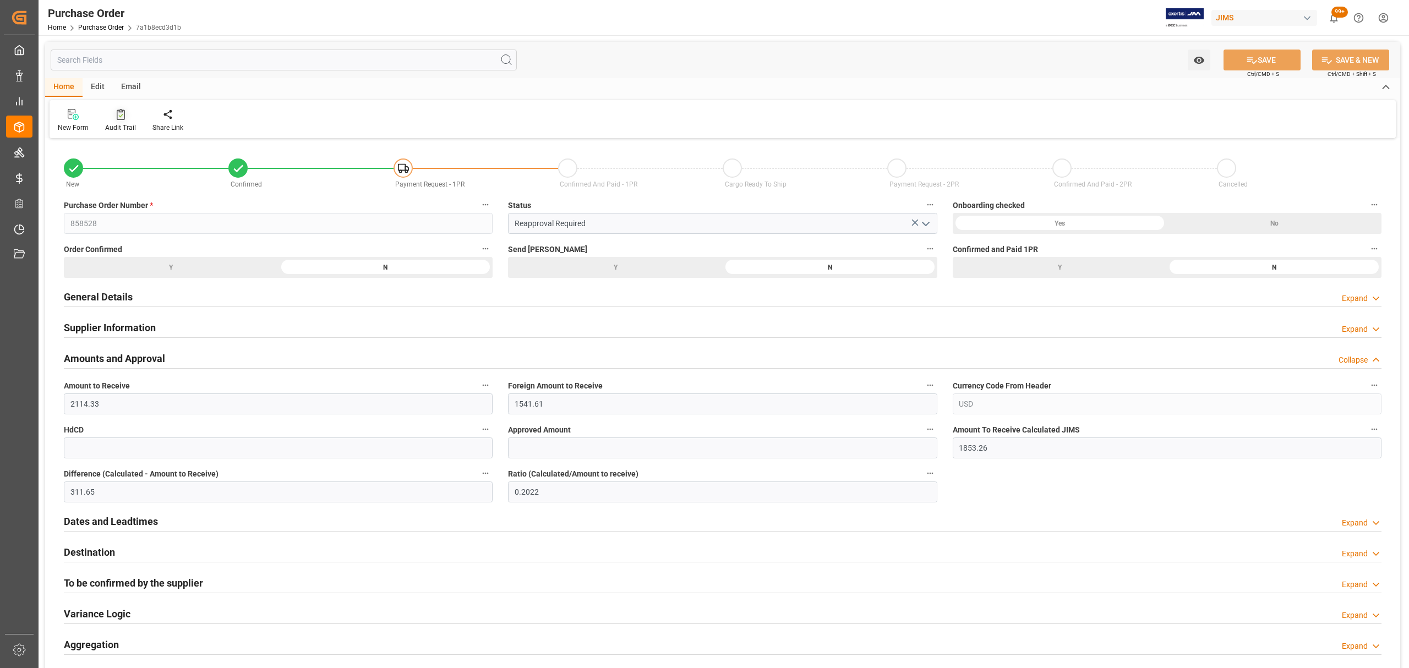
click at [117, 126] on div "Audit Trail" at bounding box center [120, 128] width 31 height 10
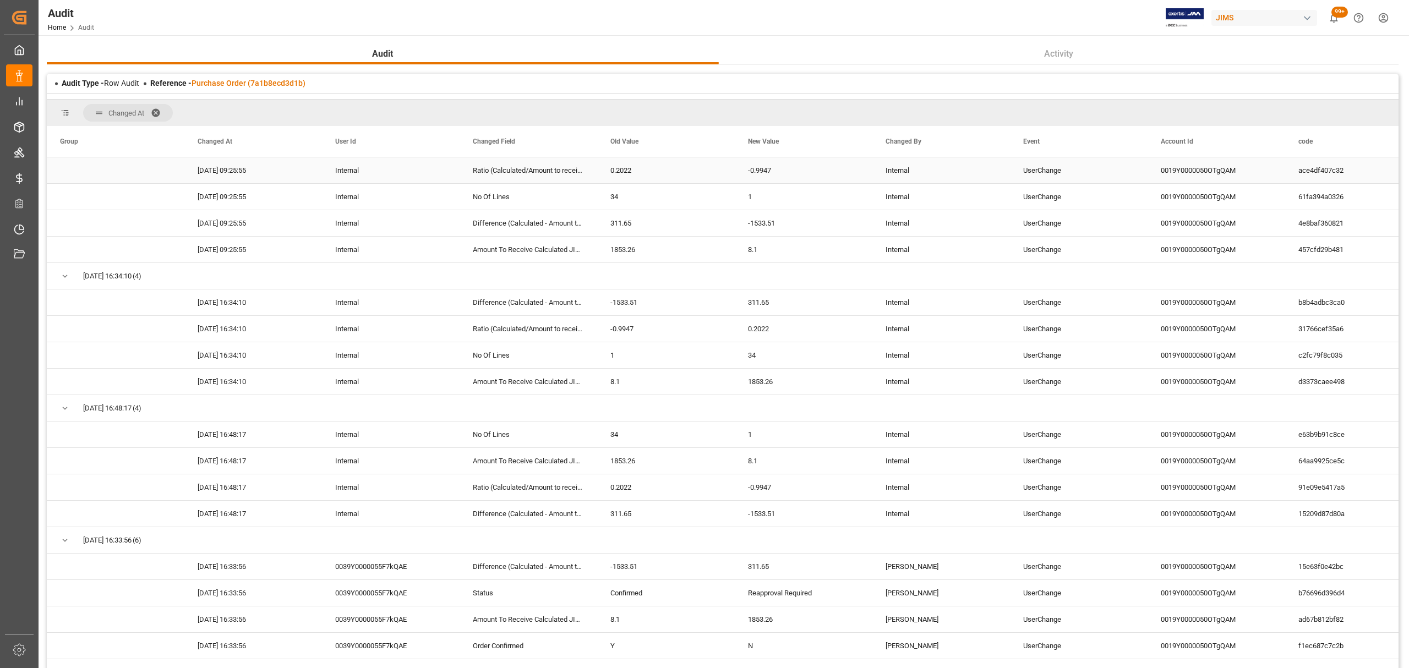
scroll to position [220, 0]
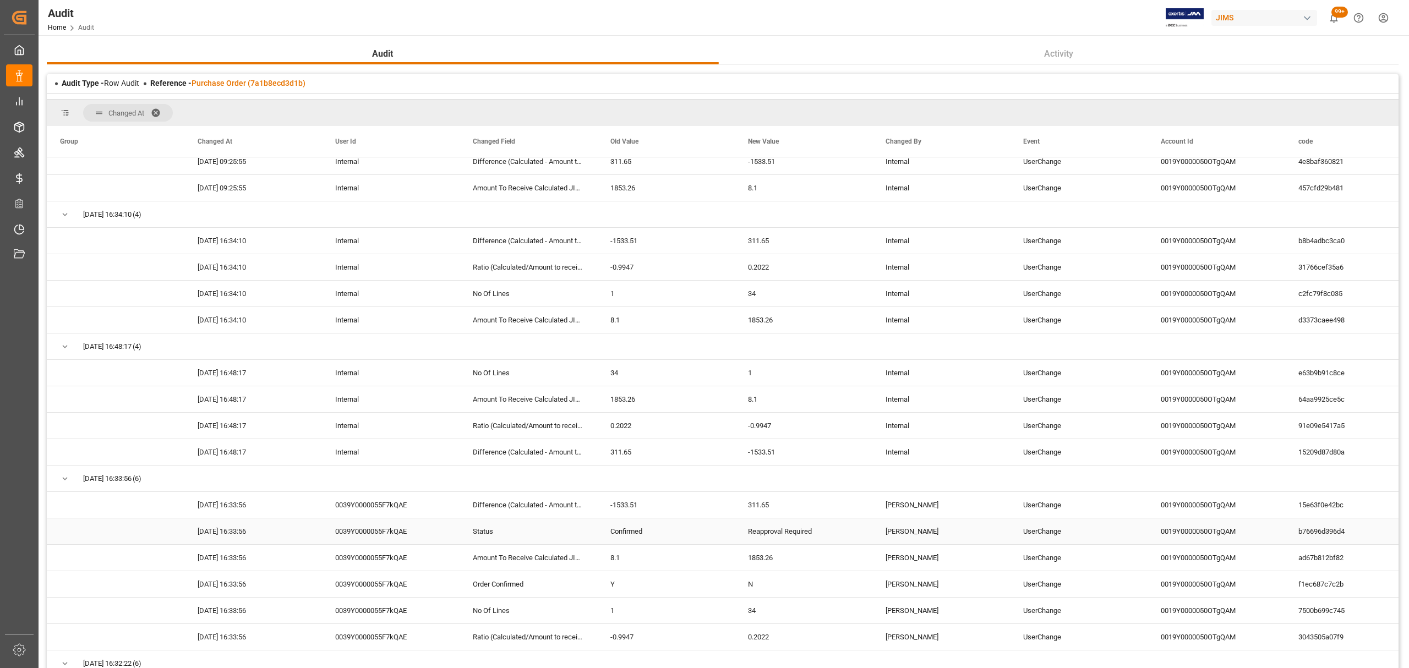
click at [797, 533] on div "Reapproval Required" at bounding box center [804, 532] width 138 height 26
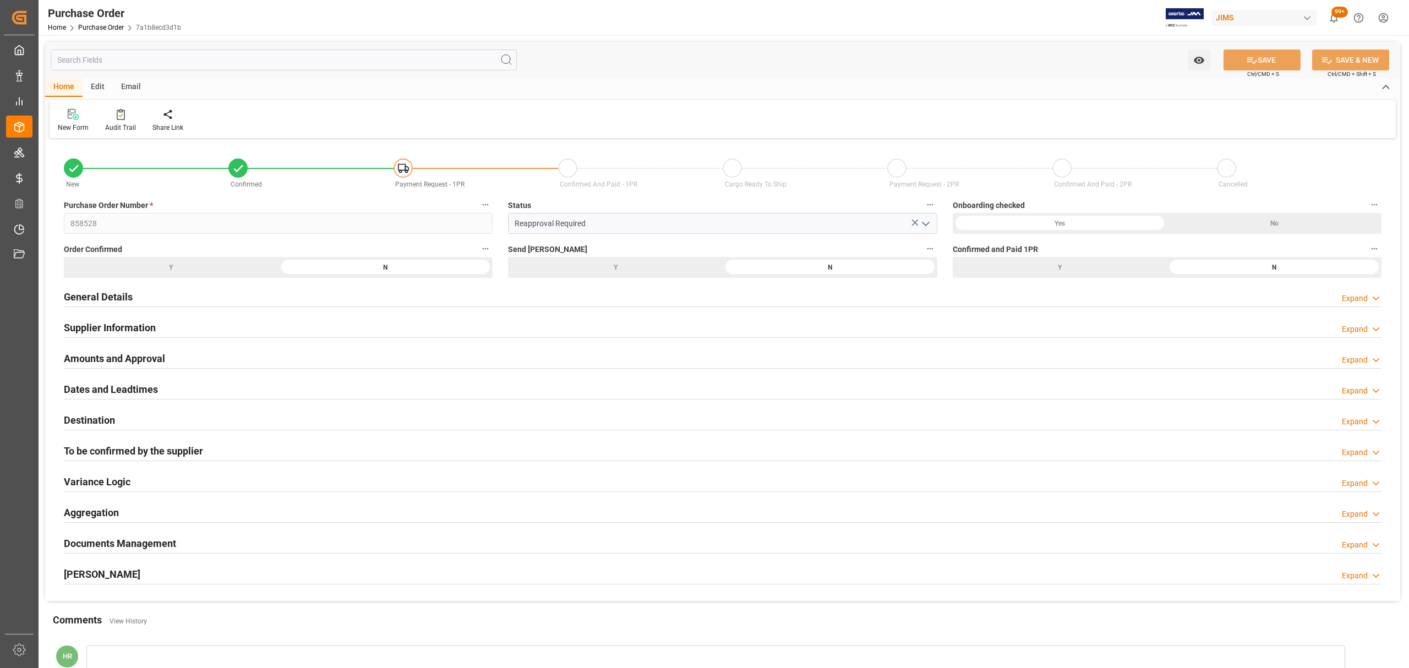
click at [135, 357] on h2 "Amounts and Approval" at bounding box center [114, 358] width 101 height 15
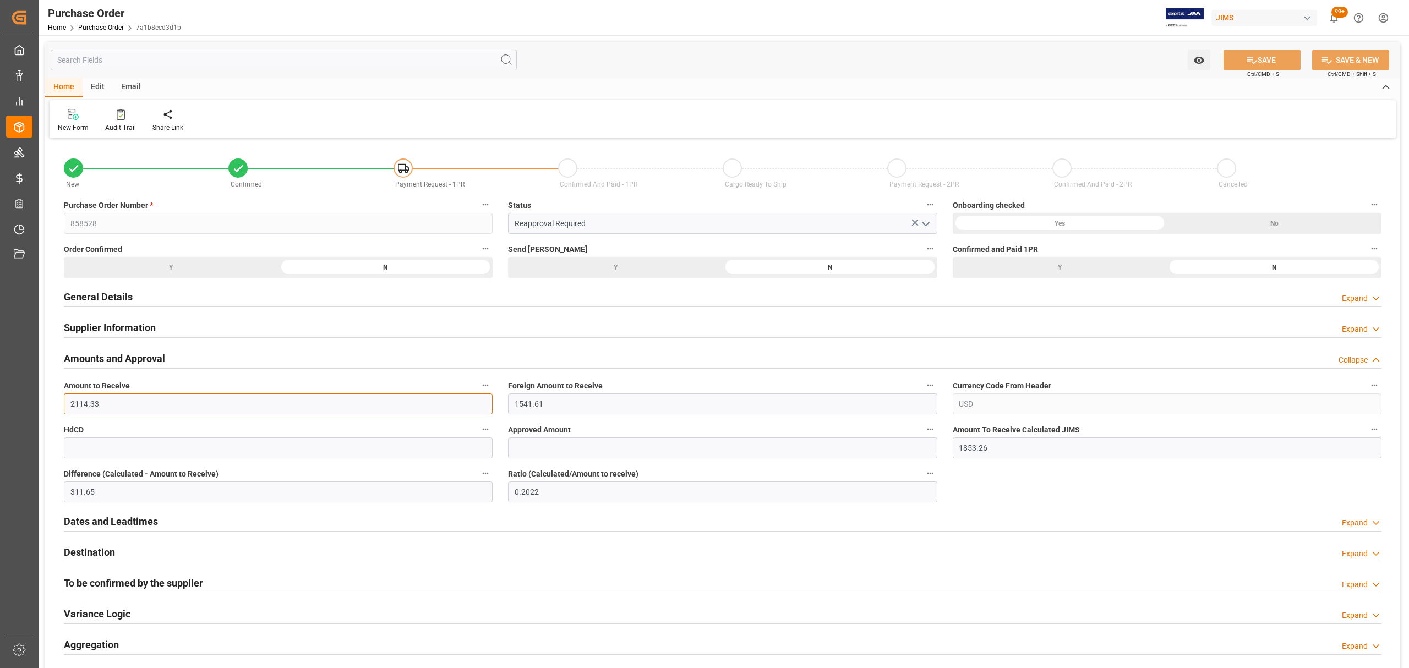
drag, startPoint x: 115, startPoint y: 397, endPoint x: 64, endPoint y: 406, distance: 51.9
click at [64, 406] on input "2114.33" at bounding box center [278, 404] width 429 height 21
drag, startPoint x: 1001, startPoint y: 448, endPoint x: 936, endPoint y: 448, distance: 64.4
click at [936, 448] on div "New Confirmed Payment Request - 1PR Confirmed And Paid - 1PR Cargo Ready To Shi…" at bounding box center [722, 437] width 1355 height 592
click at [1021, 488] on div "New Confirmed Payment Request - 1PR Confirmed And Paid - 1PR Cargo Ready To Shi…" at bounding box center [722, 437] width 1355 height 592
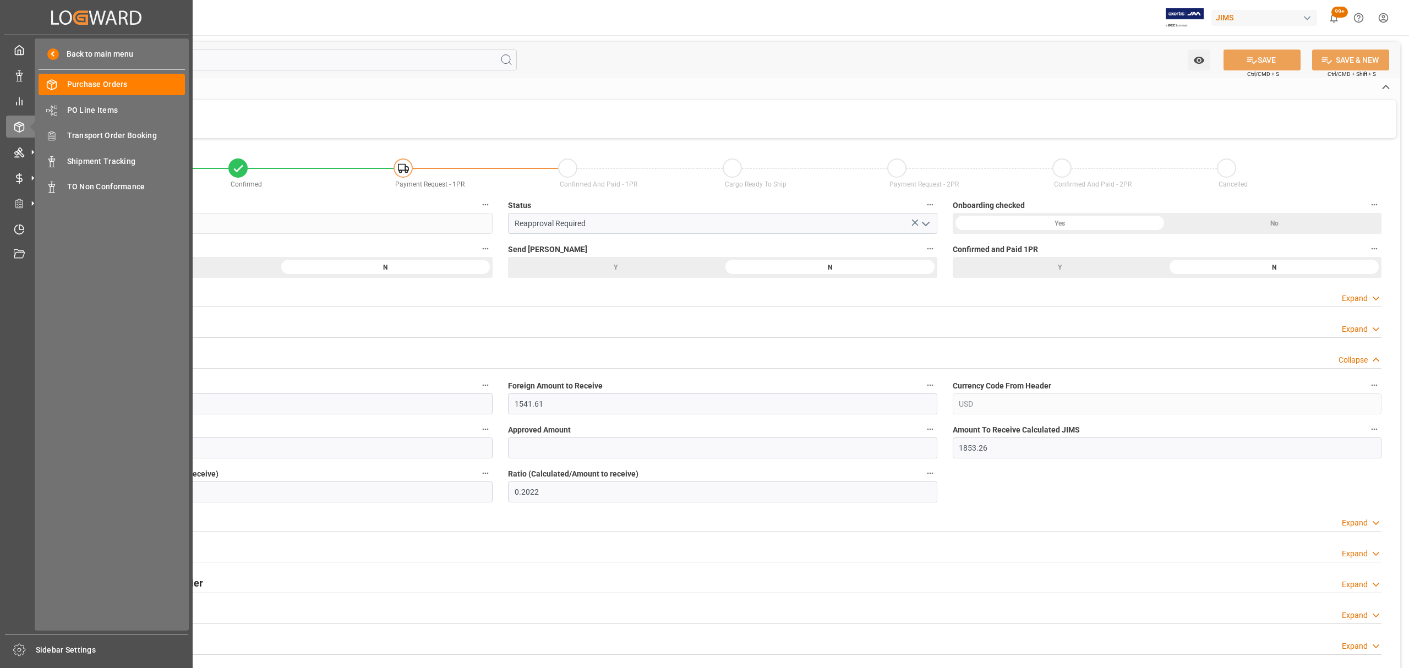
click at [38, 226] on div "Created by potrace 1.15, written by Peter Selinger 2001-2017 Created by potrace…" at bounding box center [704, 334] width 1409 height 668
drag, startPoint x: 113, startPoint y: 403, endPoint x: 232, endPoint y: 442, distance: 125.5
click at [12, 400] on div "Created by potrace 1.15, written by Peter Selinger 2001-2017 Created by potrace…" at bounding box center [704, 334] width 1409 height 668
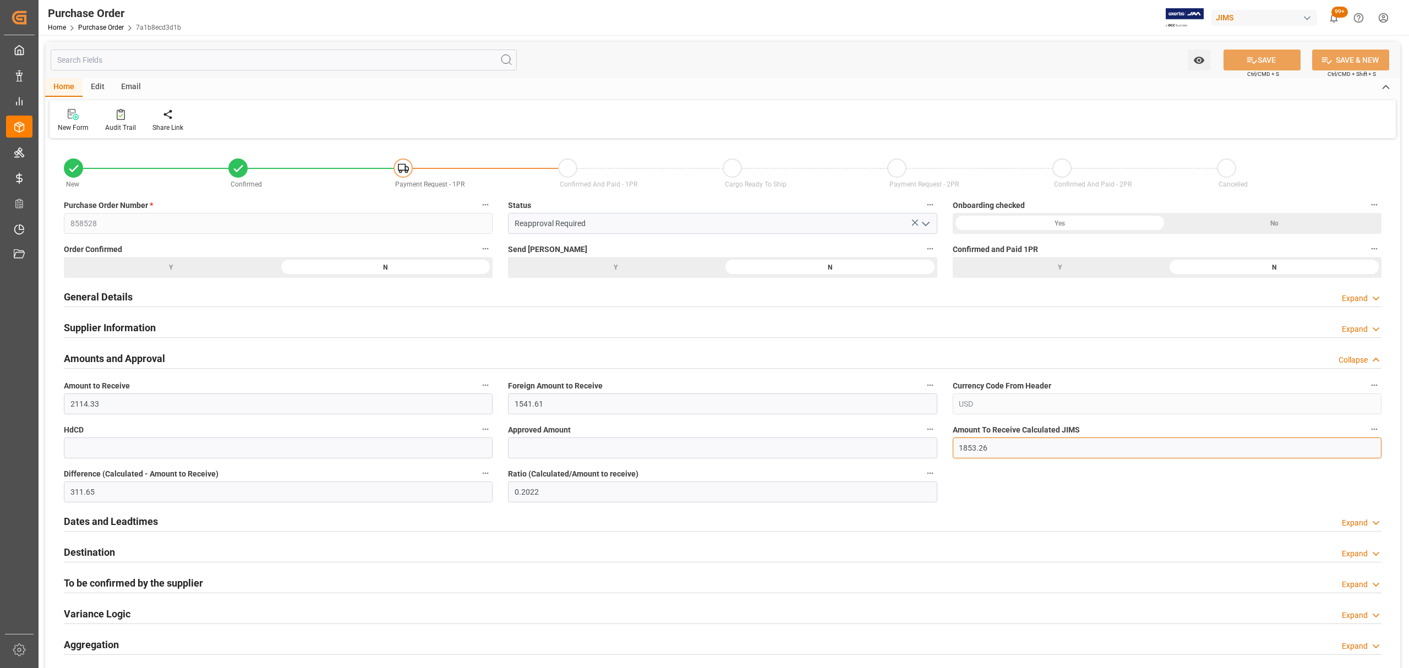
drag, startPoint x: 1005, startPoint y: 451, endPoint x: 923, endPoint y: 455, distance: 82.1
click at [923, 455] on div "New Confirmed Payment Request - 1PR Confirmed And Paid - 1PR Cargo Ready To Shi…" at bounding box center [722, 437] width 1355 height 592
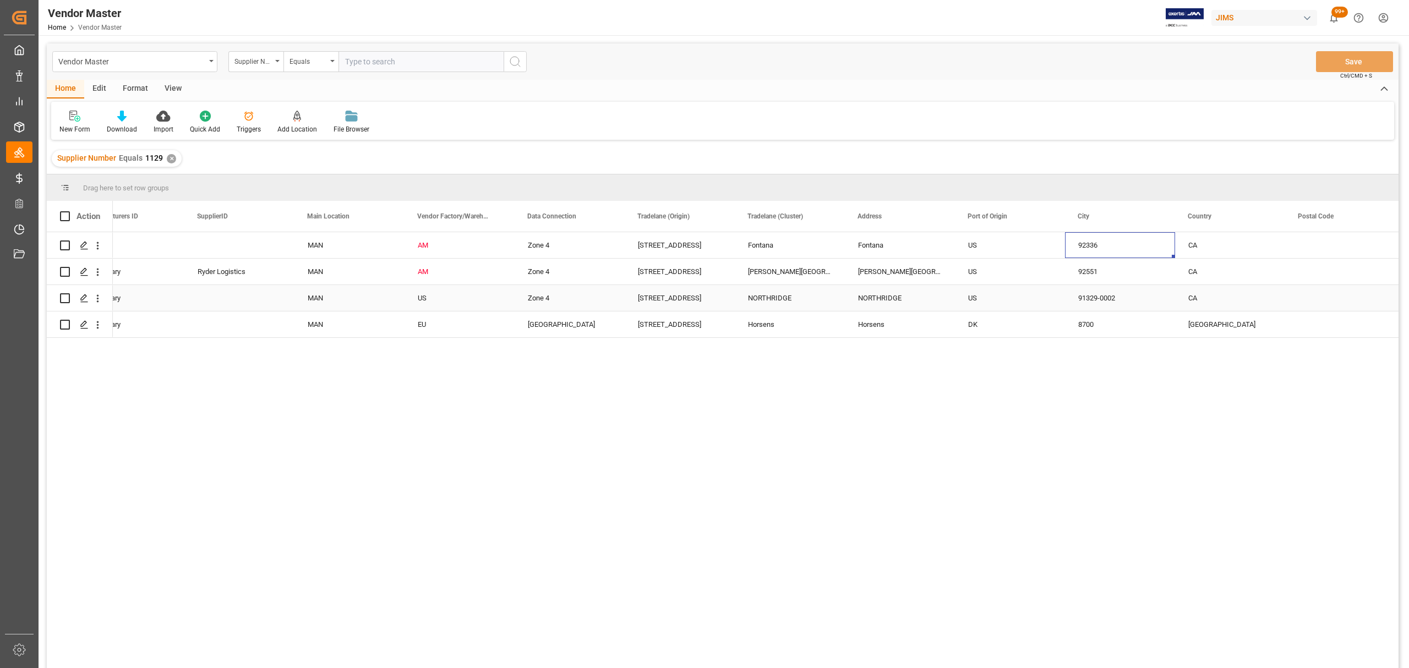
scroll to position [0, 1910]
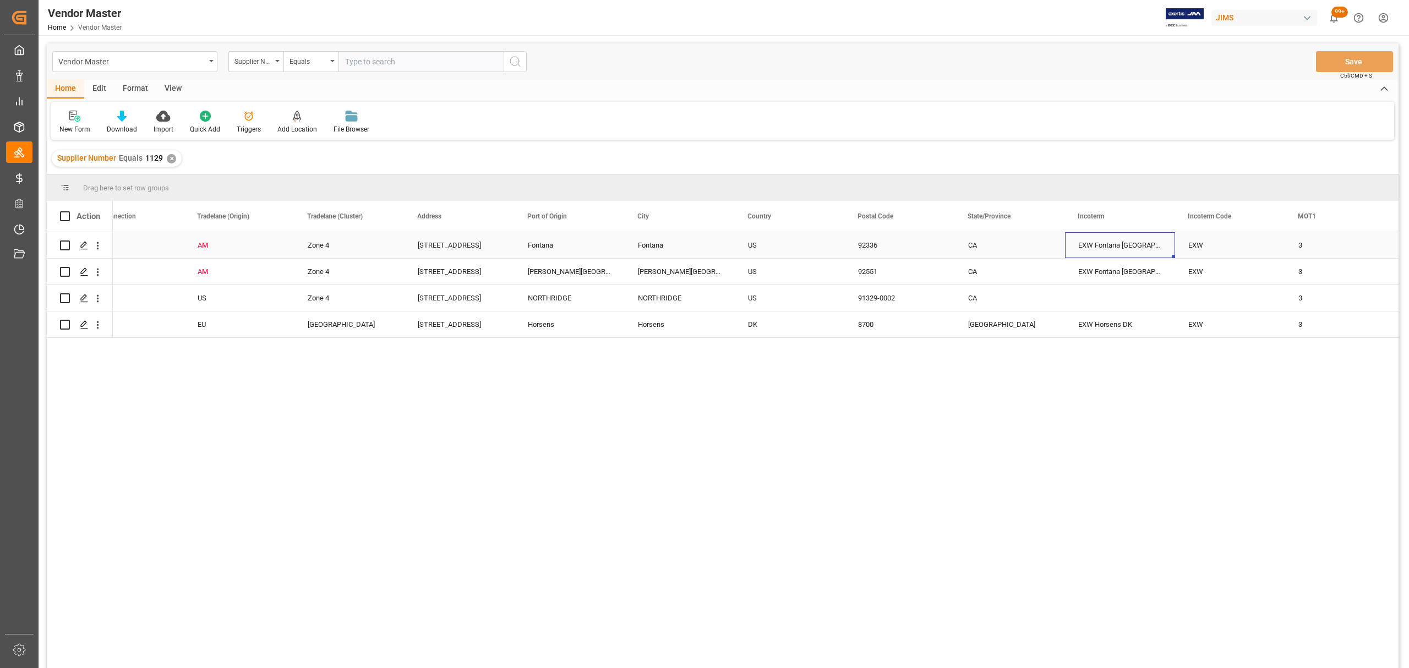
click at [1146, 244] on div "EXW Fontana CA US" at bounding box center [1120, 245] width 110 height 26
click at [1150, 250] on input "EXW Fontana CA US" at bounding box center [1120, 251] width 92 height 21
click at [83, 247] on polygon "Press SPACE to select this row." at bounding box center [84, 245] width 6 height 6
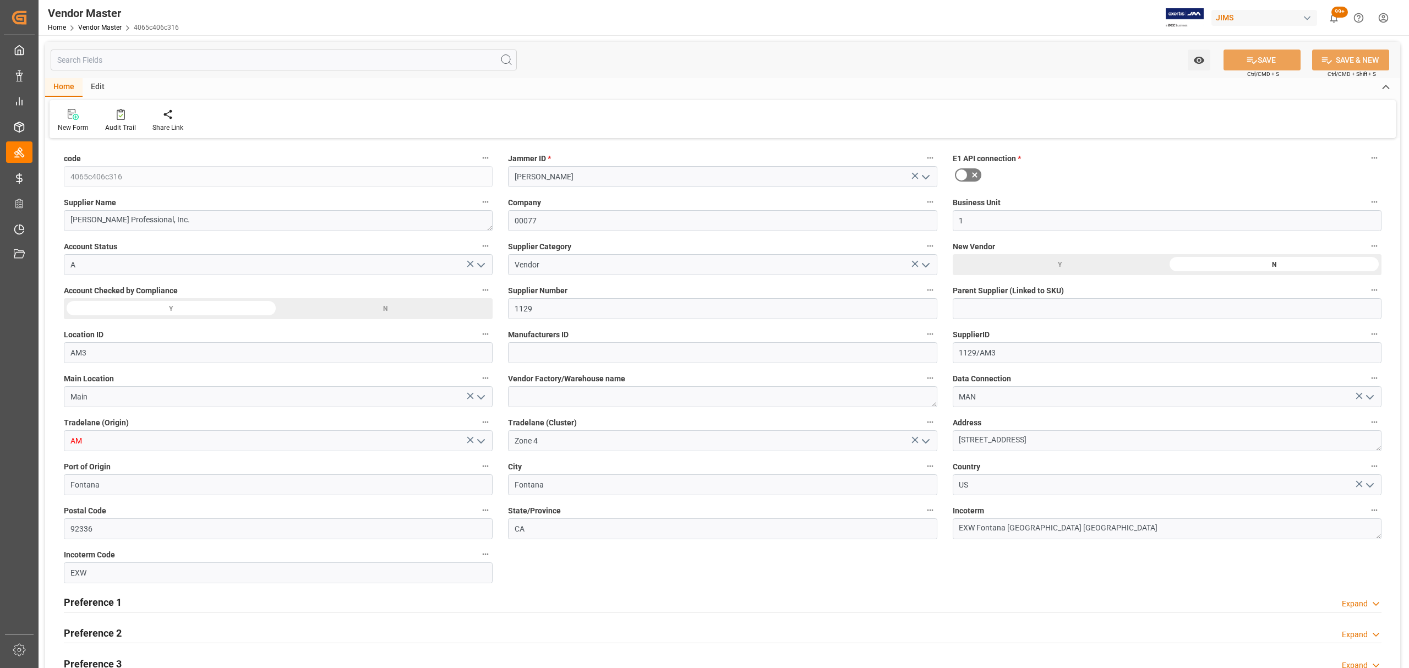
type input "06-25-2024 19:17"
click at [124, 119] on div at bounding box center [120, 114] width 31 height 12
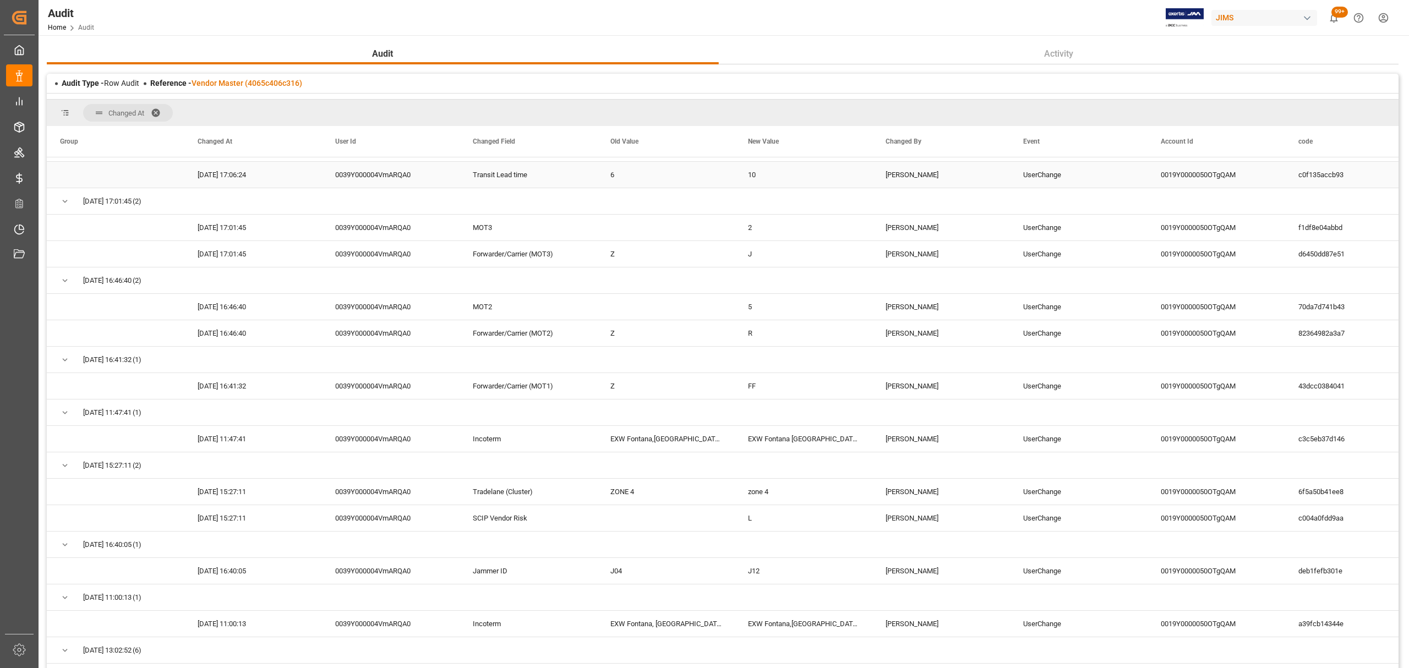
scroll to position [367, 0]
click at [161, 112] on span at bounding box center [160, 113] width 18 height 10
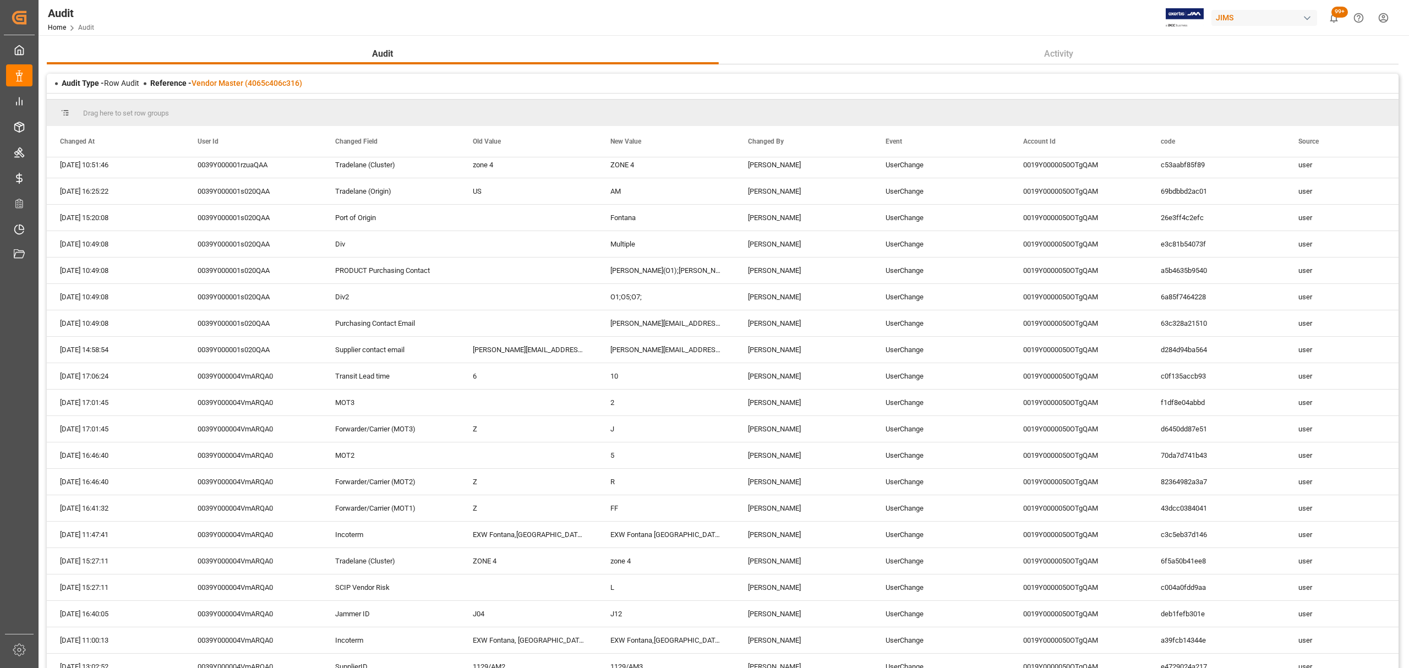
scroll to position [0, 0]
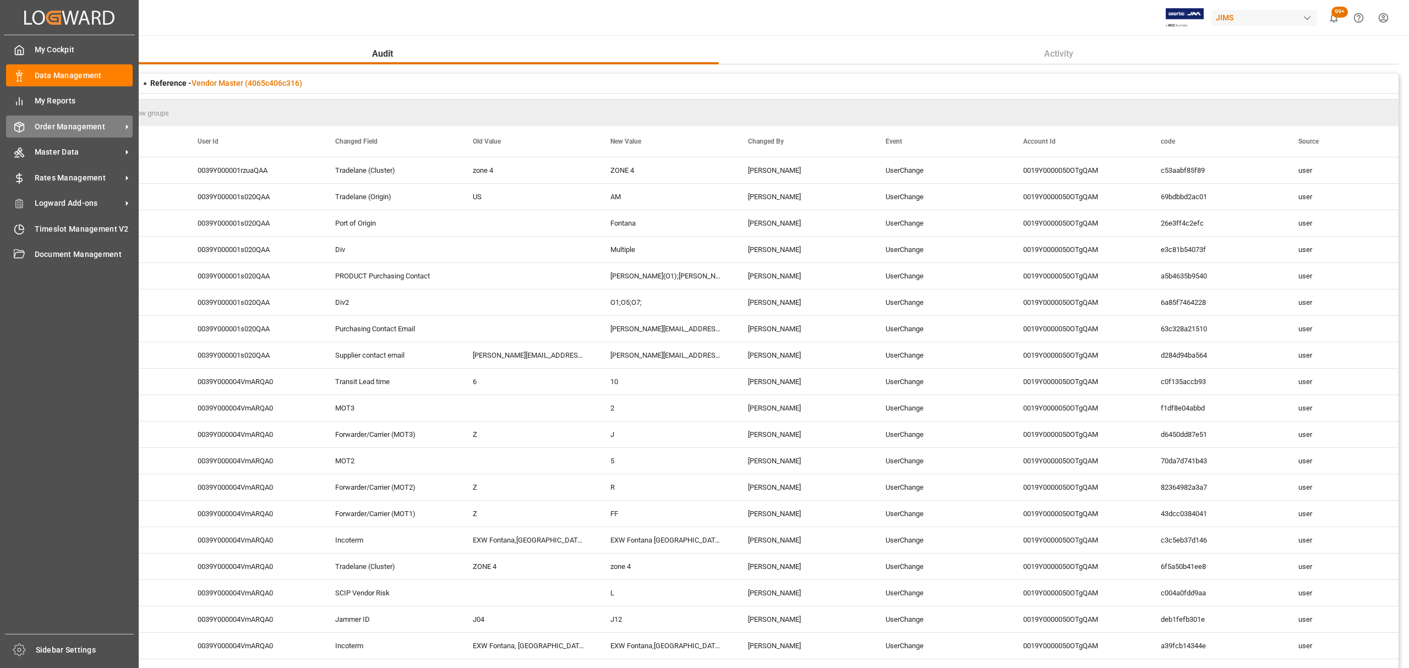
click at [78, 128] on span "Order Management" at bounding box center [78, 127] width 87 height 12
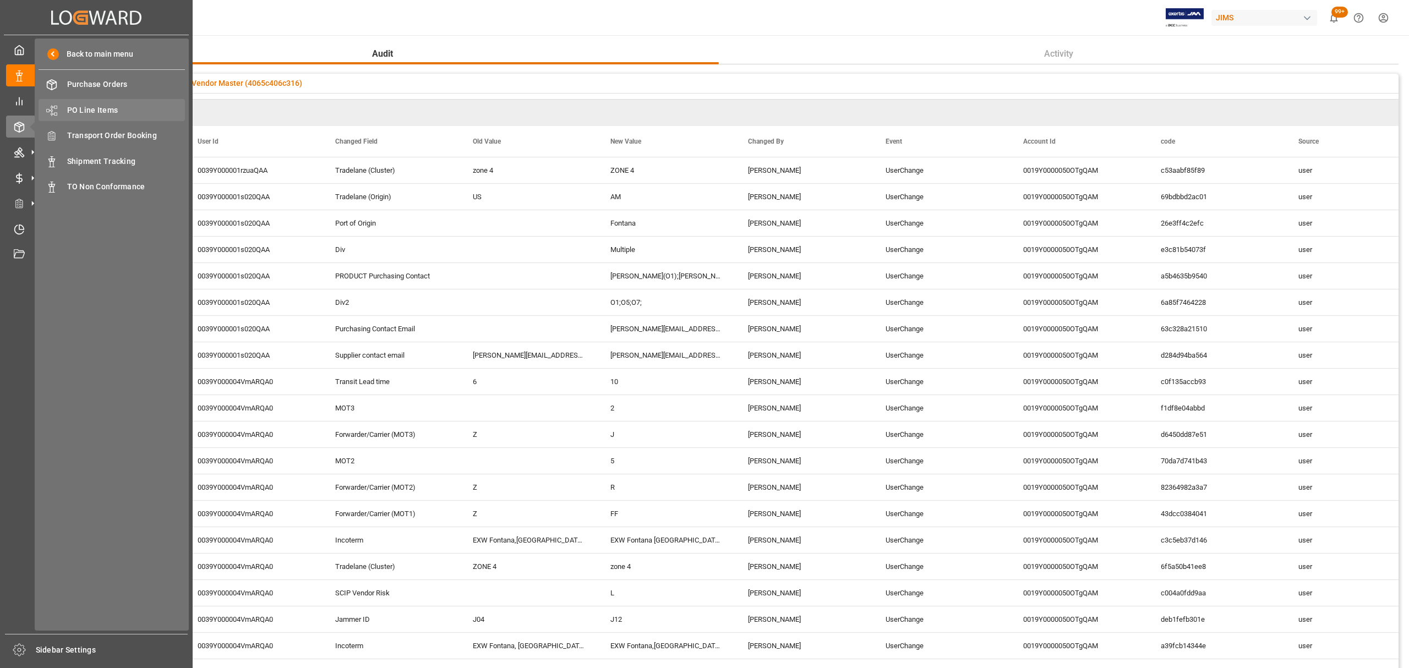
click at [107, 111] on span "PO Line Items" at bounding box center [126, 111] width 118 height 12
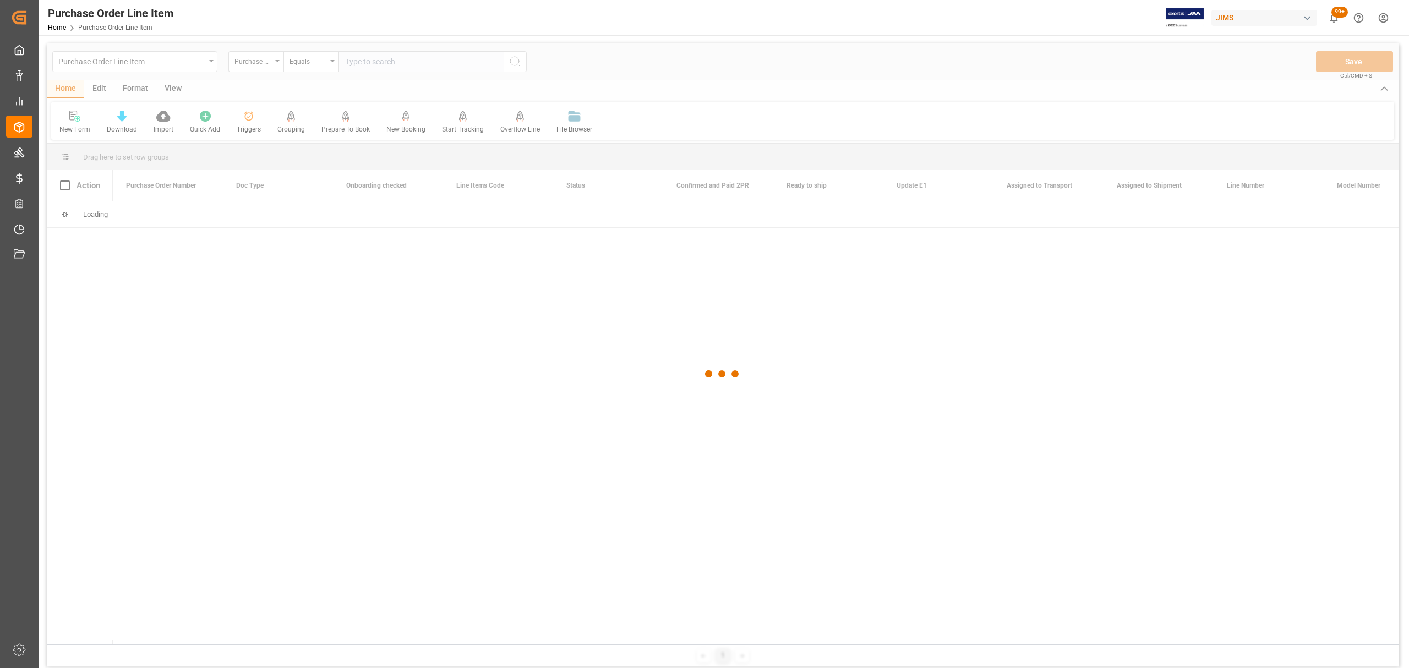
click at [386, 62] on div at bounding box center [723, 374] width 1352 height 662
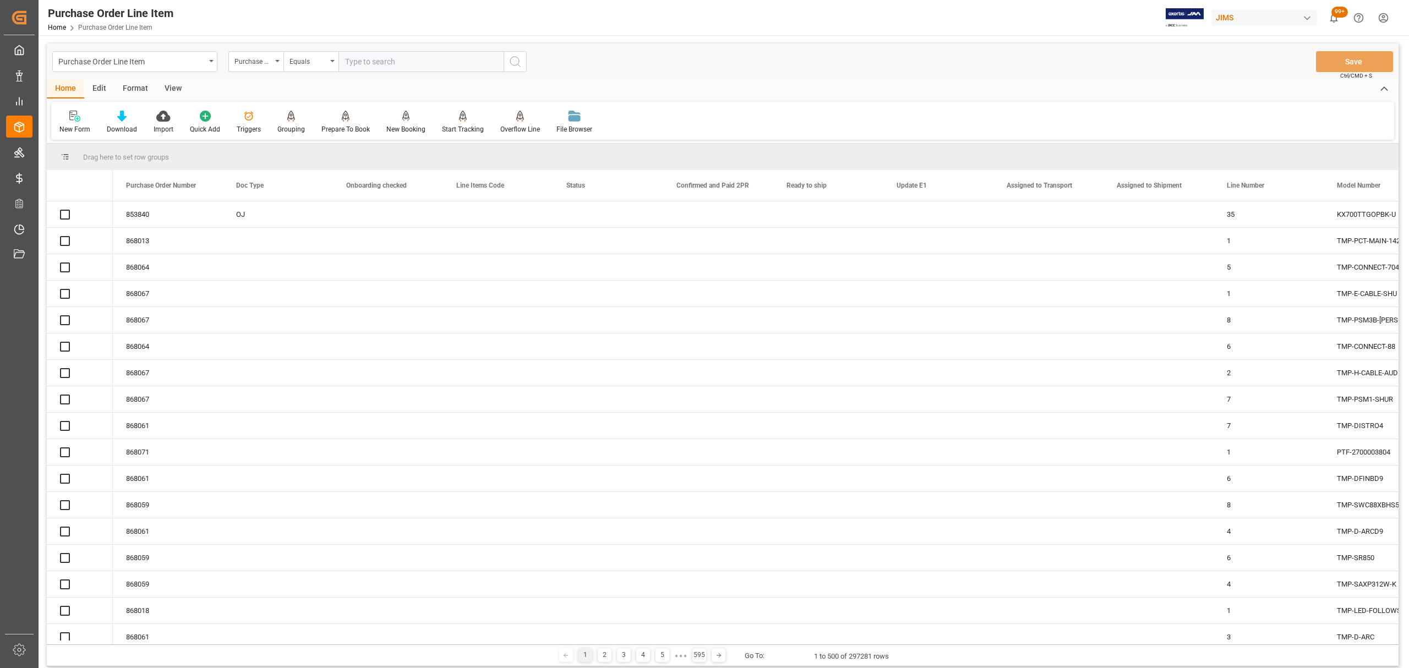
click at [386, 62] on input "text" at bounding box center [421, 61] width 165 height 21
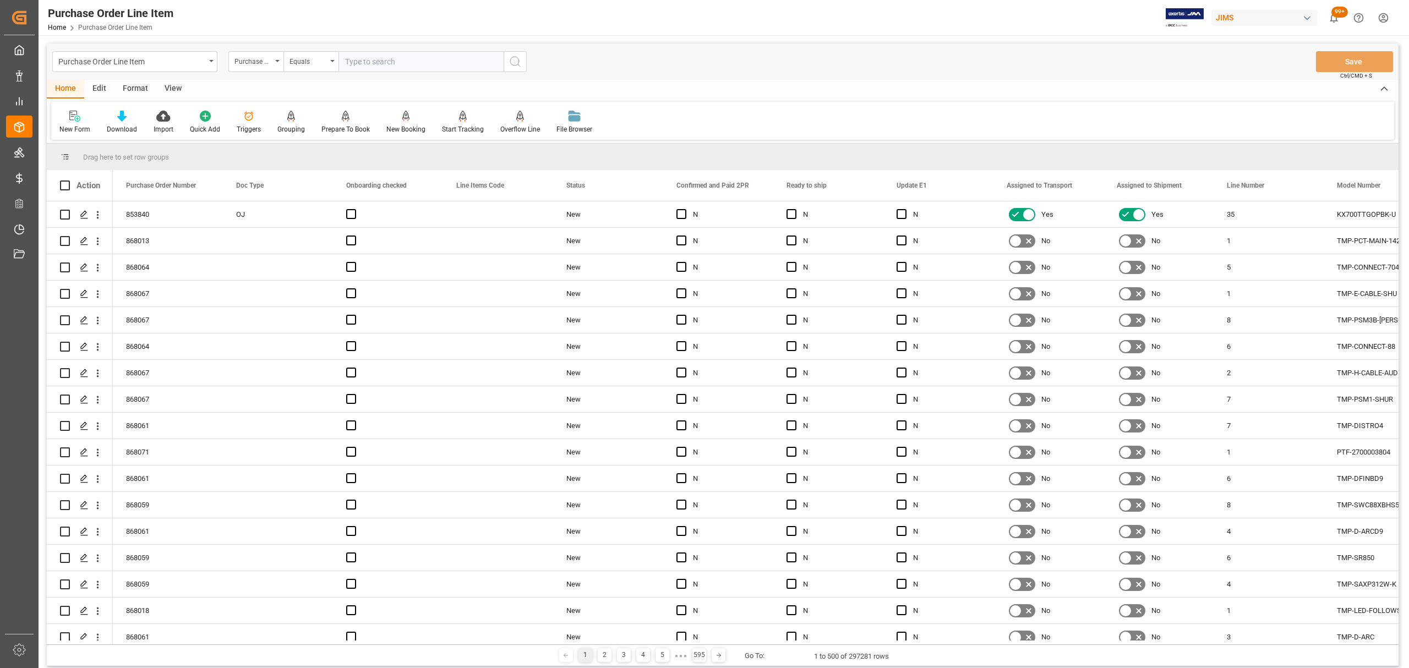
paste input "858528"
type input "858528"
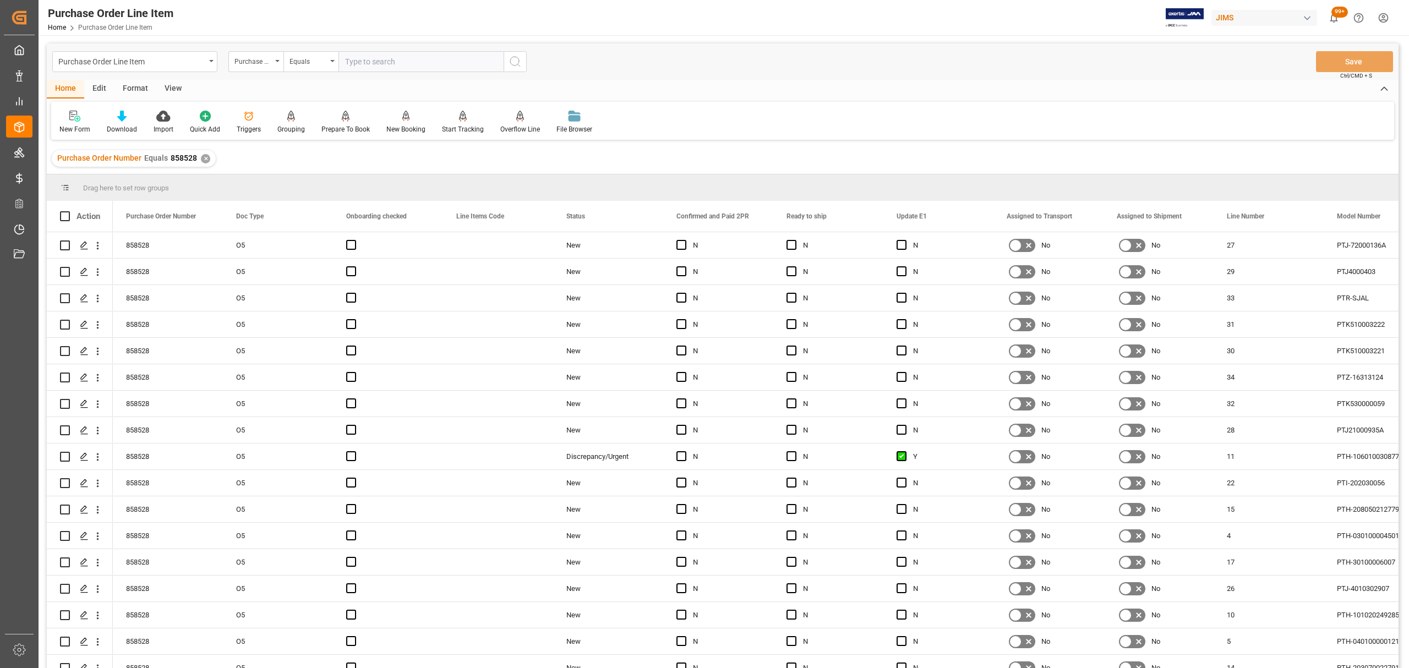
click at [170, 87] on div "View" at bounding box center [173, 89] width 34 height 19
click at [126, 116] on icon at bounding box center [124, 116] width 11 height 11
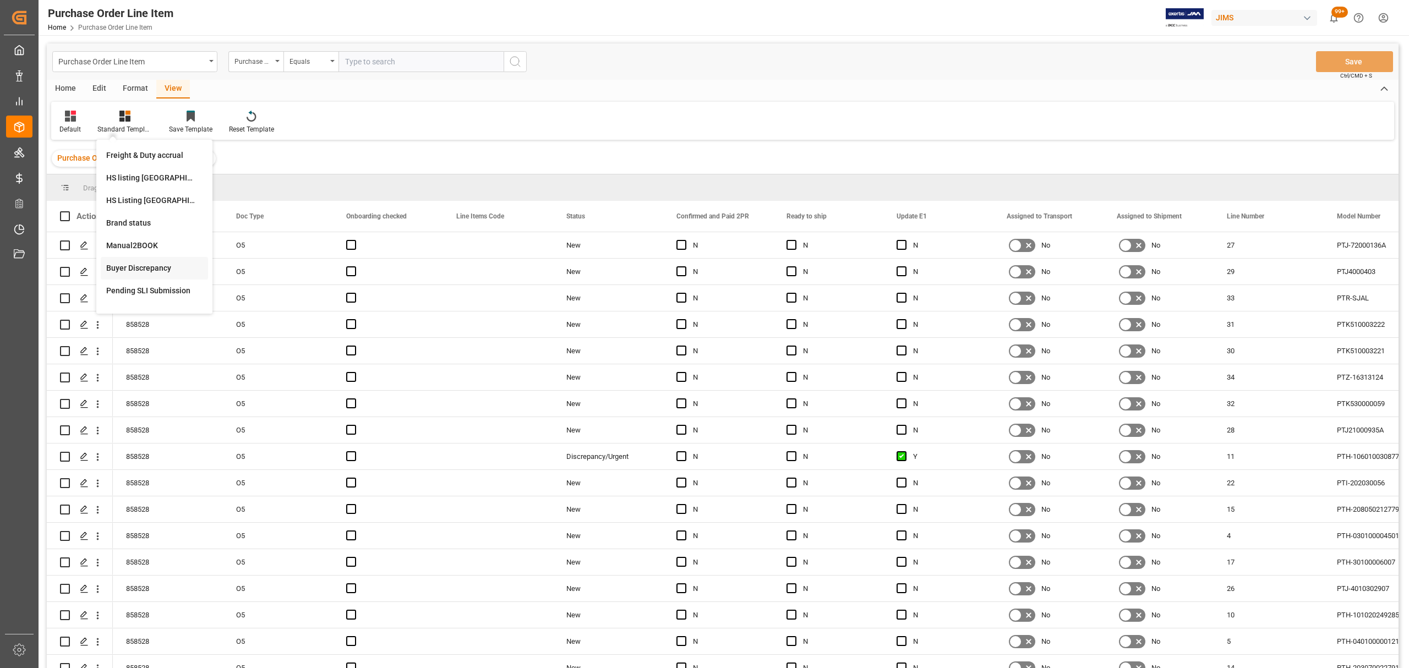
click at [149, 269] on div "Buyer Discrepancy" at bounding box center [154, 269] width 96 height 12
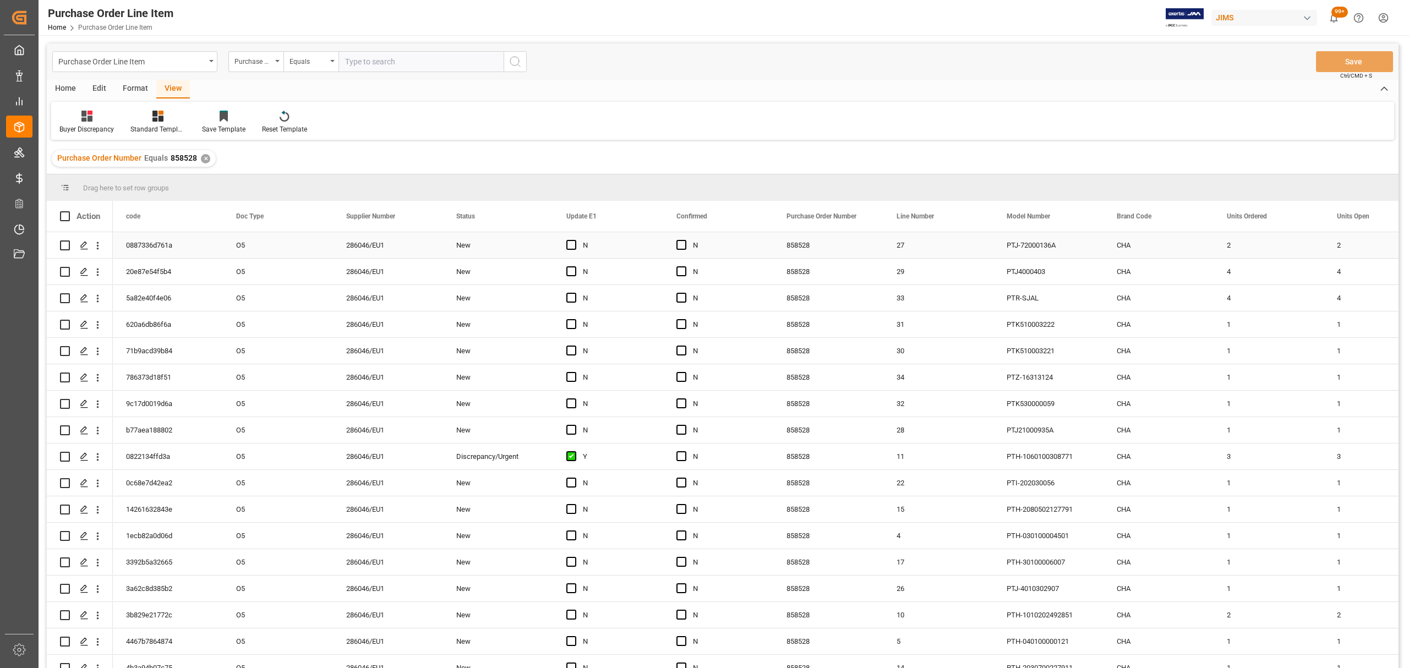
click at [351, 247] on div "286046/EU1" at bounding box center [388, 245] width 110 height 26
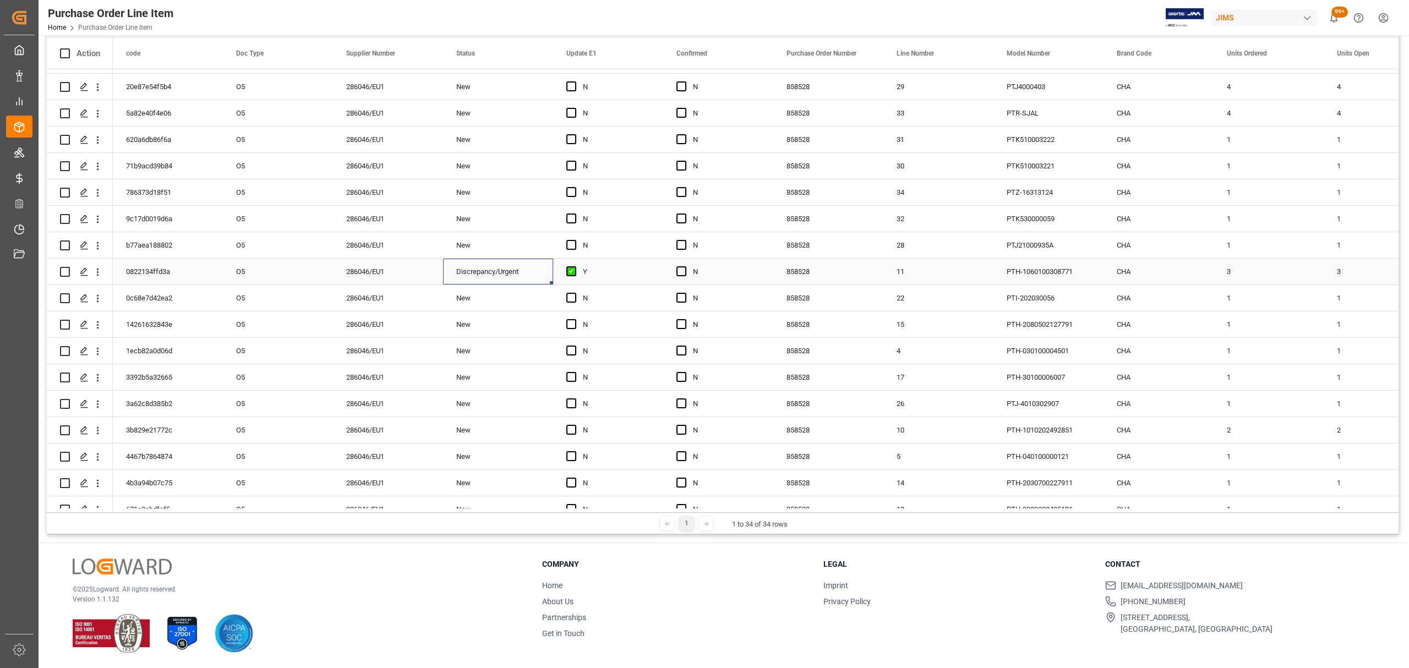
click at [356, 266] on div "286046/EU1" at bounding box center [388, 272] width 110 height 26
click at [913, 276] on div "11" at bounding box center [939, 272] width 110 height 26
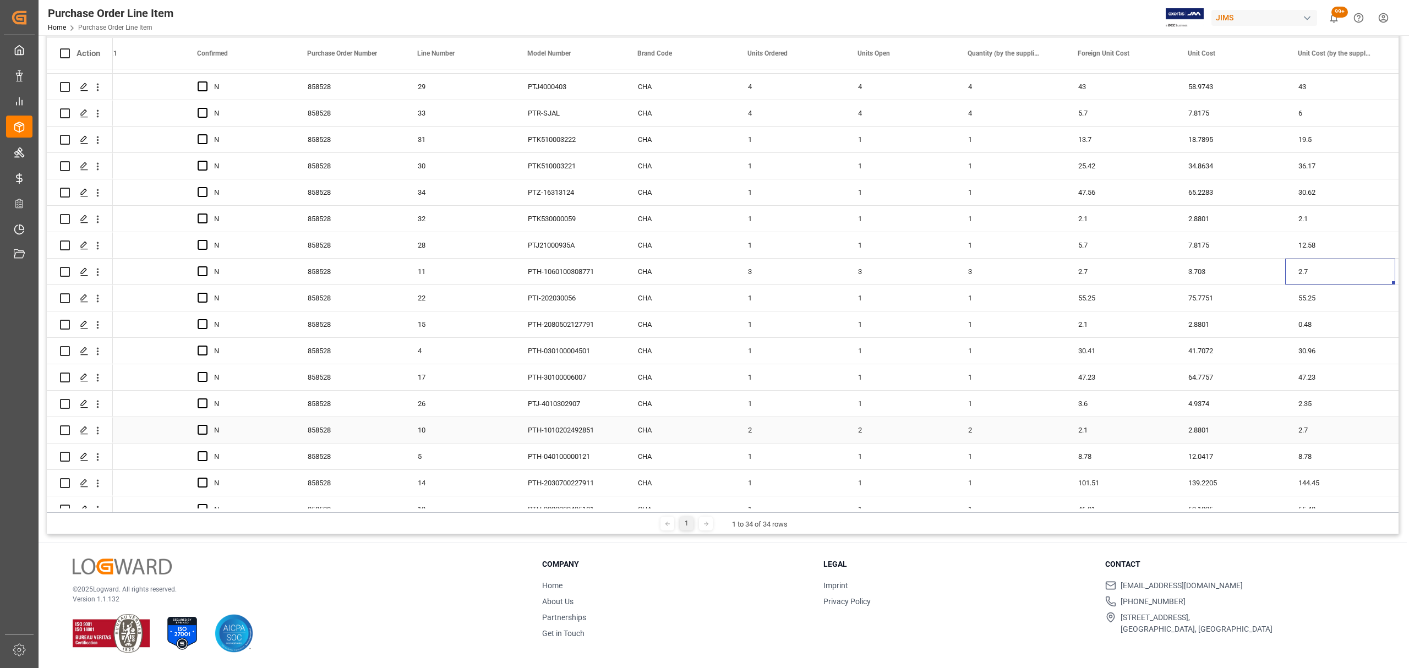
scroll to position [0, 589]
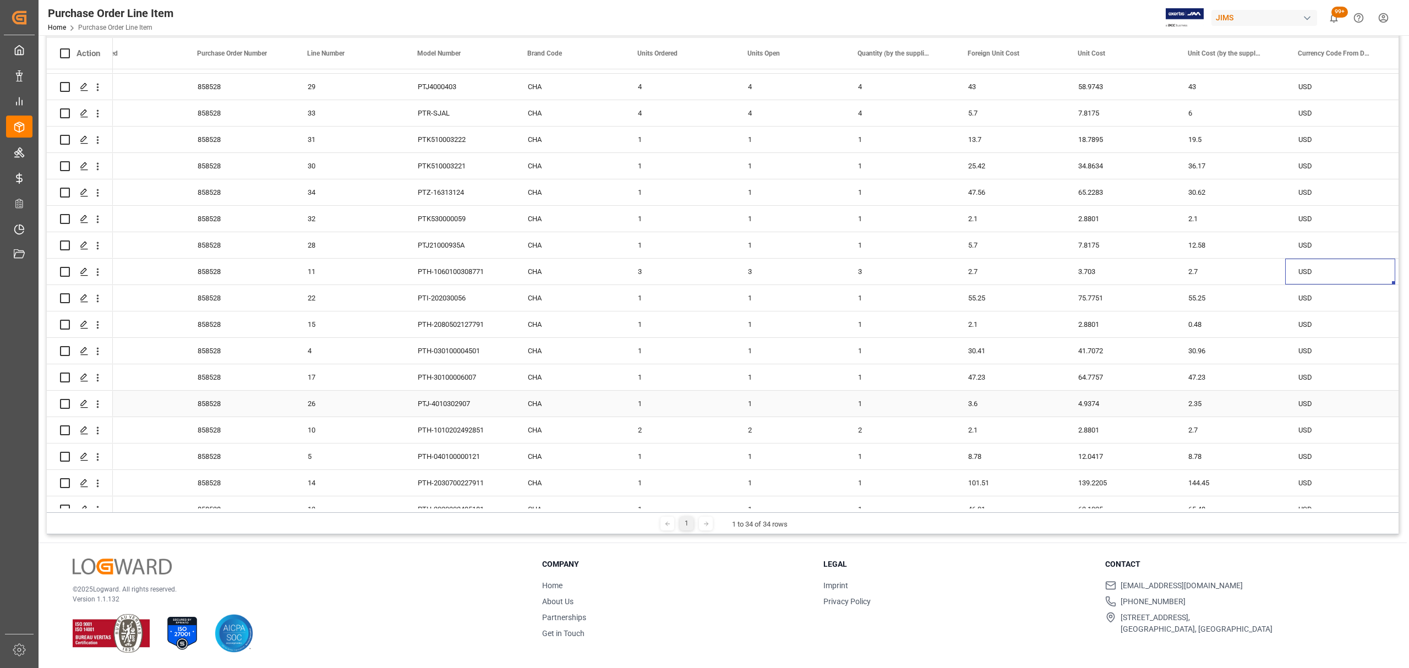
click at [1212, 405] on div "2.35" at bounding box center [1230, 404] width 110 height 26
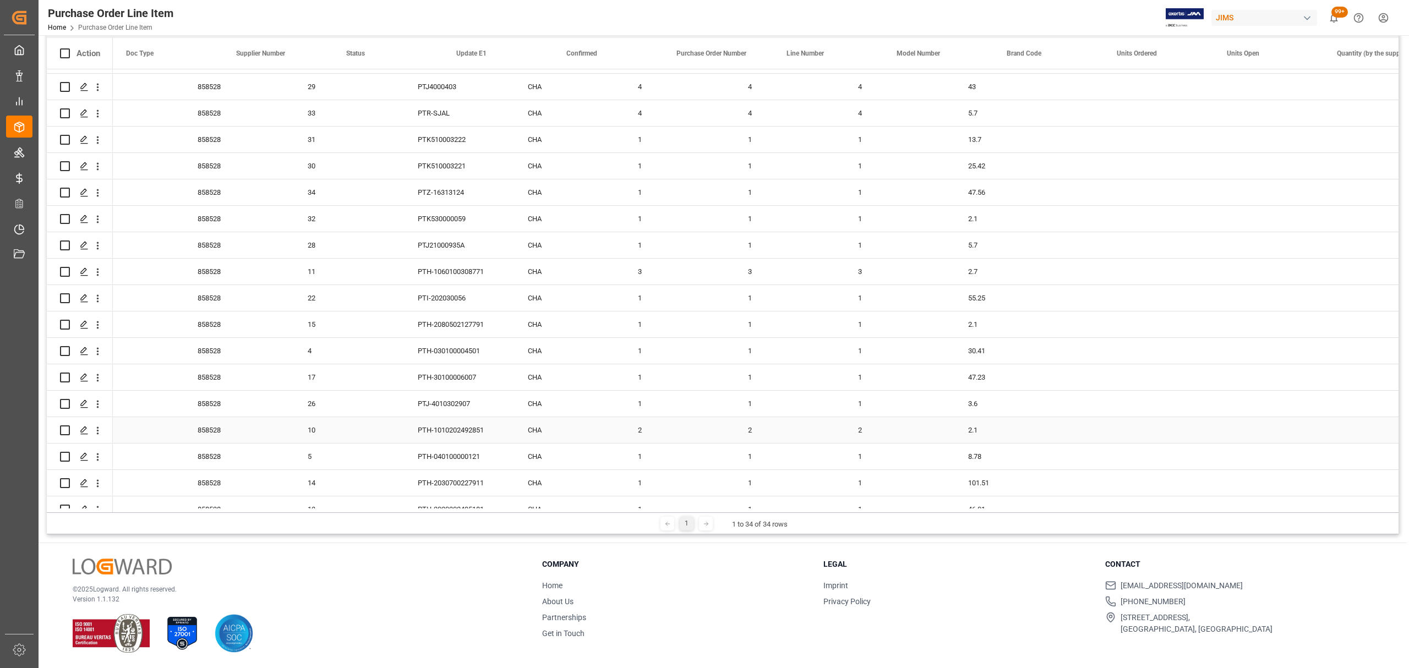
scroll to position [0, 0]
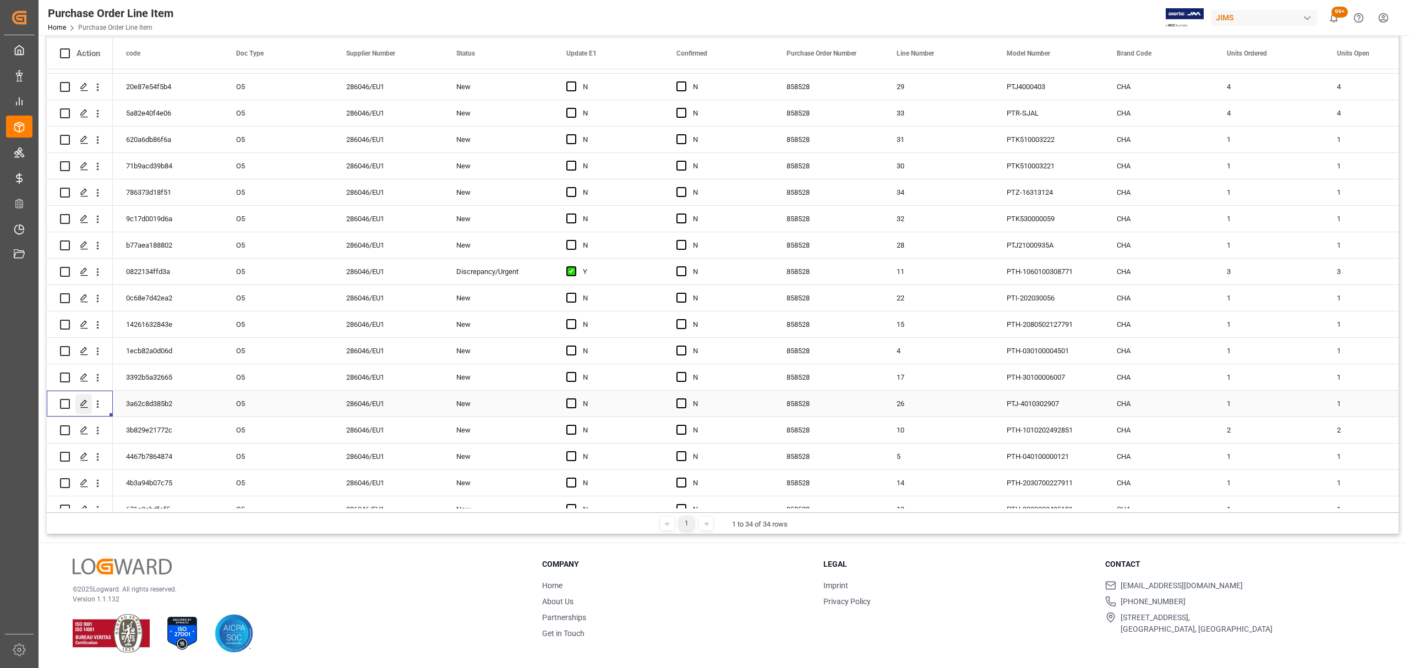
click at [85, 402] on icon "Press SPACE to select this row." at bounding box center [84, 404] width 9 height 9
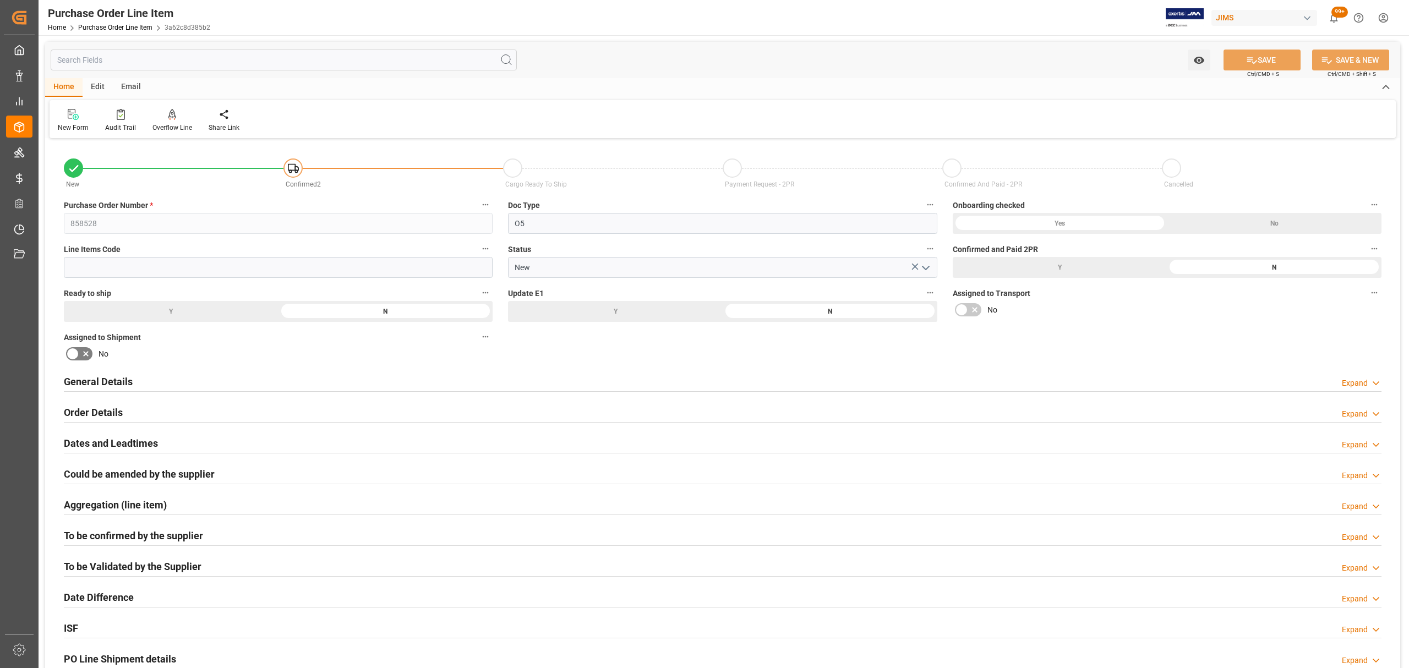
click at [174, 385] on div "General Details Expand" at bounding box center [723, 380] width 1318 height 21
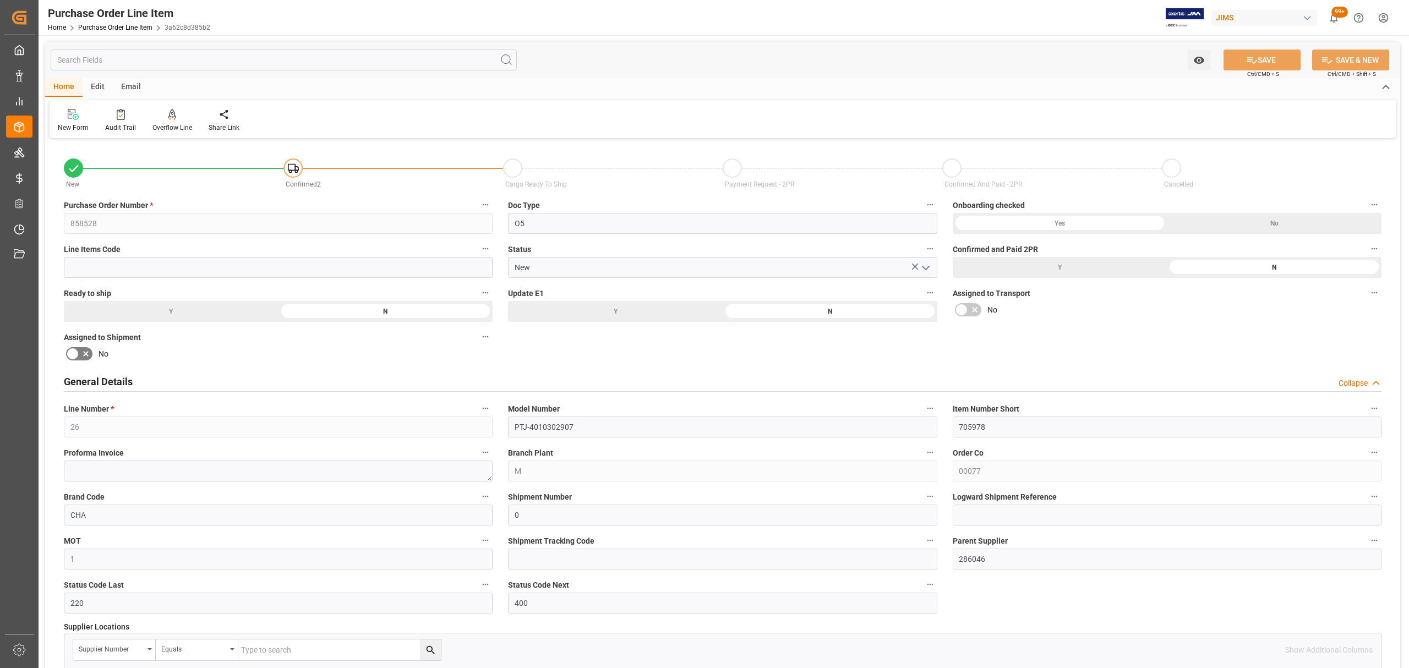
click at [176, 382] on div "General Details Collapse" at bounding box center [723, 380] width 1318 height 21
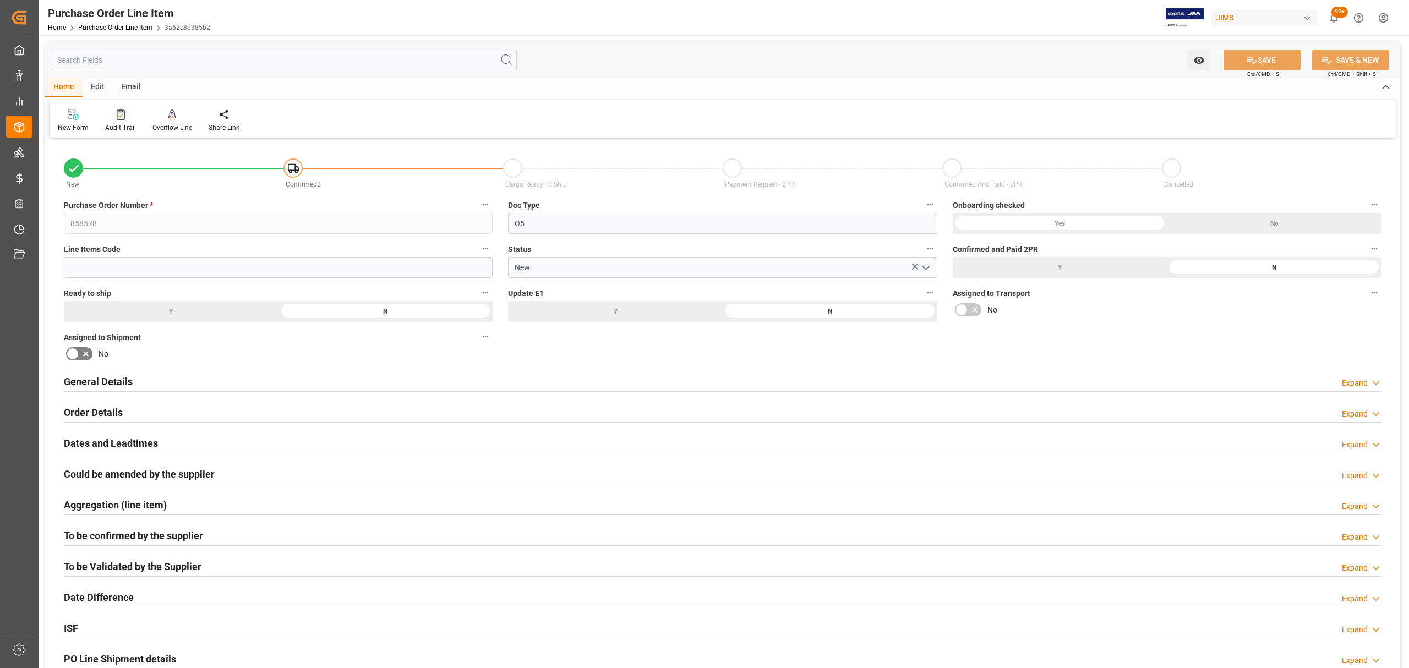
click at [106, 115] on div at bounding box center [120, 114] width 31 height 12
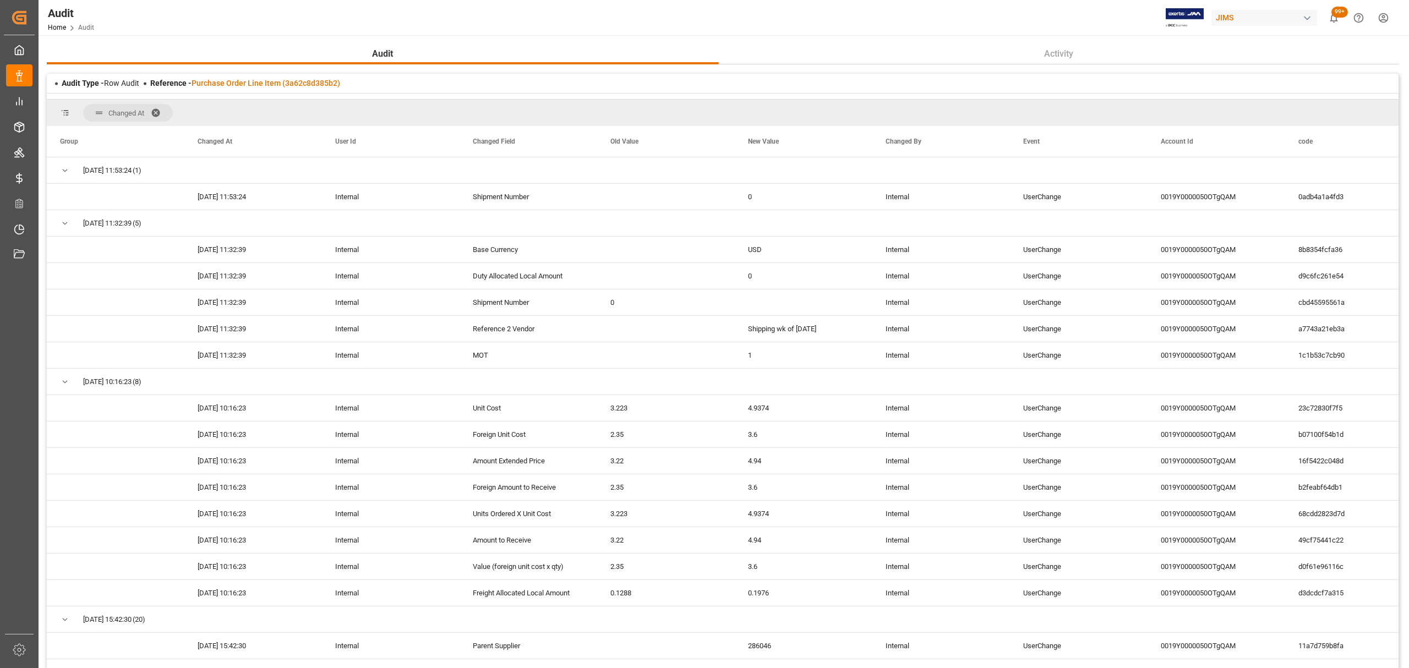
click at [157, 105] on span "Changed At" at bounding box center [128, 113] width 90 height 18
click at [157, 113] on span at bounding box center [160, 113] width 18 height 10
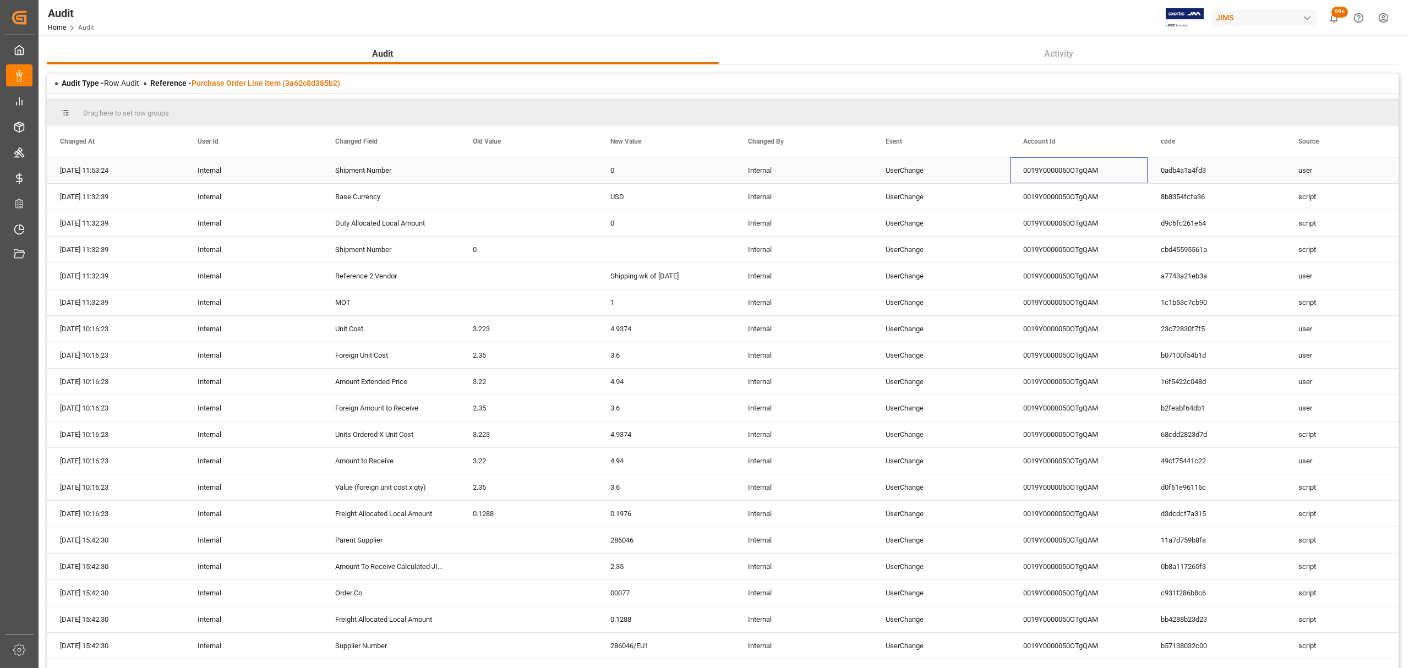
click at [1074, 168] on div "0019Y0000050OTgQAM" at bounding box center [1079, 170] width 138 height 26
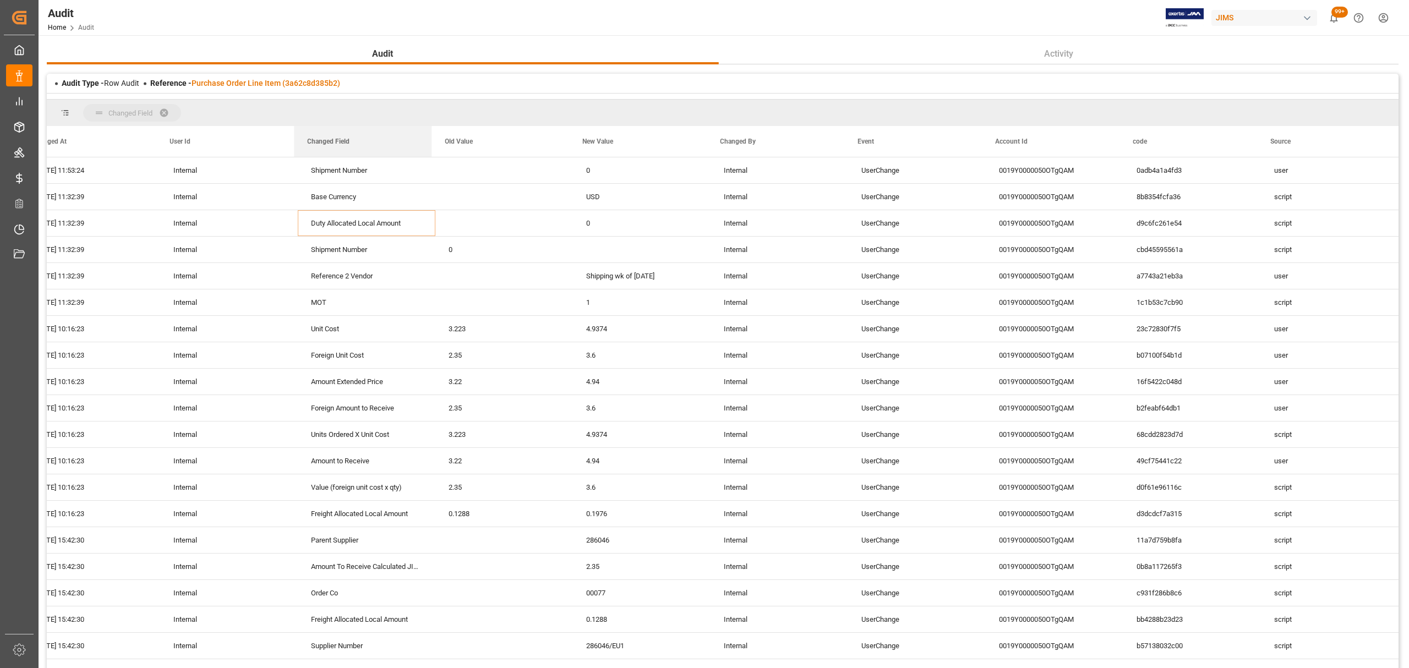
drag, startPoint x: 324, startPoint y: 141, endPoint x: 302, endPoint y: 102, distance: 45.6
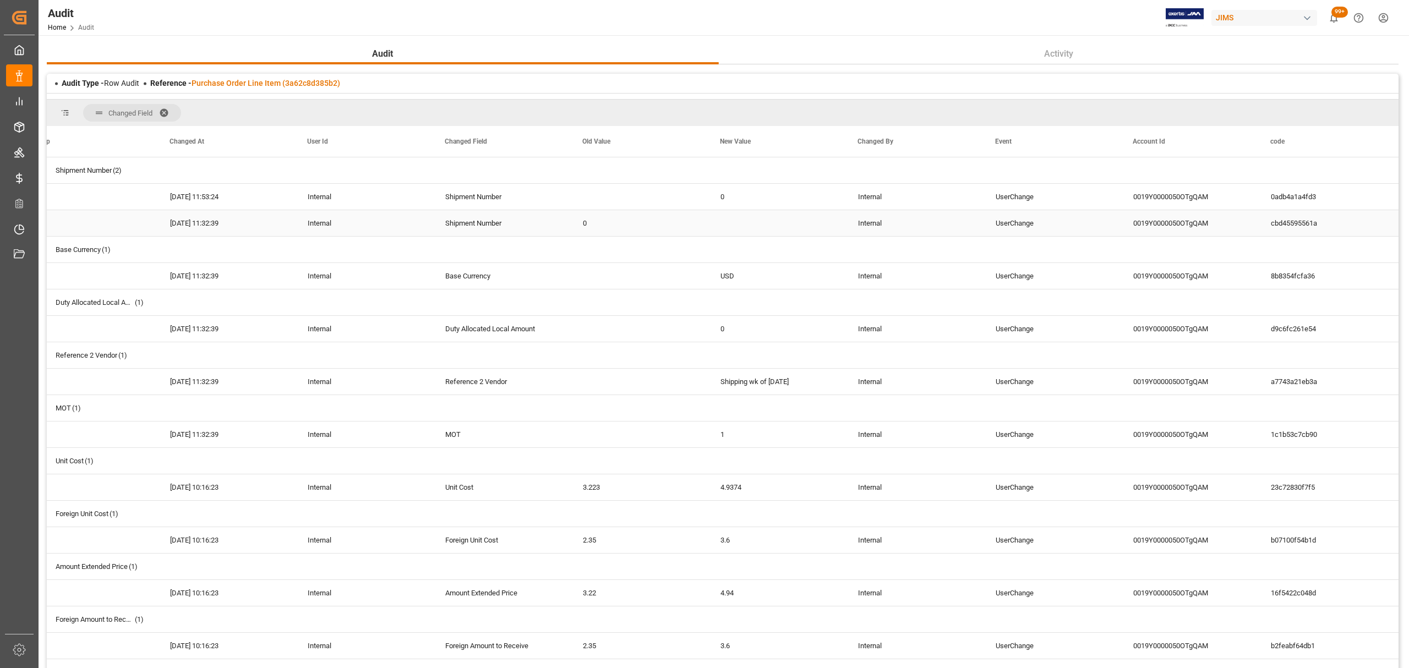
click at [598, 220] on div "0" at bounding box center [639, 223] width 138 height 26
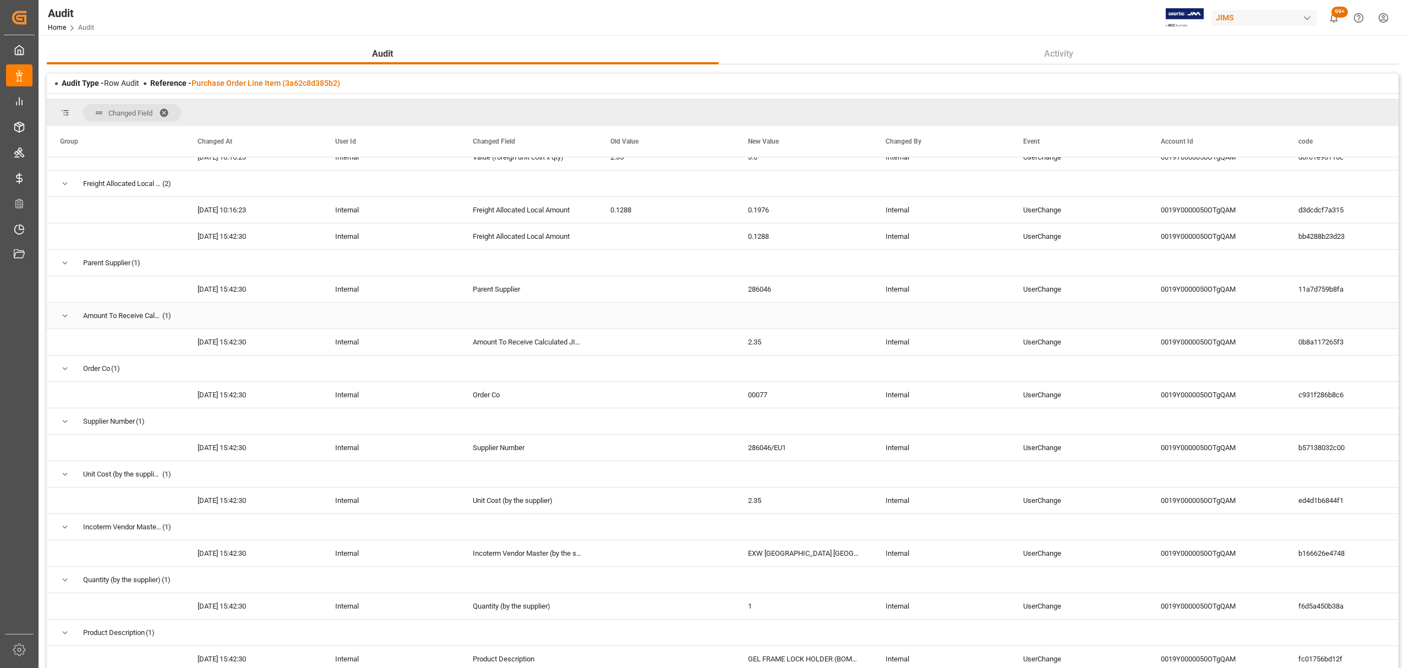
scroll to position [661, 0]
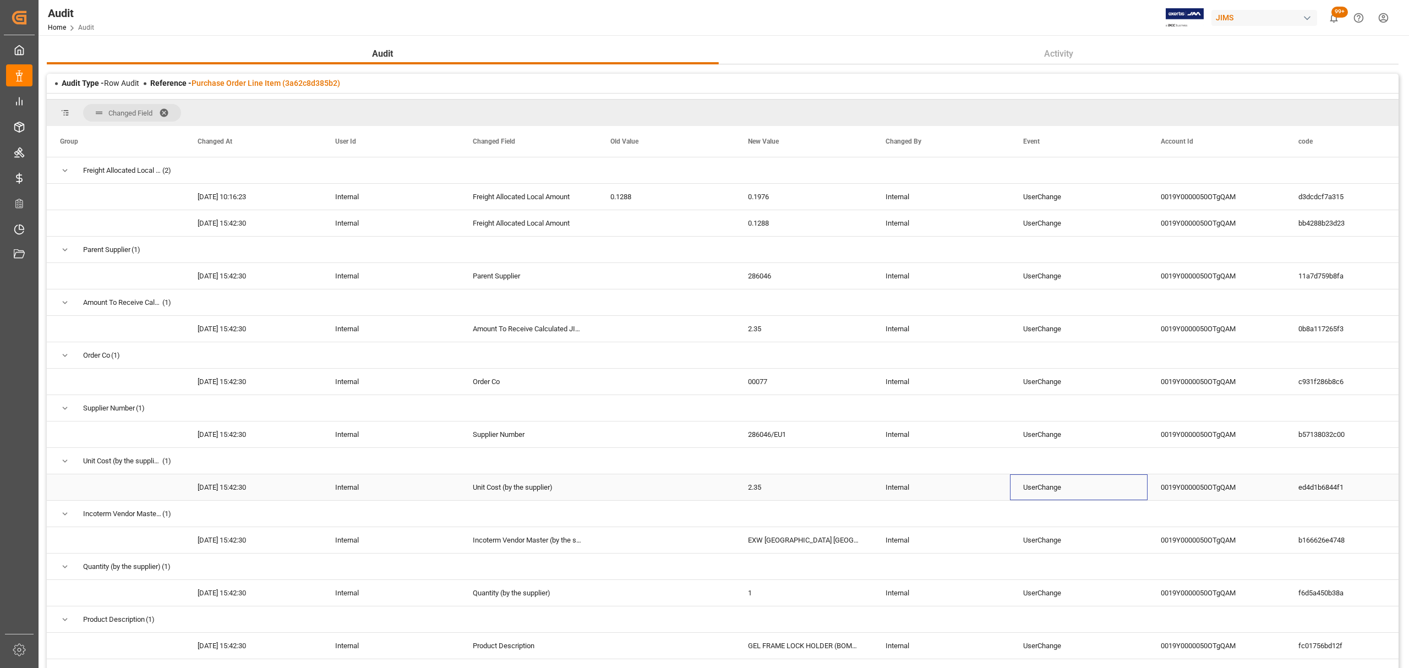
click at [1046, 488] on div "UserChange" at bounding box center [1079, 488] width 138 height 26
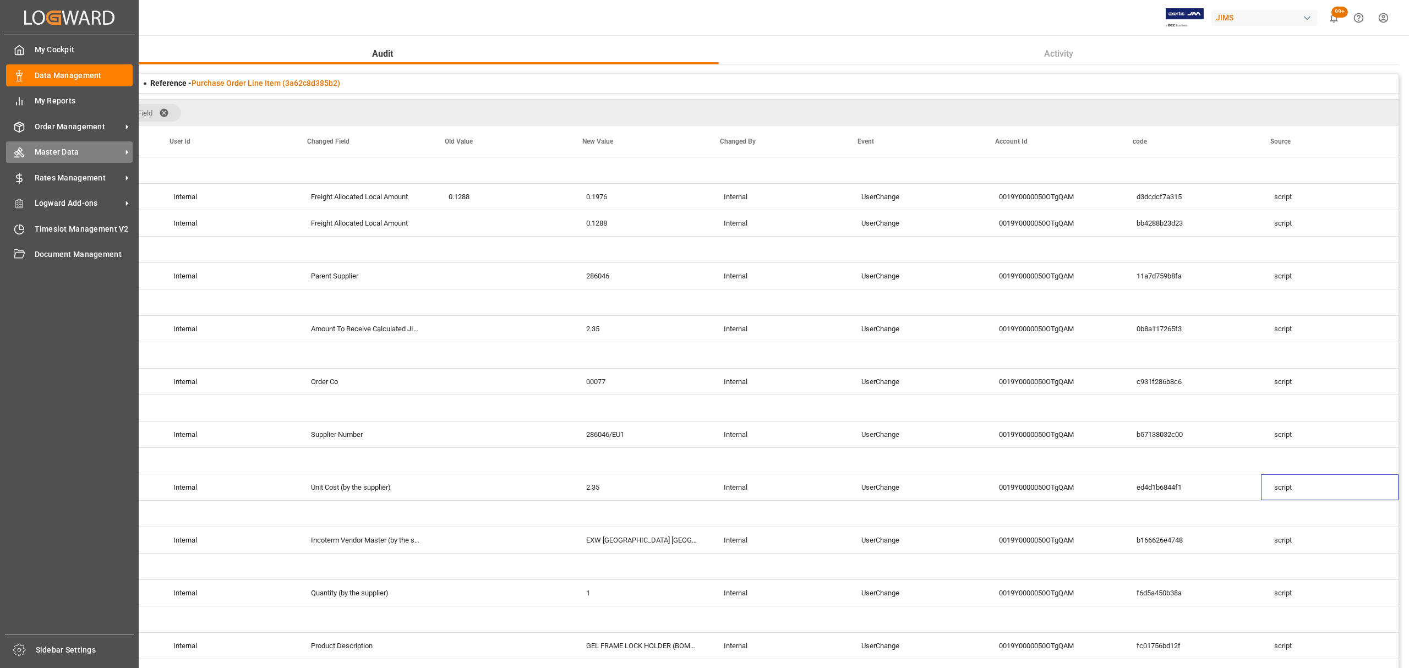
click at [65, 150] on span "Master Data" at bounding box center [78, 152] width 87 height 12
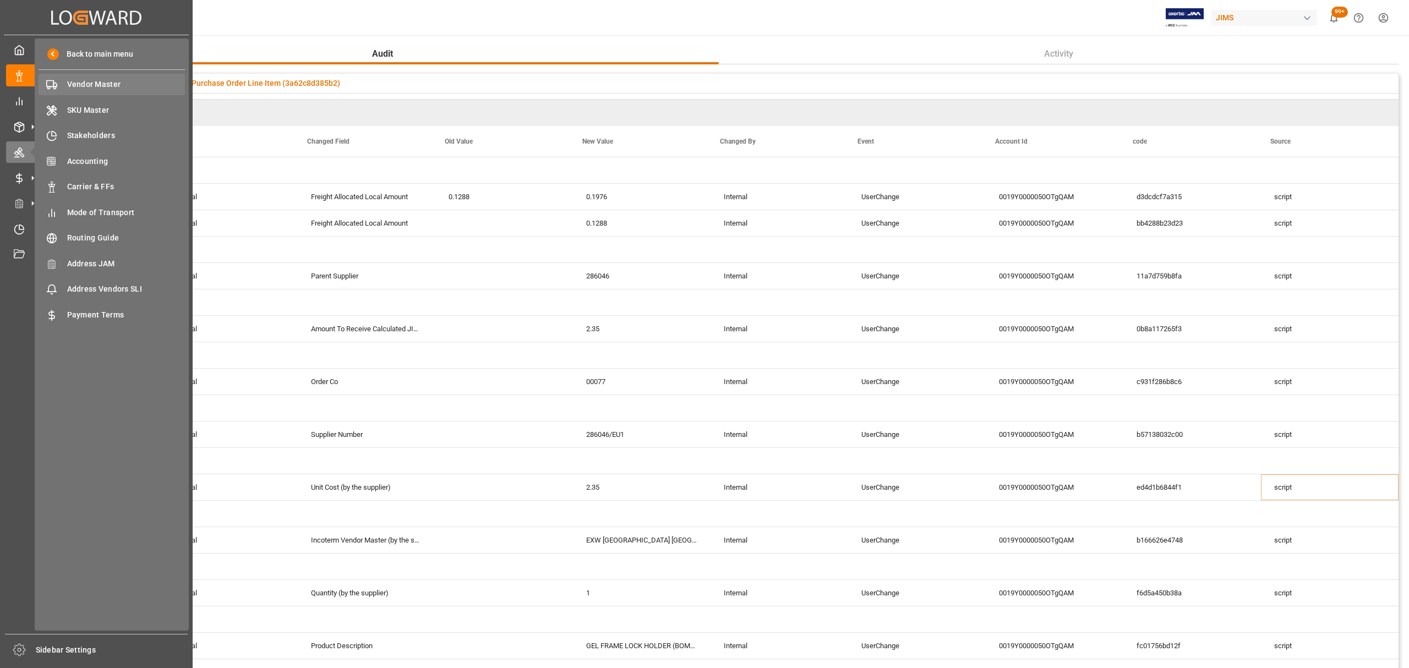
click at [102, 80] on span "Vendor Master" at bounding box center [126, 85] width 118 height 12
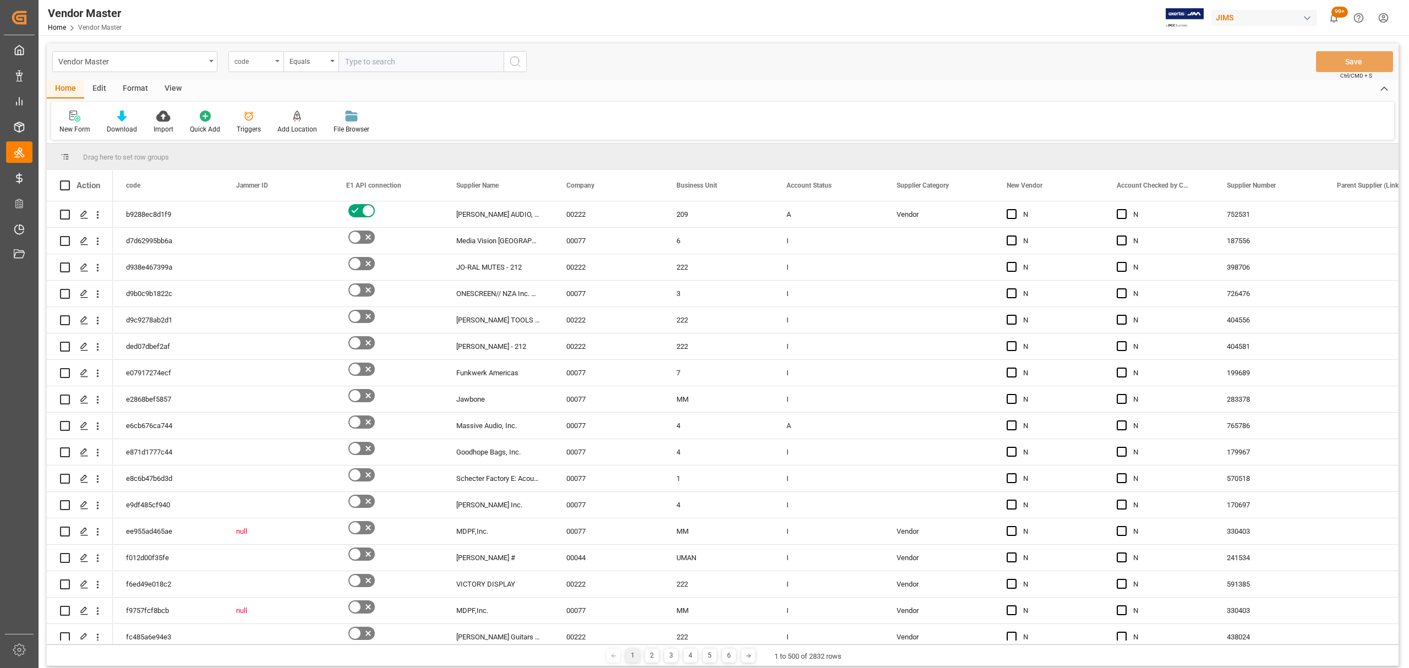
click at [270, 57] on div "code" at bounding box center [253, 60] width 37 height 13
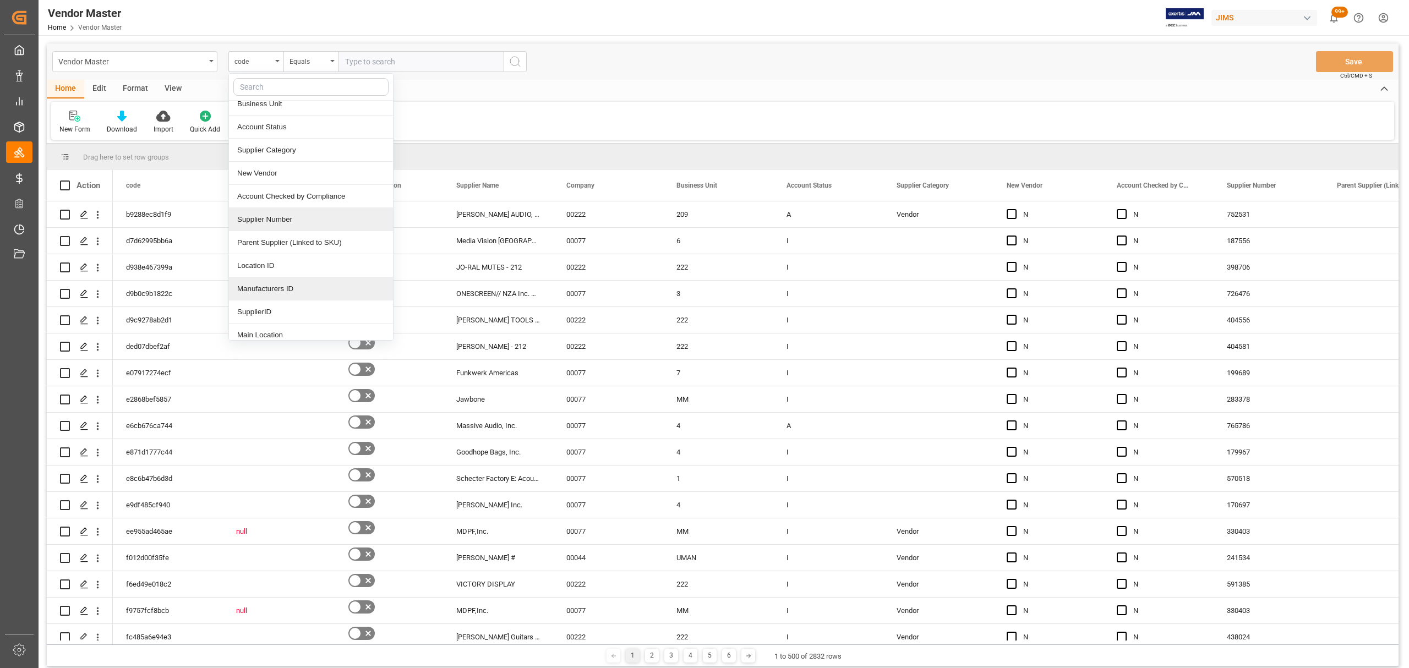
scroll to position [146, 0]
click at [284, 195] on div "Supplier Number" at bounding box center [311, 197] width 164 height 23
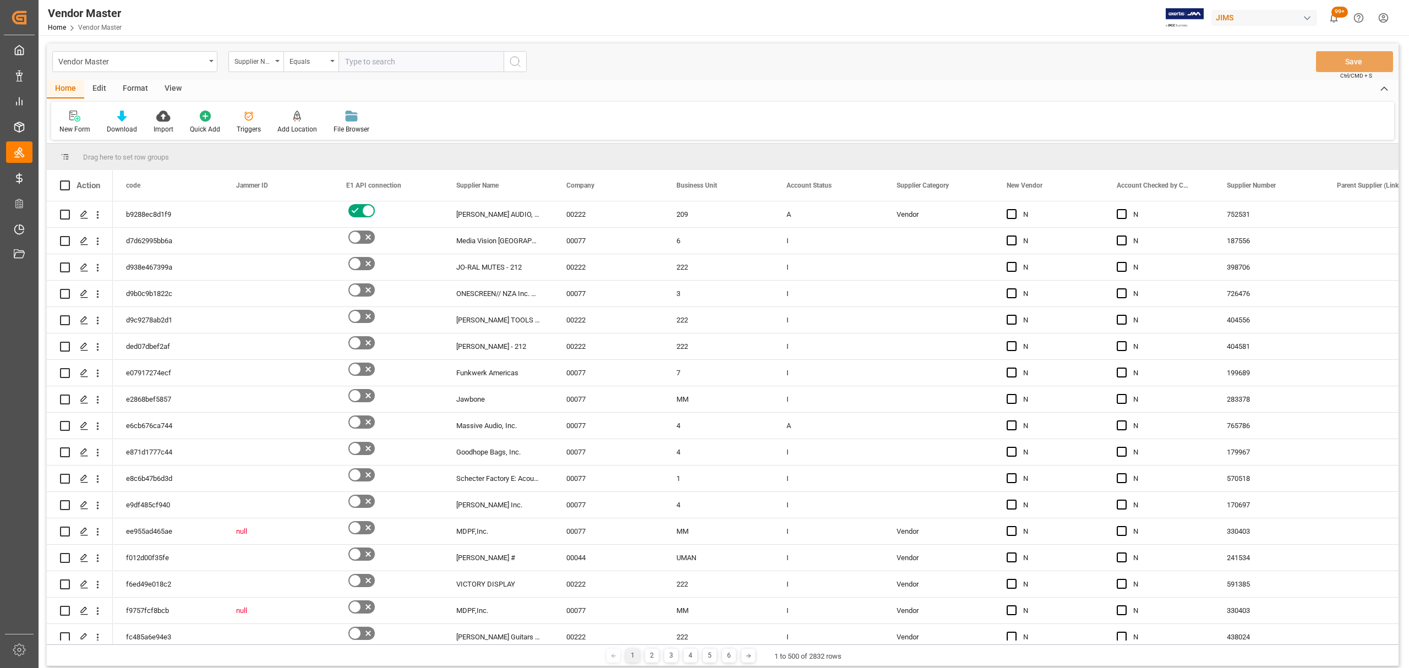
click at [373, 57] on input "text" at bounding box center [421, 61] width 165 height 21
paste input "663119"
type input "663119"
click at [520, 62] on icon "search button" at bounding box center [515, 61] width 13 height 13
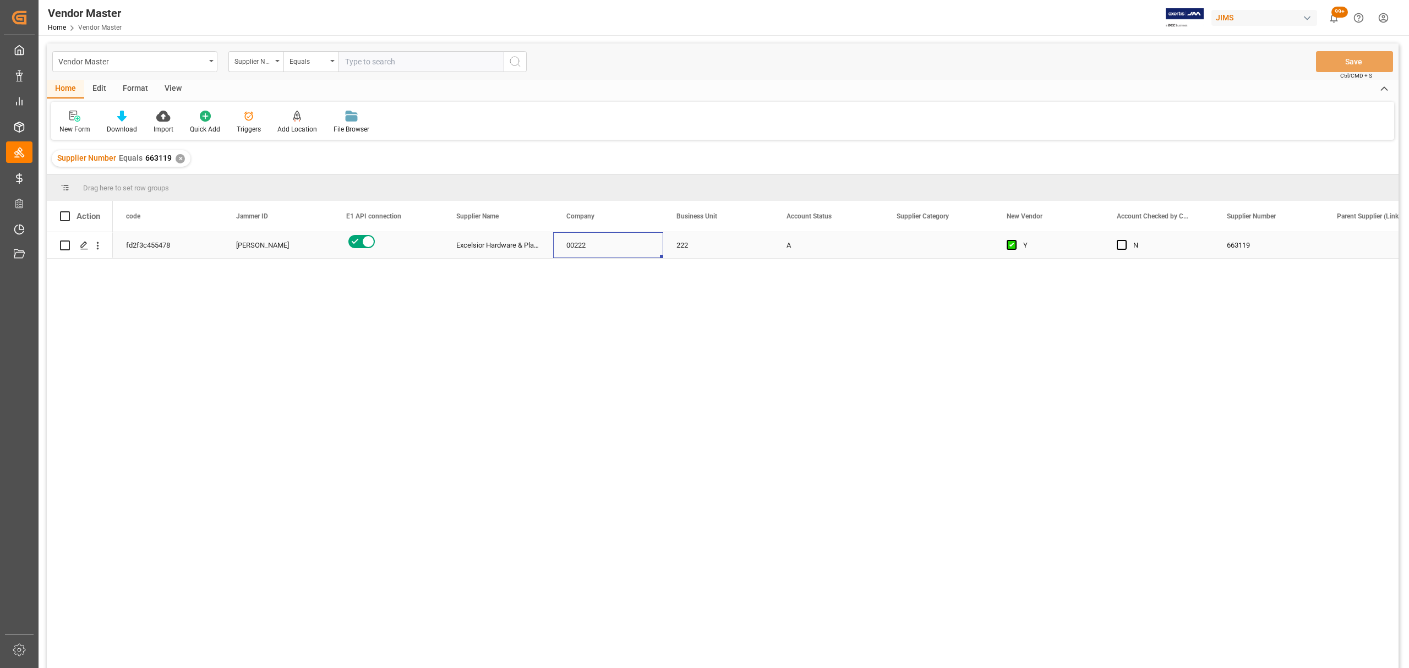
click at [588, 238] on div "00222" at bounding box center [608, 245] width 110 height 26
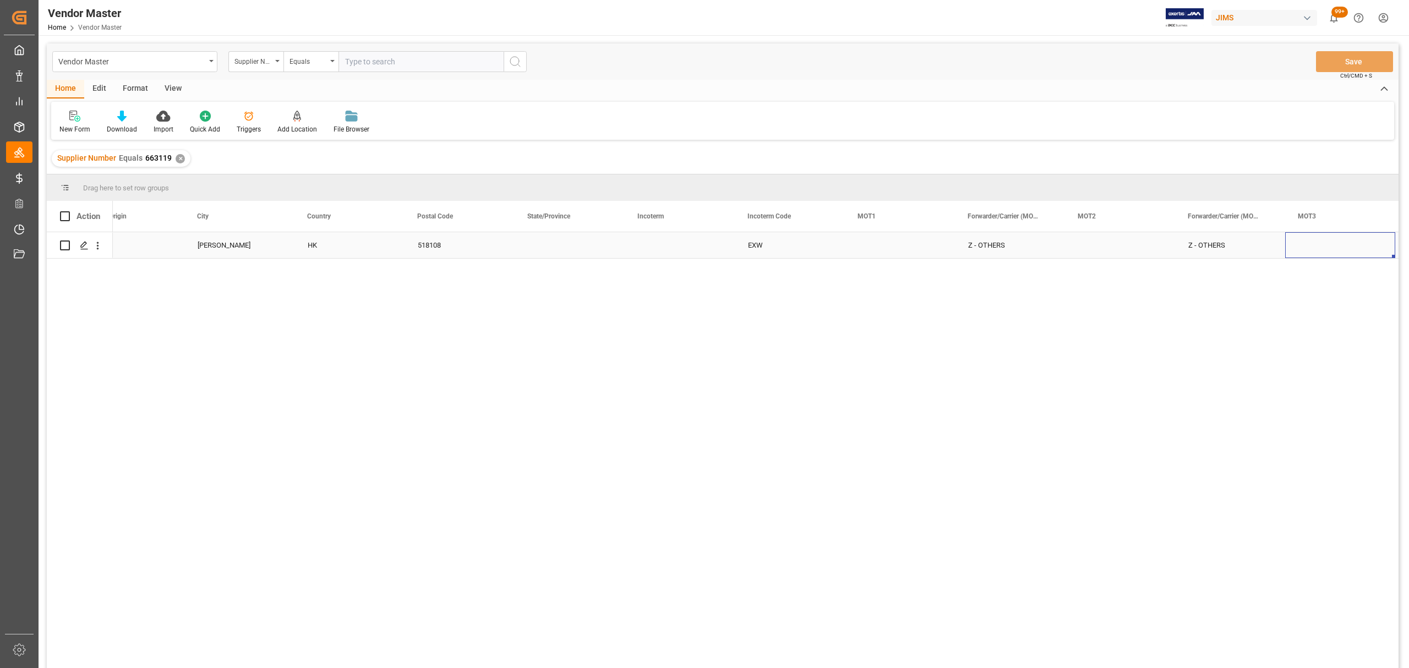
scroll to position [0, 2461]
click at [544, 240] on div "Press SPACE to select this row." at bounding box center [570, 245] width 110 height 26
click at [554, 243] on div "Press SPACE to select this row." at bounding box center [570, 245] width 110 height 26
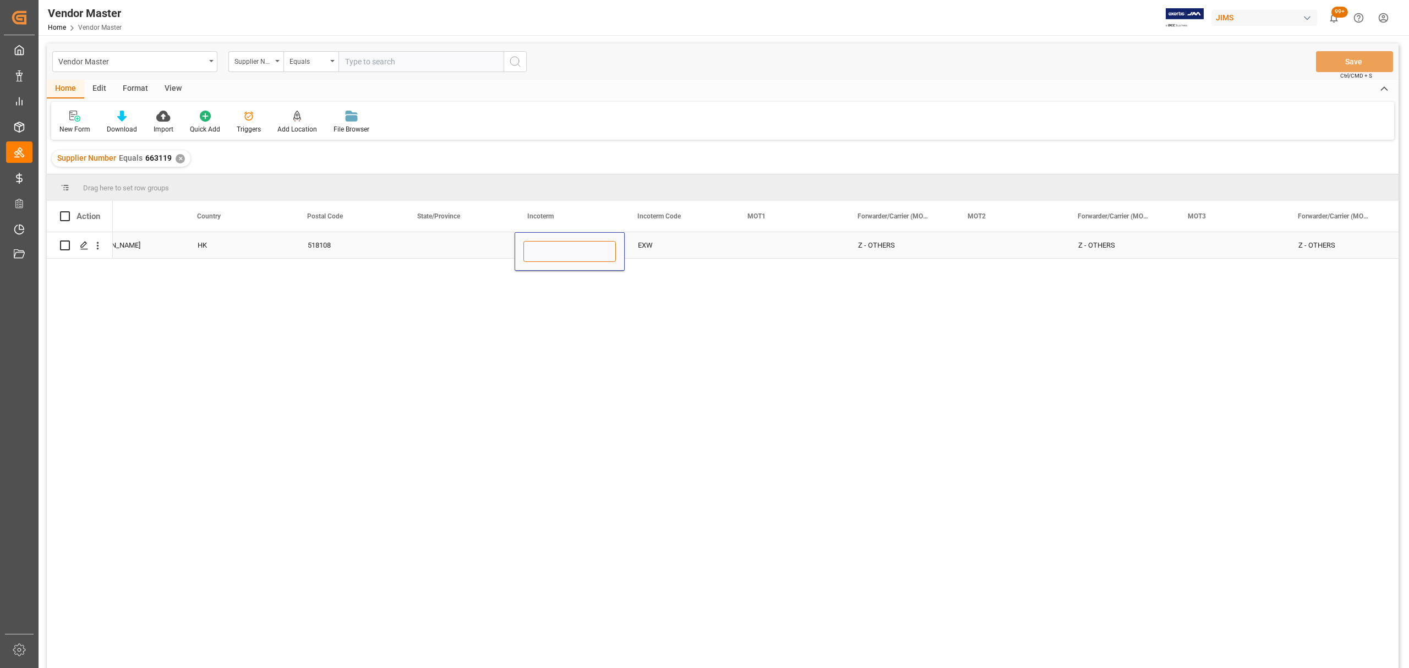
click at [554, 251] on input "Press SPACE to select this row." at bounding box center [570, 251] width 92 height 21
paste input "EXW Factory [GEOGRAPHIC_DATA] [GEOGRAPHIC_DATA]"
type input "EXW Factory [GEOGRAPHIC_DATA] [GEOGRAPHIC_DATA]"
click at [468, 248] on div "Press SPACE to select this row." at bounding box center [460, 245] width 110 height 26
click at [1345, 62] on button "Save" at bounding box center [1354, 61] width 77 height 21
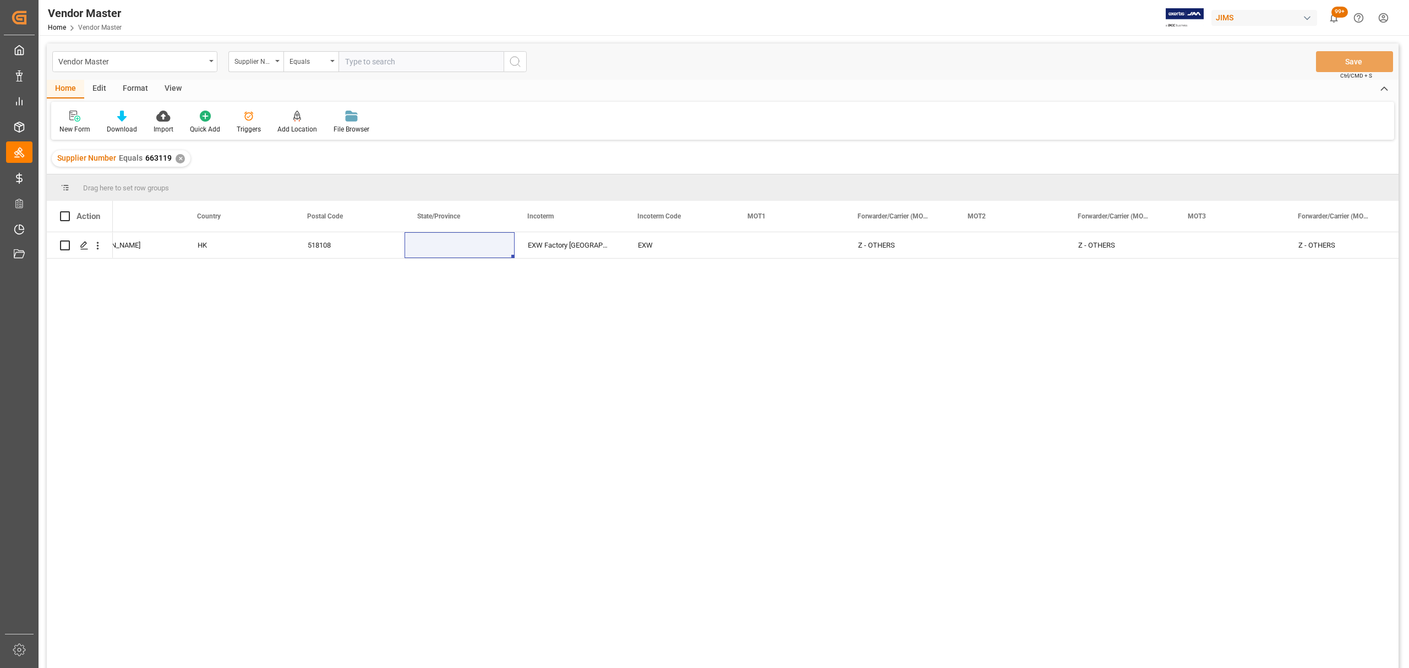
click at [178, 156] on div "✕" at bounding box center [180, 158] width 9 height 9
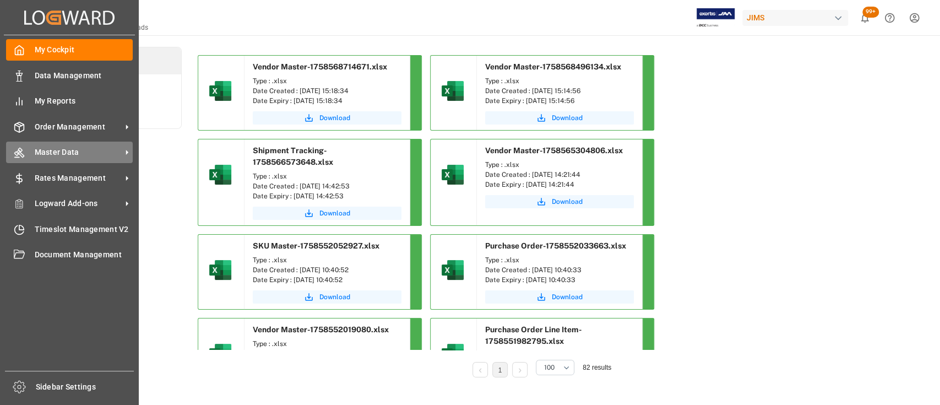
click at [63, 152] on span "Master Data" at bounding box center [78, 152] width 87 height 12
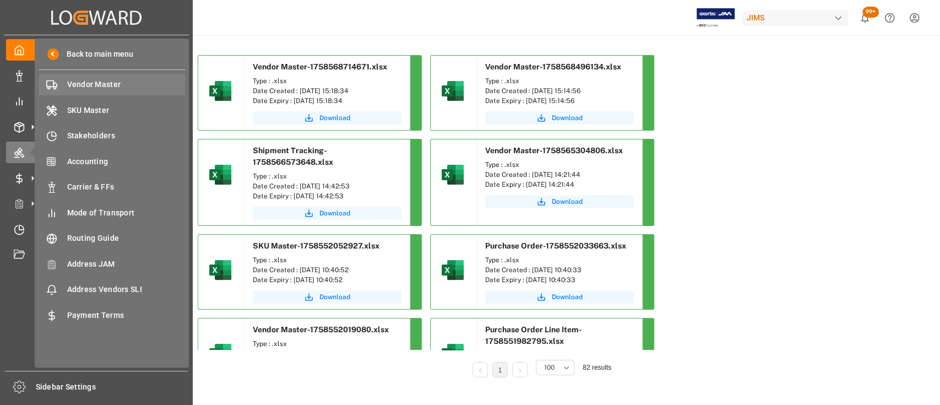
click at [95, 82] on span "Vendor Master" at bounding box center [126, 85] width 118 height 12
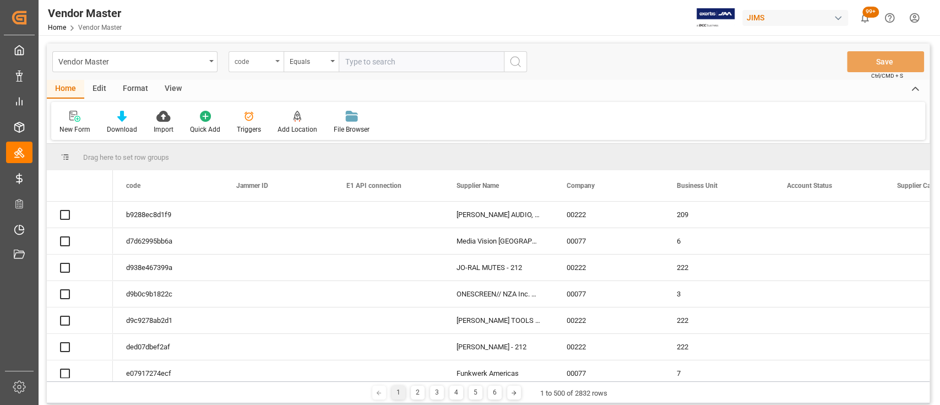
click at [276, 60] on icon "open menu" at bounding box center [277, 61] width 4 height 2
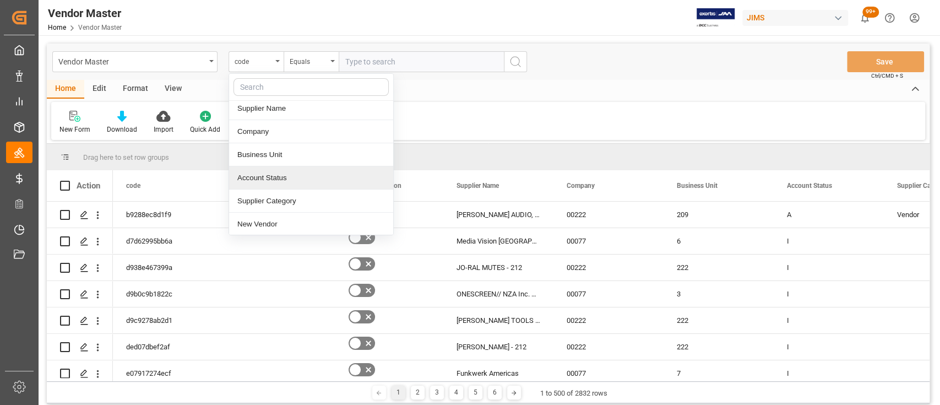
scroll to position [146, 0]
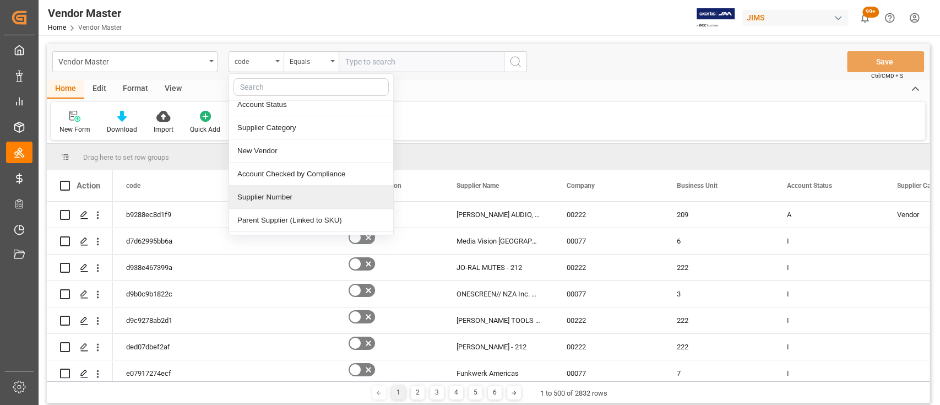
click at [291, 199] on div "Supplier Number" at bounding box center [311, 197] width 164 height 23
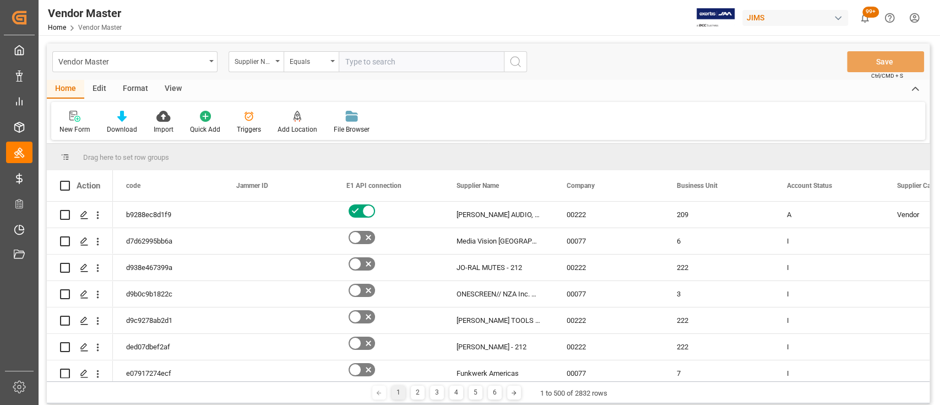
click at [582, 73] on div "Vendor Master Supplier Number Equals Save Ctrl/CMD + S" at bounding box center [488, 61] width 882 height 36
click at [557, 7] on div "Vendor Master Home Vendor Master [PERSON_NAME] 99+ Notifications Only show unre…" at bounding box center [485, 17] width 909 height 35
click at [542, 91] on div "Home Edit Format View" at bounding box center [488, 89] width 882 height 19
click at [445, 88] on div "Home Edit Format View" at bounding box center [488, 89] width 882 height 19
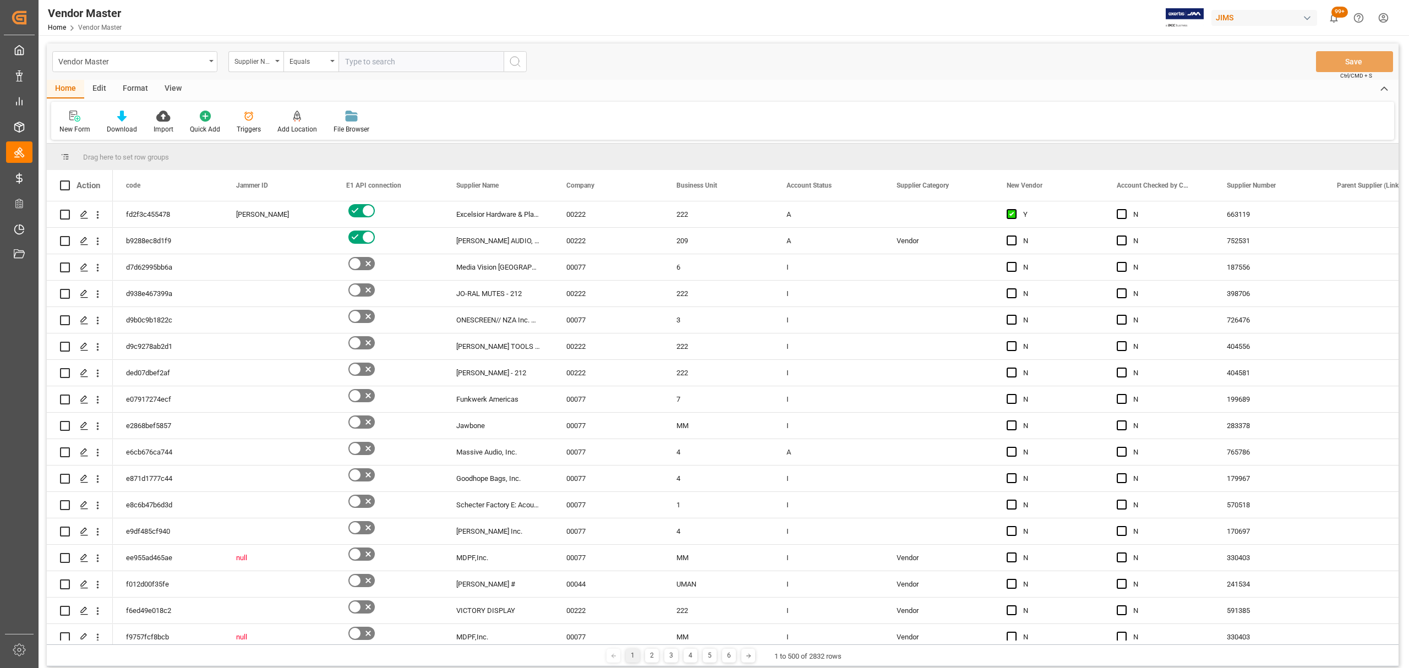
click at [626, 21] on div "Vendor Master Home Vendor Master [PERSON_NAME] 99+ Notifications Only show unre…" at bounding box center [720, 17] width 1379 height 35
